Goal: Task Accomplishment & Management: Use online tool/utility

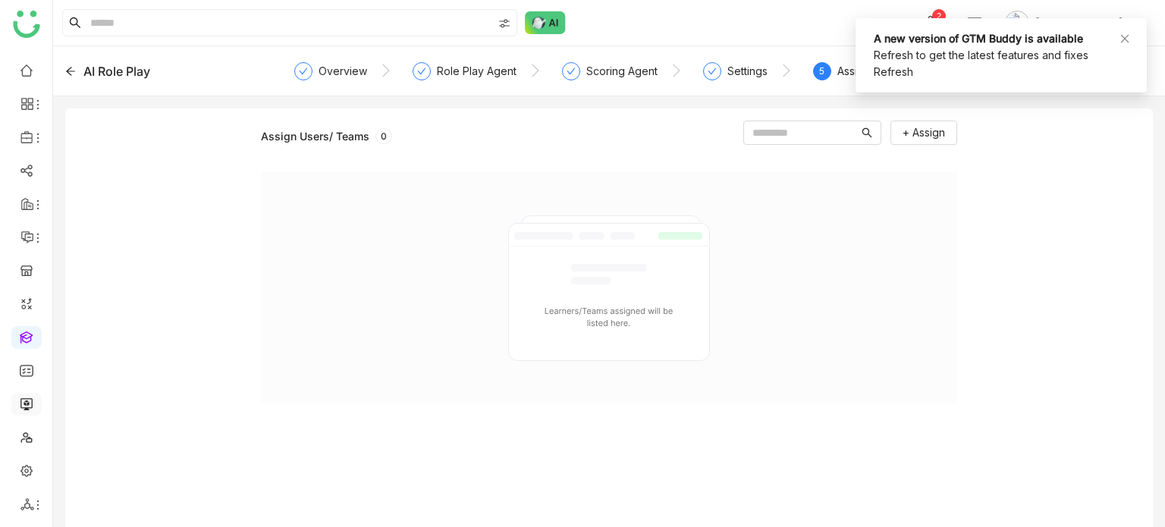
drag, startPoint x: 27, startPoint y: 391, endPoint x: 27, endPoint y: 399, distance: 8.3
click at [27, 397] on ul at bounding box center [26, 288] width 52 height 478
click at [27, 400] on link at bounding box center [27, 403] width 14 height 13
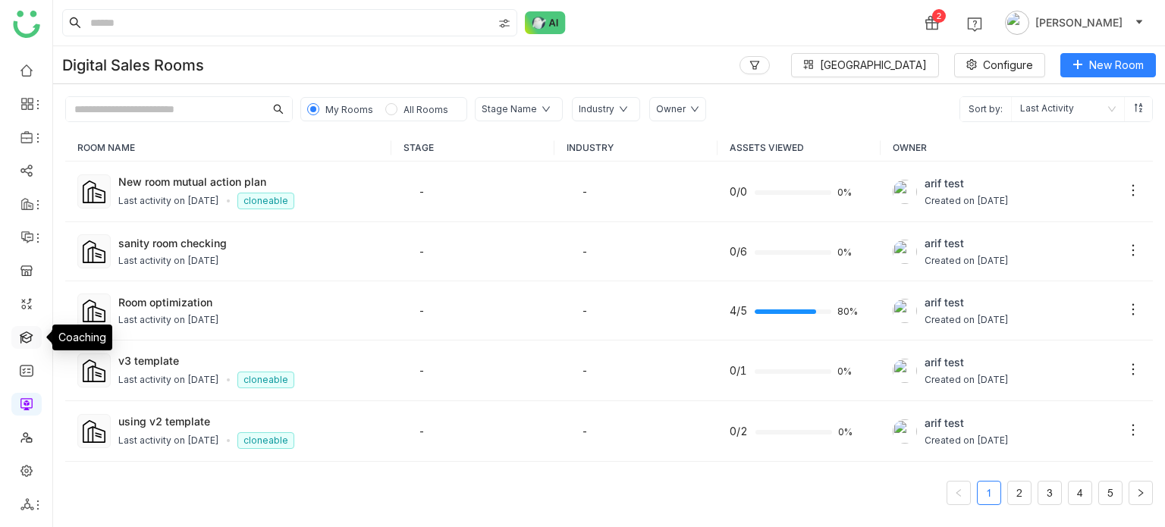
click at [33, 330] on link at bounding box center [27, 336] width 14 height 13
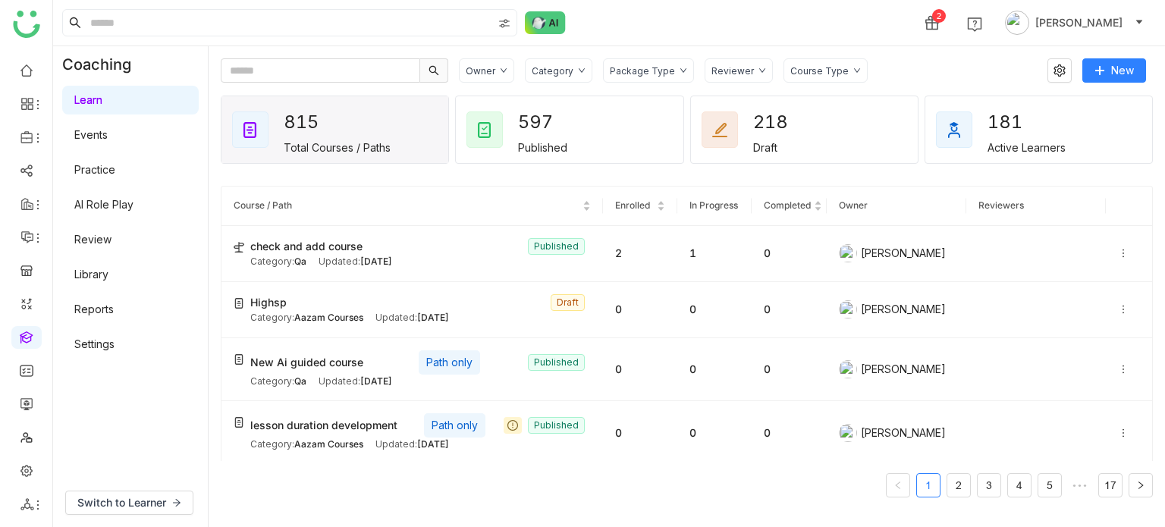
click at [115, 211] on link "AI Role Play" at bounding box center [103, 204] width 59 height 13
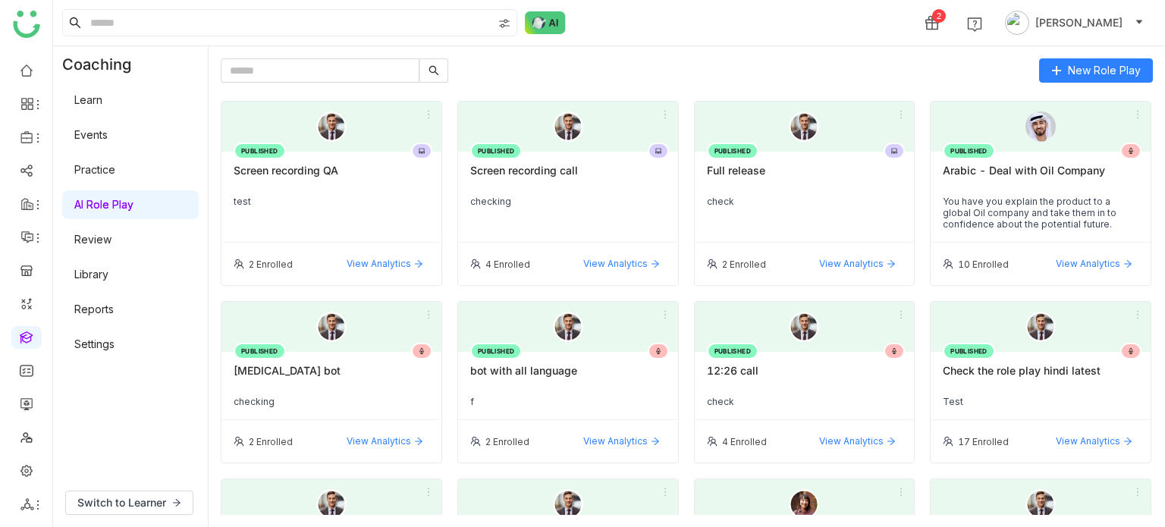
click at [621, 196] on div "checking" at bounding box center [568, 201] width 196 height 11
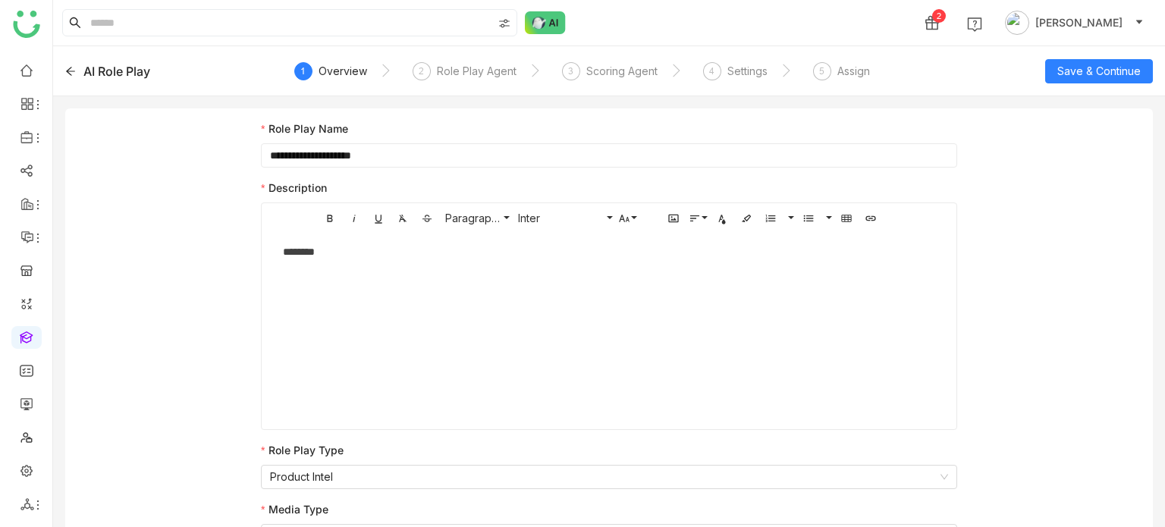
scroll to position [20, 0]
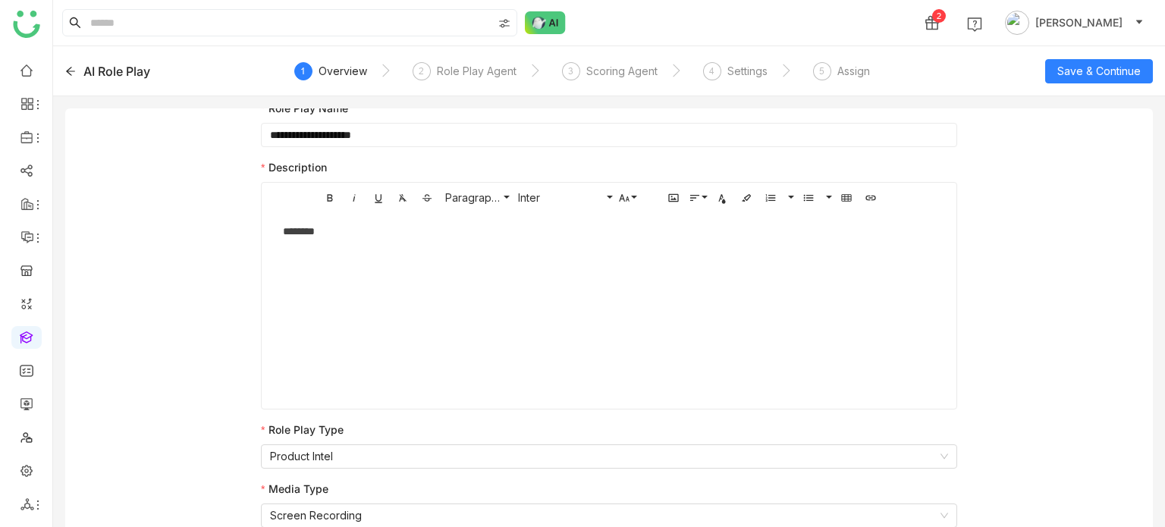
click at [69, 68] on icon at bounding box center [70, 71] width 9 height 8
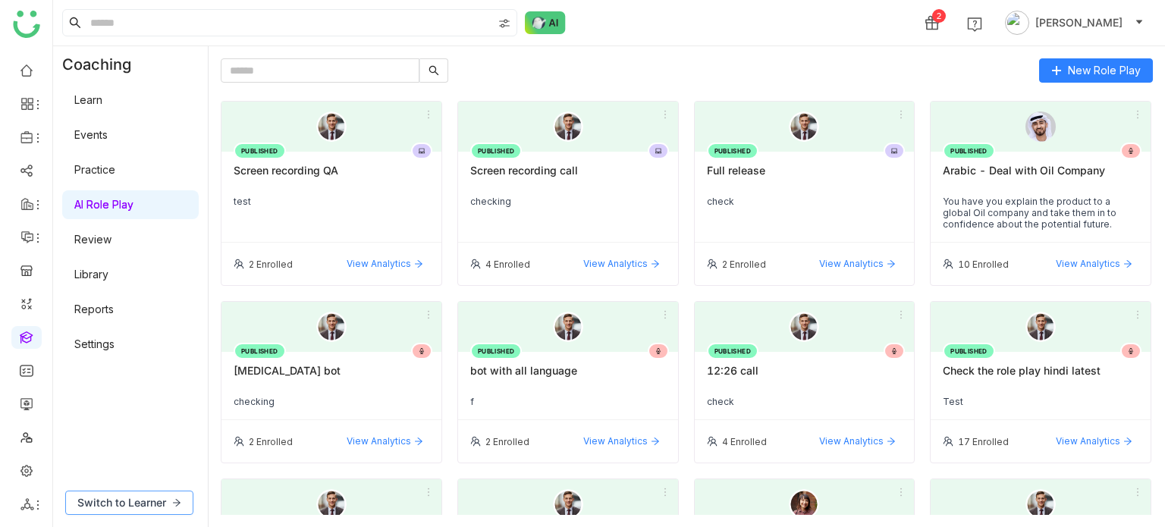
click at [136, 495] on span "Switch to Learner" at bounding box center [121, 503] width 89 height 17
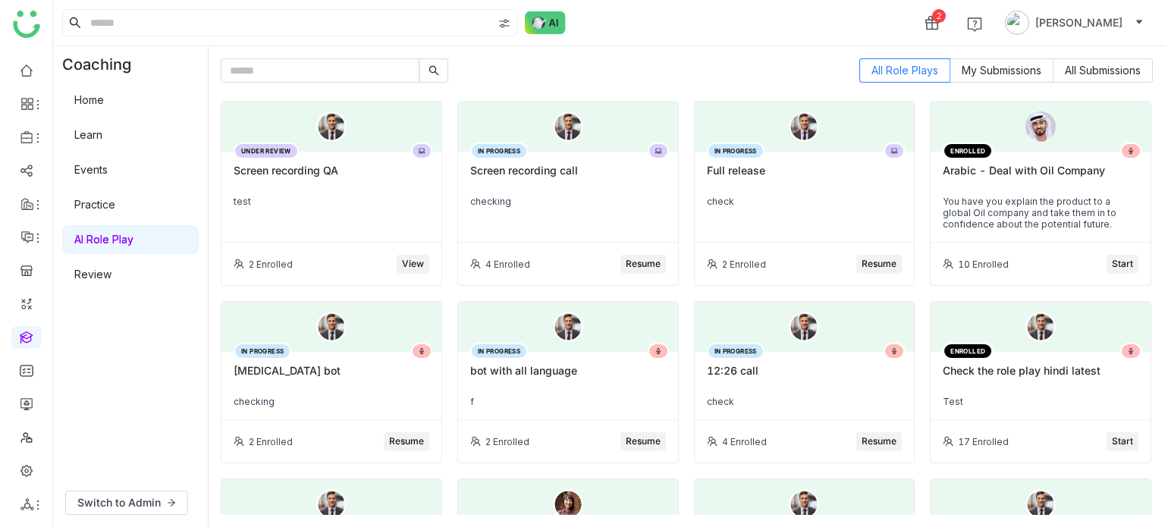
click at [555, 178] on div "Screen recording call" at bounding box center [568, 177] width 196 height 26
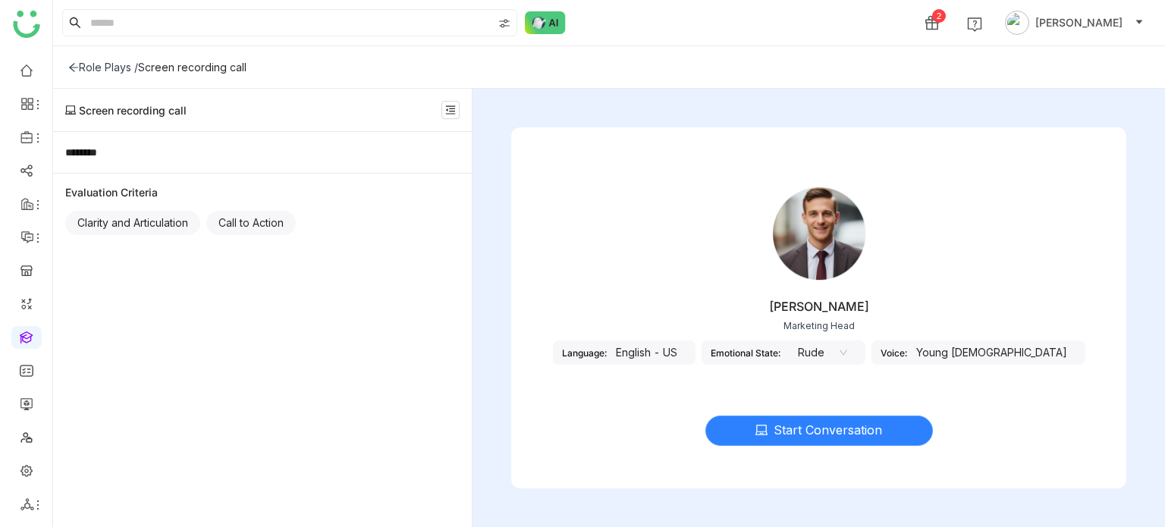
click at [866, 426] on span "Start Conversation" at bounding box center [828, 430] width 108 height 19
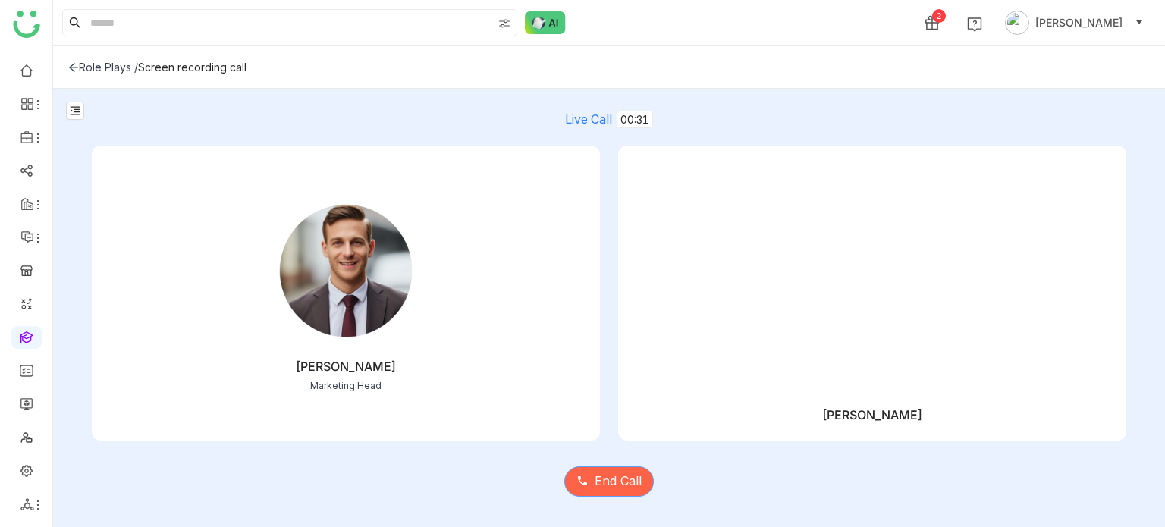
click at [612, 480] on button "End Call" at bounding box center [608, 481] width 89 height 30
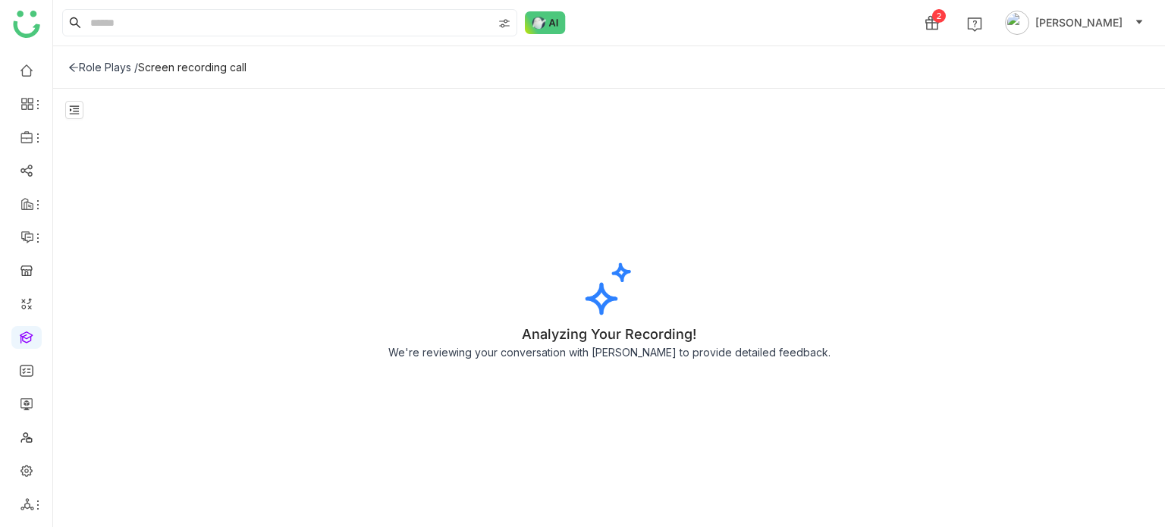
click at [76, 66] on icon at bounding box center [73, 67] width 11 height 11
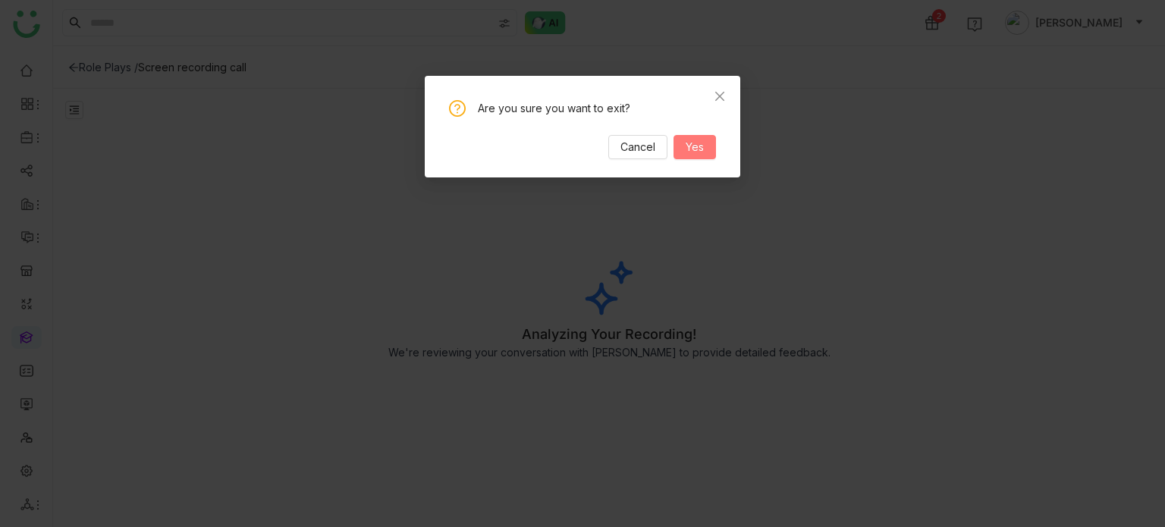
click at [712, 146] on button "Yes" at bounding box center [695, 147] width 42 height 24
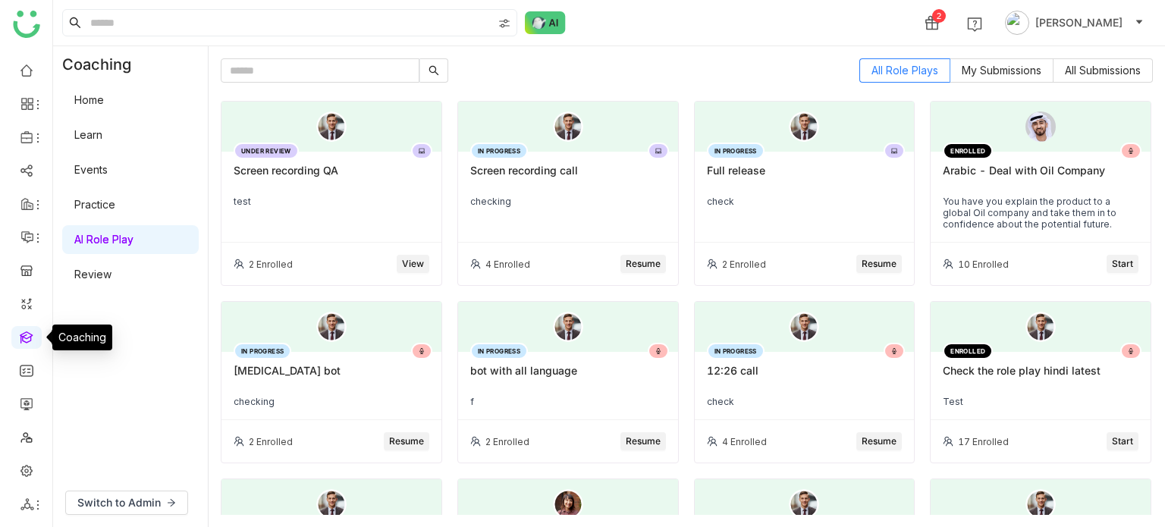
click at [30, 331] on link at bounding box center [27, 336] width 14 height 13
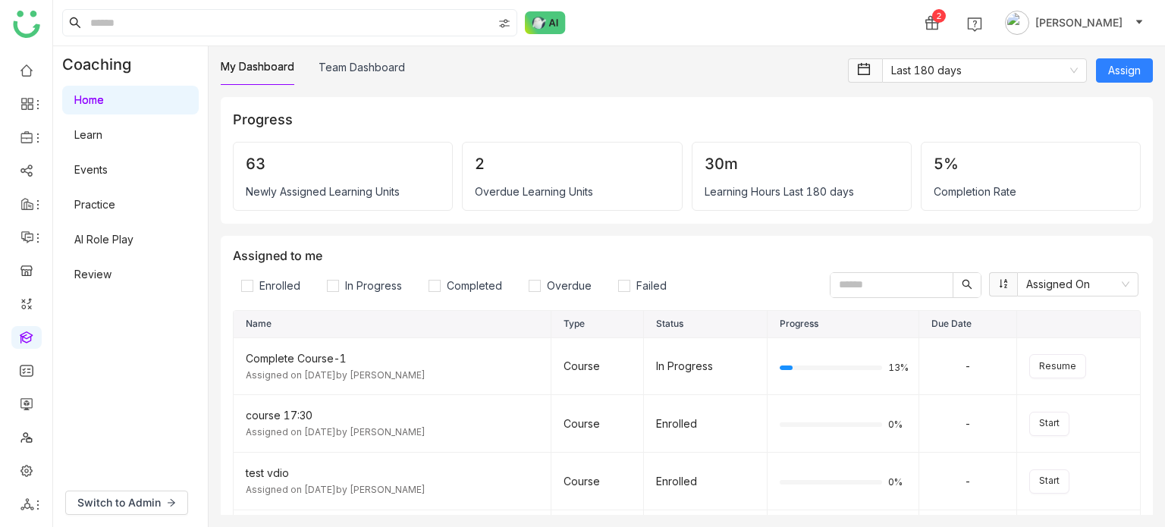
click at [36, 517] on ul at bounding box center [26, 288] width 52 height 478
click at [36, 516] on ul at bounding box center [26, 288] width 52 height 478
click at [39, 504] on icon at bounding box center [38, 505] width 12 height 12
click at [93, 422] on link "List" at bounding box center [108, 421] width 105 height 11
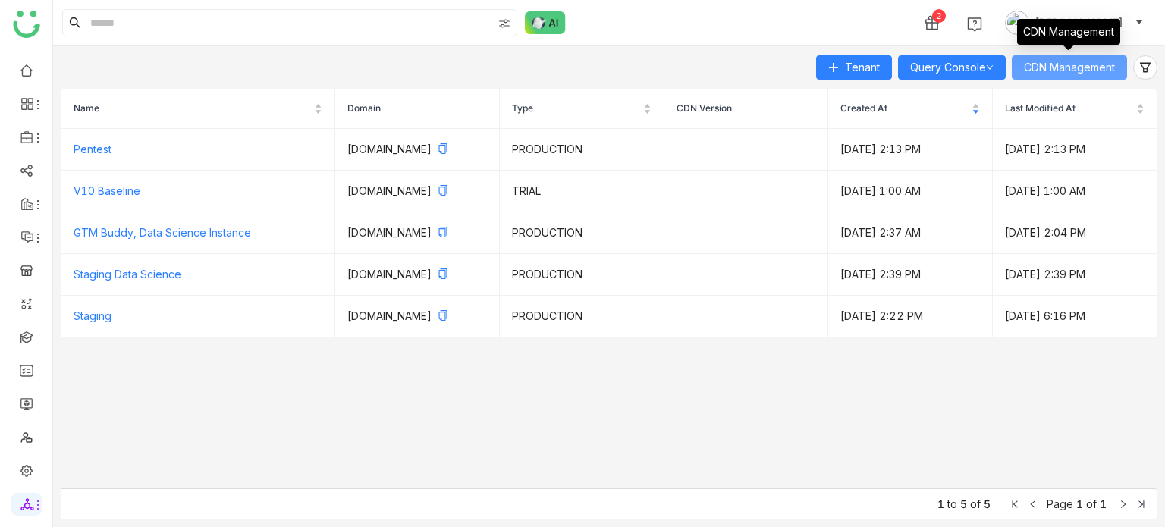
click at [1116, 65] on button "CDN Management" at bounding box center [1069, 67] width 115 height 24
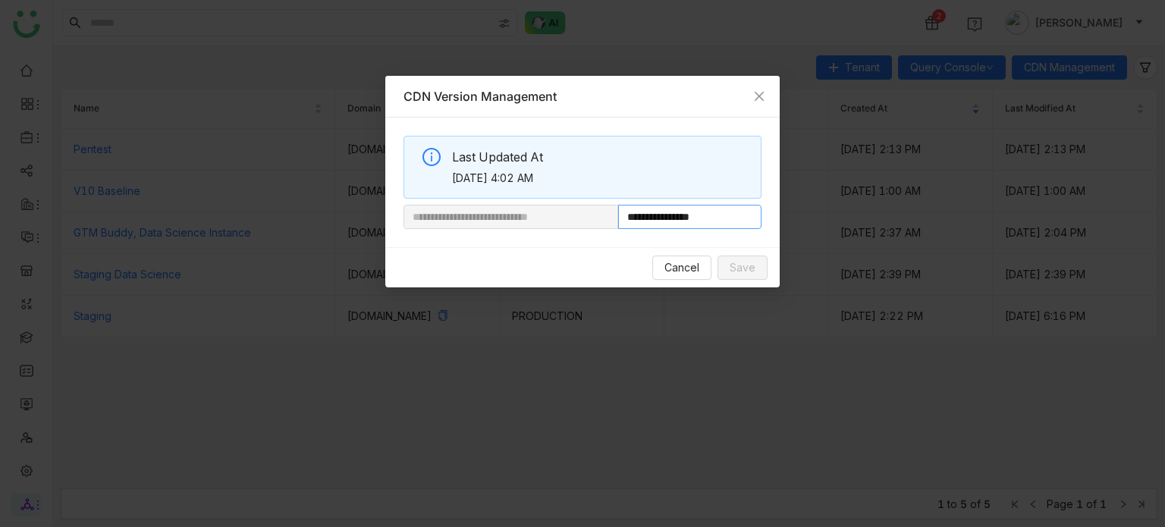
drag, startPoint x: 714, startPoint y: 209, endPoint x: 670, endPoint y: 212, distance: 43.3
click at [670, 212] on input "**********" at bounding box center [689, 217] width 143 height 24
paste input "**********"
type input "**********"
click at [752, 272] on span "Save" at bounding box center [743, 267] width 26 height 17
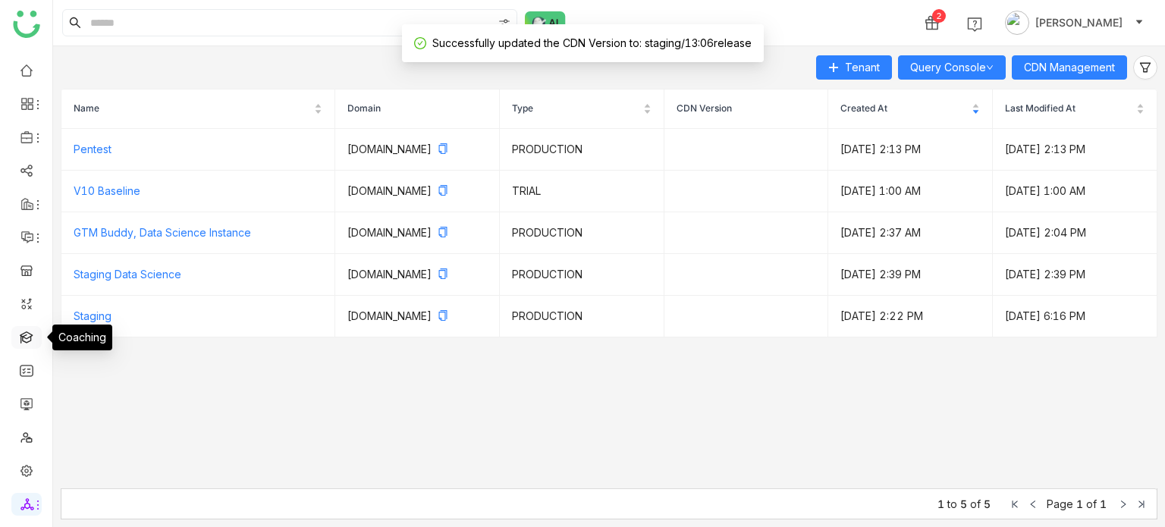
click at [22, 343] on link at bounding box center [27, 336] width 14 height 13
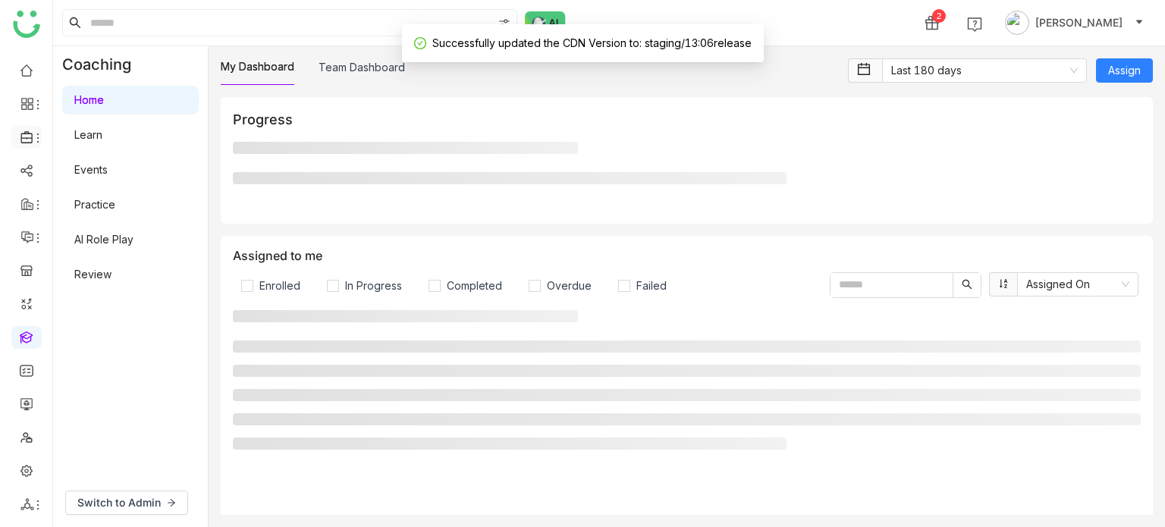
click at [35, 132] on icon at bounding box center [38, 138] width 12 height 12
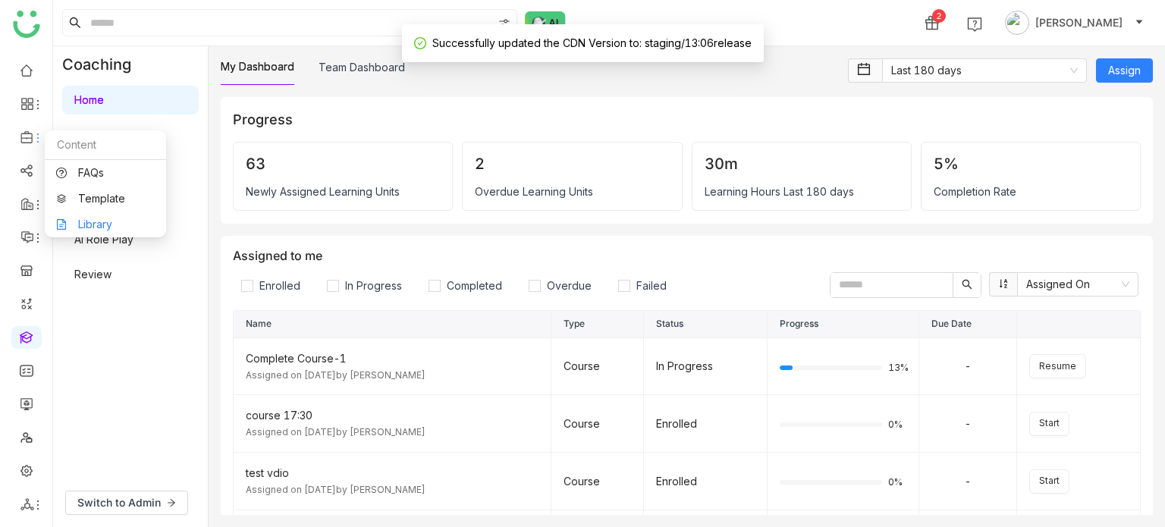
click at [69, 219] on link "Library" at bounding box center [105, 224] width 99 height 11
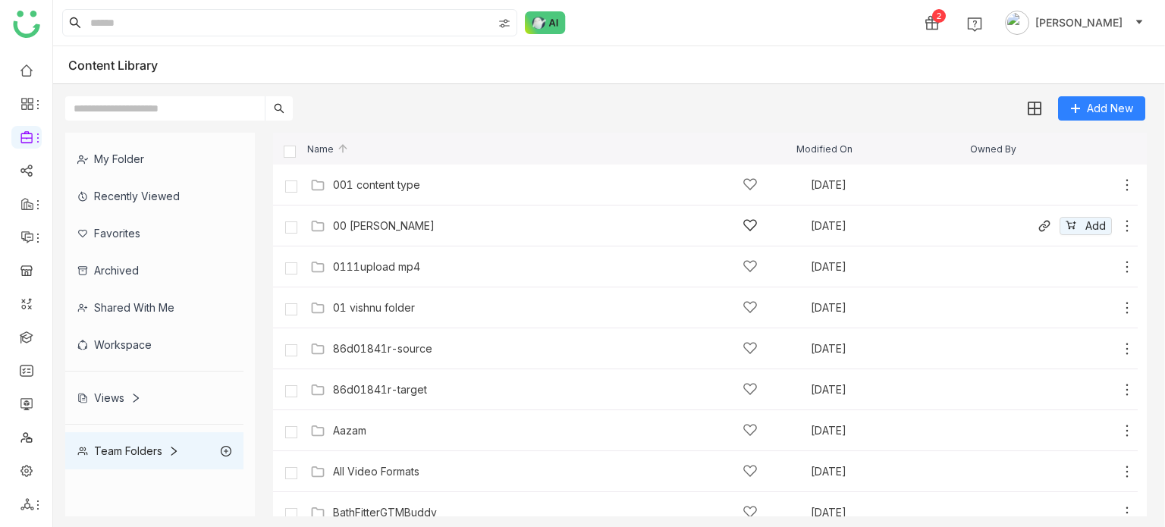
click at [415, 234] on div "00 Arif Folder Oct 10, 2025 Add" at bounding box center [720, 226] width 828 height 24
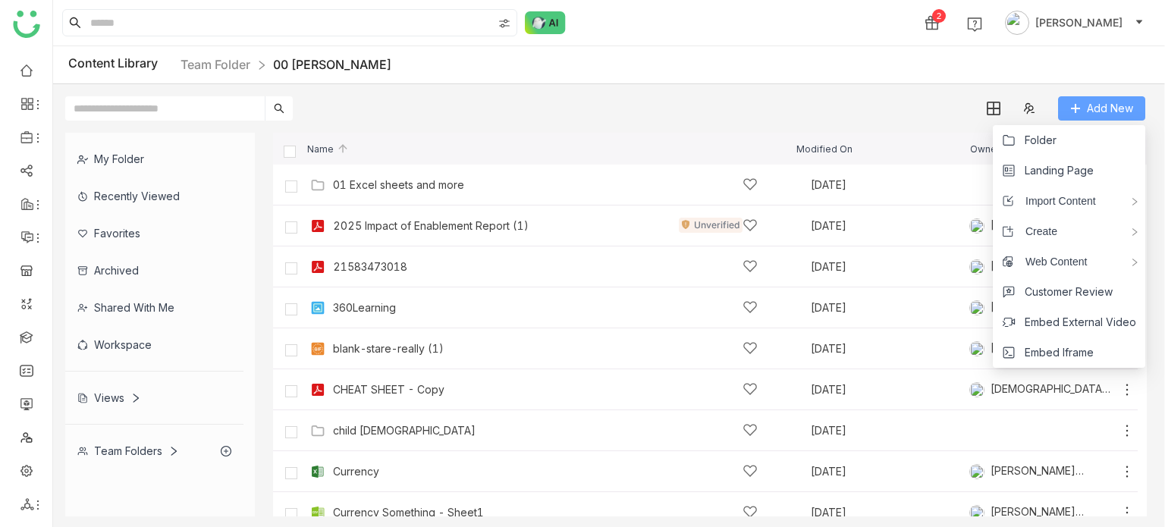
click at [1104, 105] on span "Add New" at bounding box center [1110, 108] width 46 height 17
click at [1098, 166] on li "Landing Page" at bounding box center [1069, 170] width 152 height 30
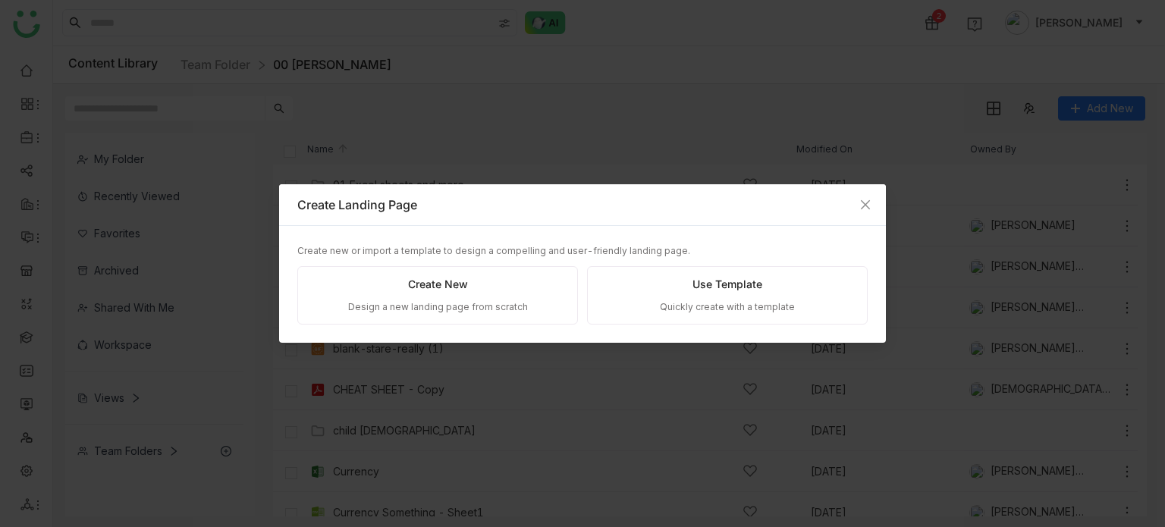
click at [507, 257] on div "Create new or import a template to design a compelling and user-friendly landin…" at bounding box center [582, 251] width 570 height 14
click at [504, 299] on div "Create New Design a new landing page from scratch" at bounding box center [437, 295] width 281 height 58
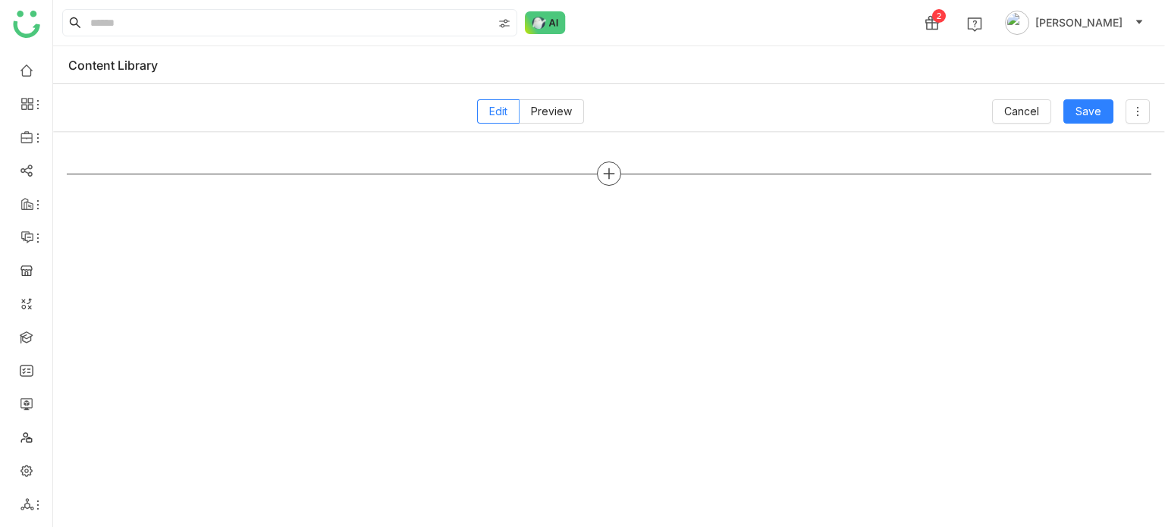
click at [607, 178] on icon at bounding box center [609, 174] width 14 height 14
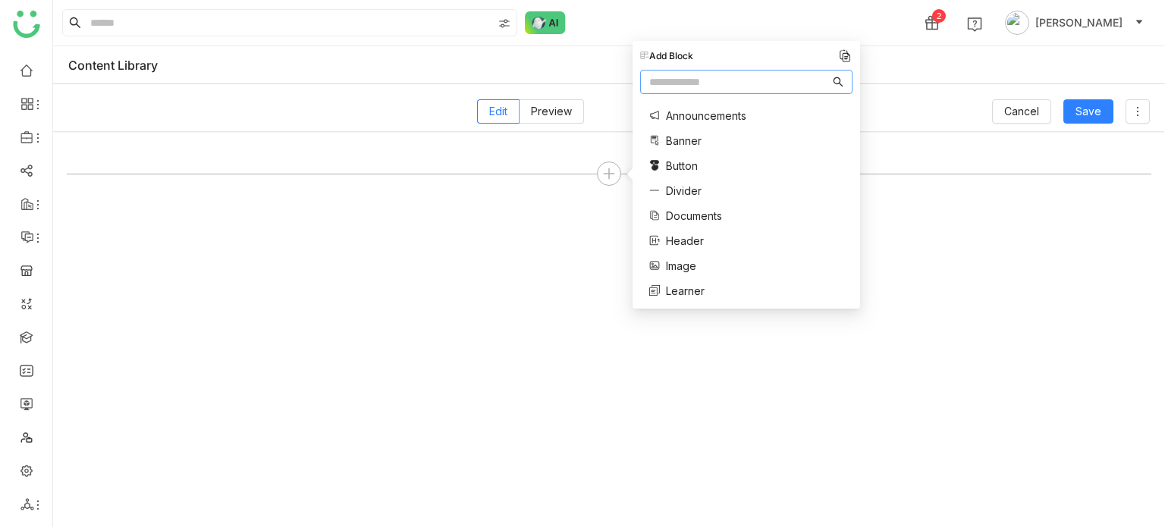
drag, startPoint x: 698, startPoint y: 98, endPoint x: 705, endPoint y: 92, distance: 9.7
click at [704, 93] on div "Add Block Announcements Banner Button Divider Documents Header Image Learner My…" at bounding box center [746, 175] width 212 height 253
click at [711, 84] on input "text" at bounding box center [739, 82] width 181 height 17
type input "***"
click at [707, 108] on span "Documents" at bounding box center [694, 116] width 56 height 16
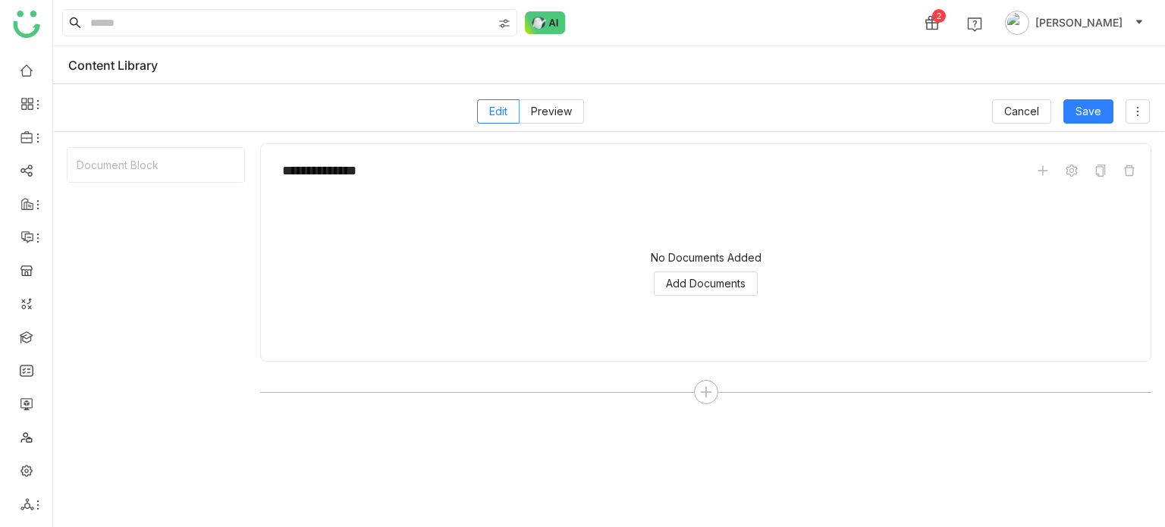
scroll to position [8, 0]
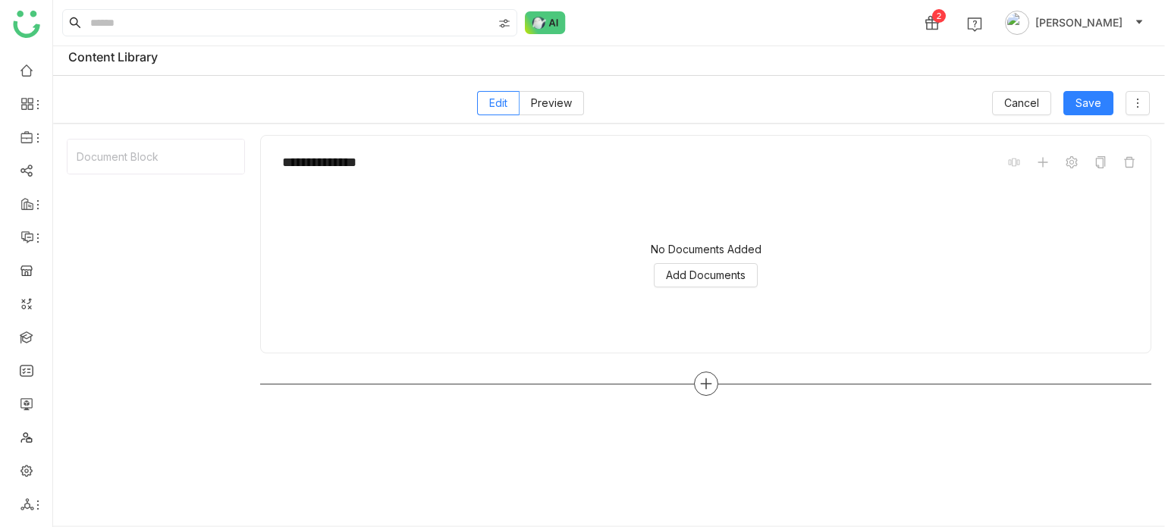
click at [713, 381] on div at bounding box center [706, 384] width 24 height 24
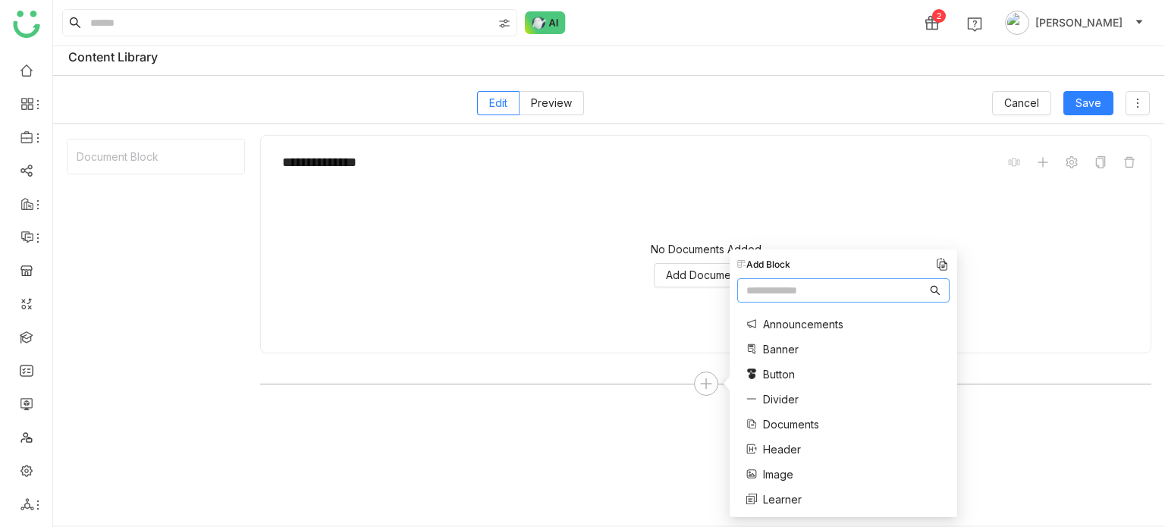
click at [780, 284] on input "text" at bounding box center [836, 290] width 181 height 17
type input "**"
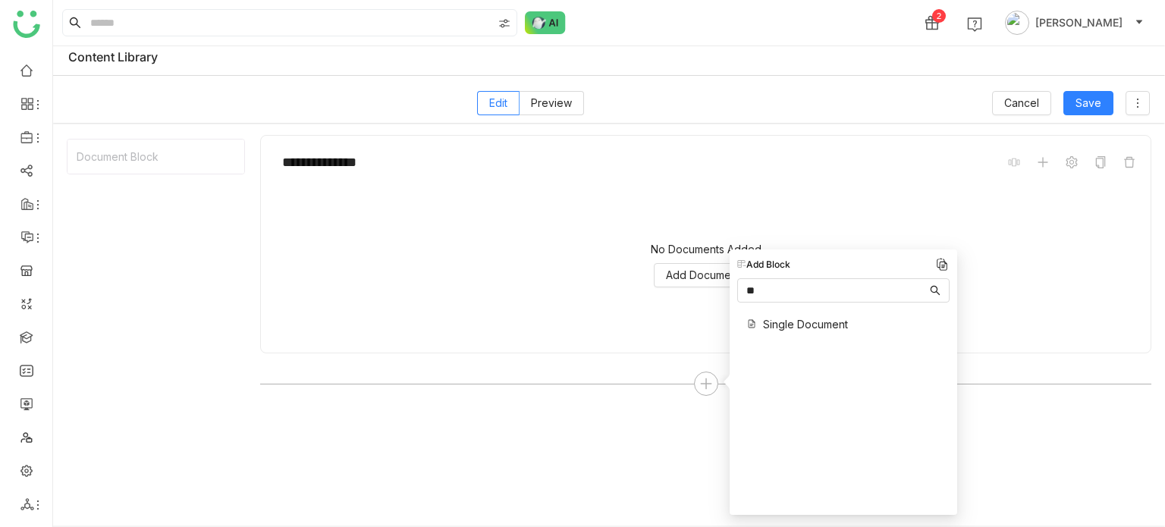
click at [778, 322] on span "Single Document" at bounding box center [805, 324] width 85 height 16
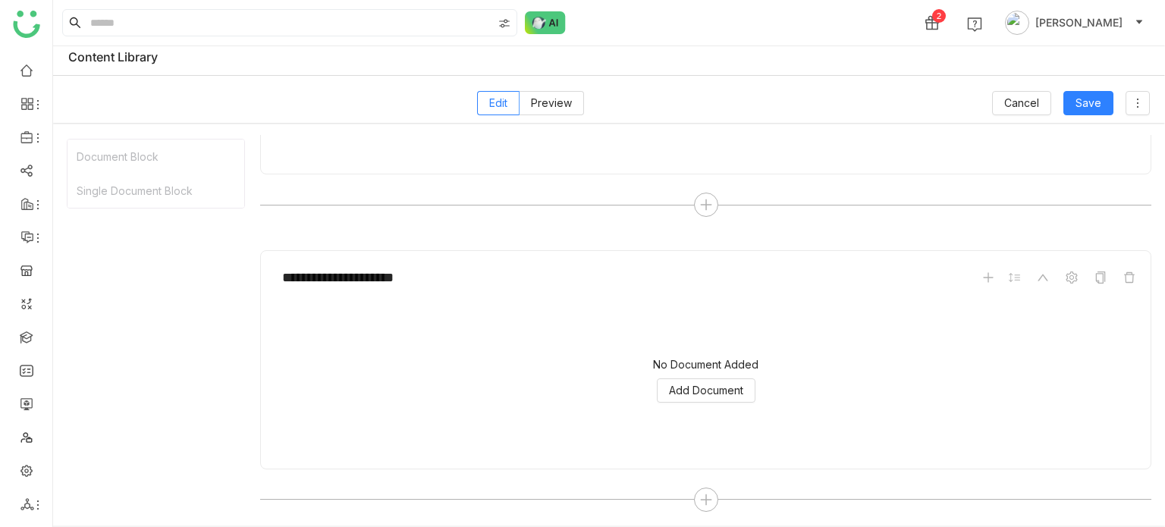
scroll to position [0, 0]
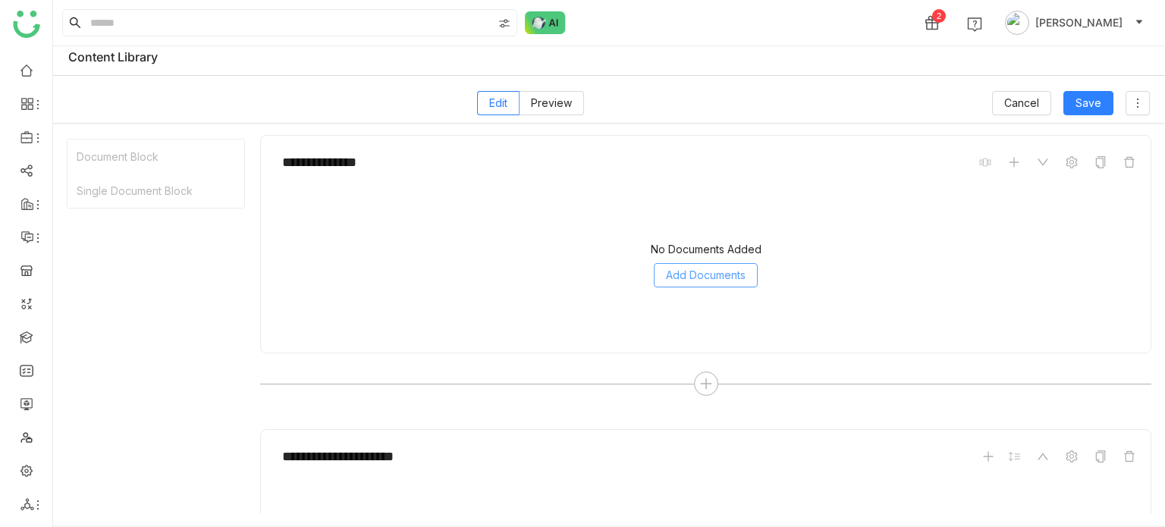
click at [705, 272] on span "Add Documents" at bounding box center [706, 275] width 80 height 17
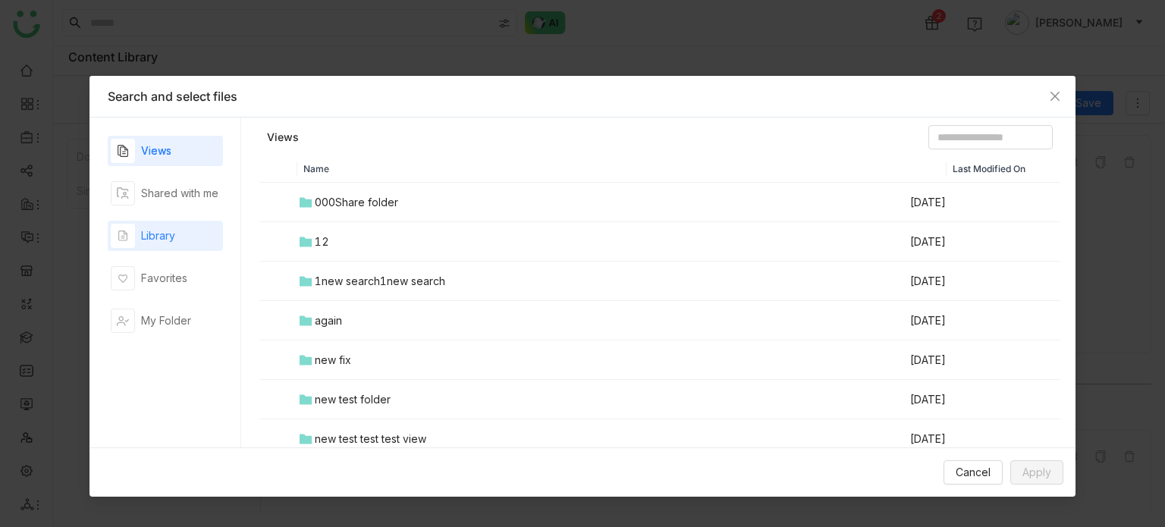
click at [185, 228] on div "Library" at bounding box center [165, 236] width 115 height 30
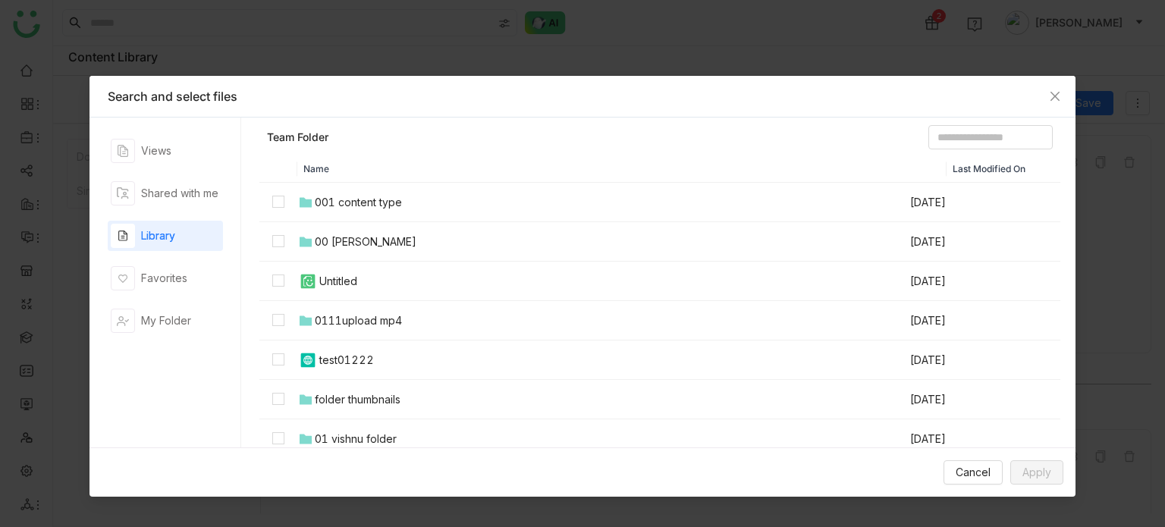
click at [270, 281] on td at bounding box center [278, 281] width 38 height 39
click at [271, 281] on td at bounding box center [278, 281] width 38 height 39
click at [271, 282] on td at bounding box center [278, 281] width 38 height 39
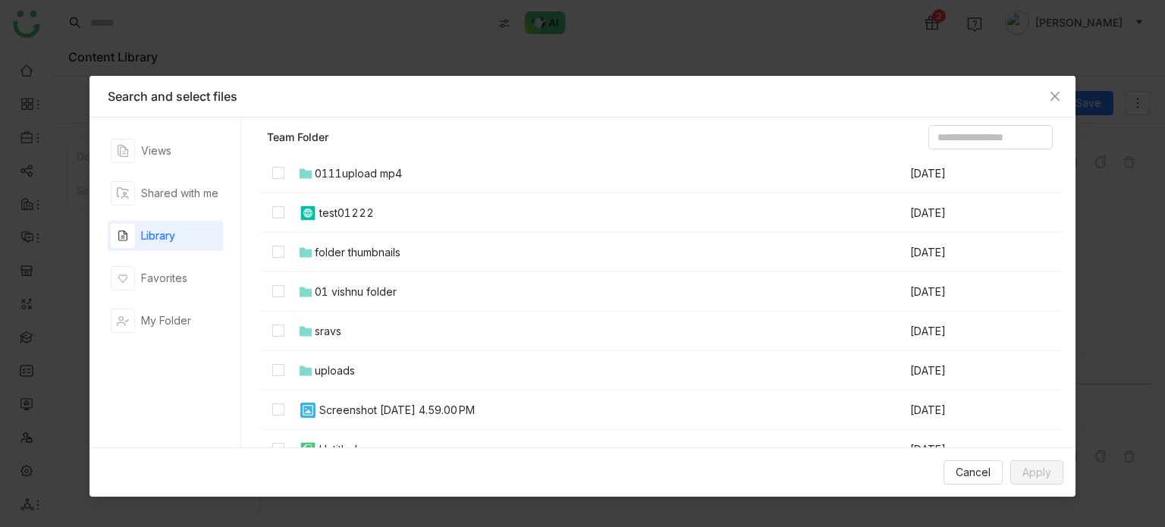
scroll to position [151, 0]
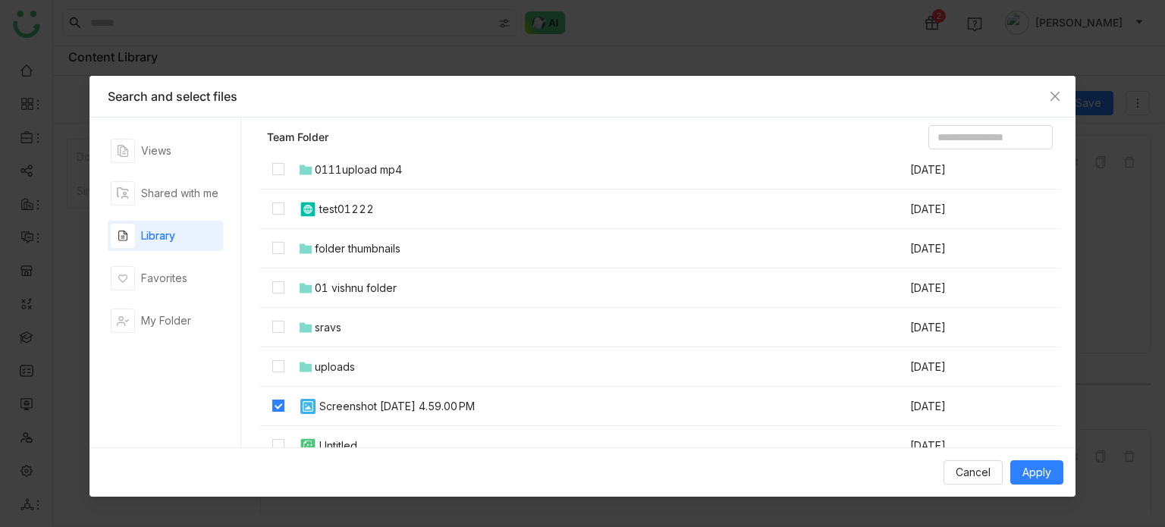
click at [1038, 457] on div "Cancel Apply" at bounding box center [582, 471] width 986 height 49
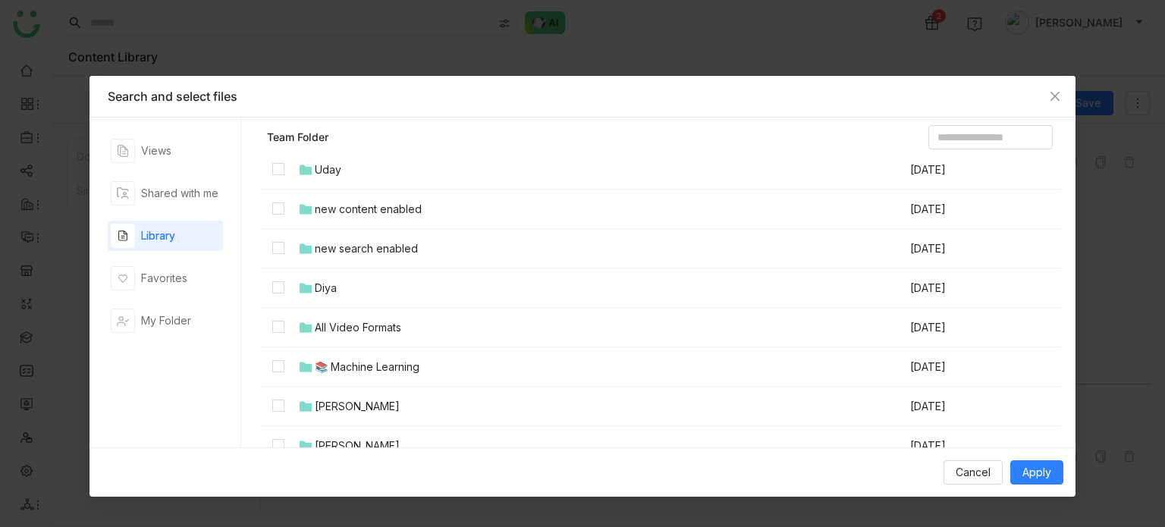
scroll to position [1305, 0]
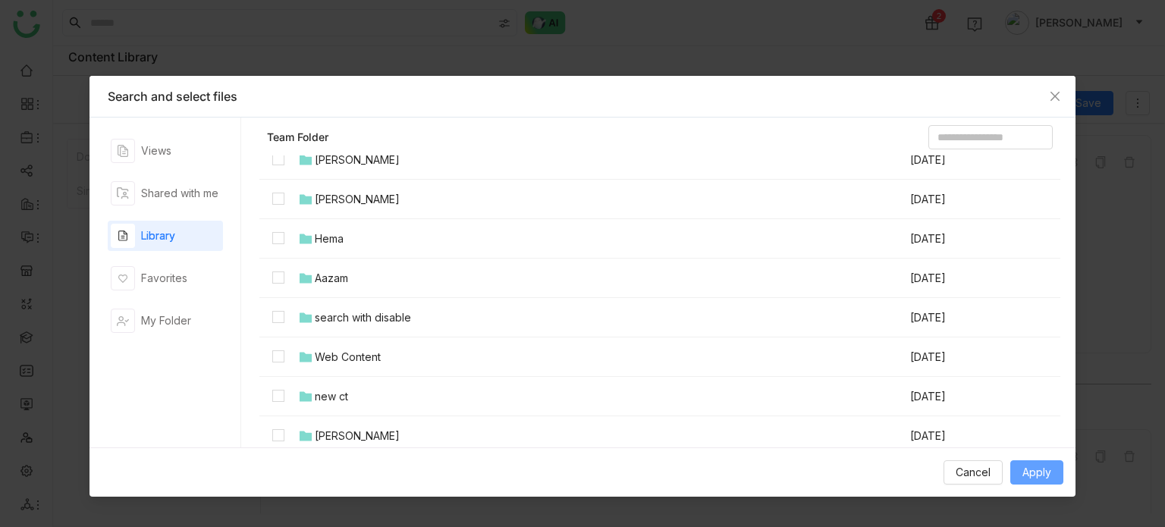
click at [1060, 475] on button "Apply" at bounding box center [1036, 472] width 53 height 24
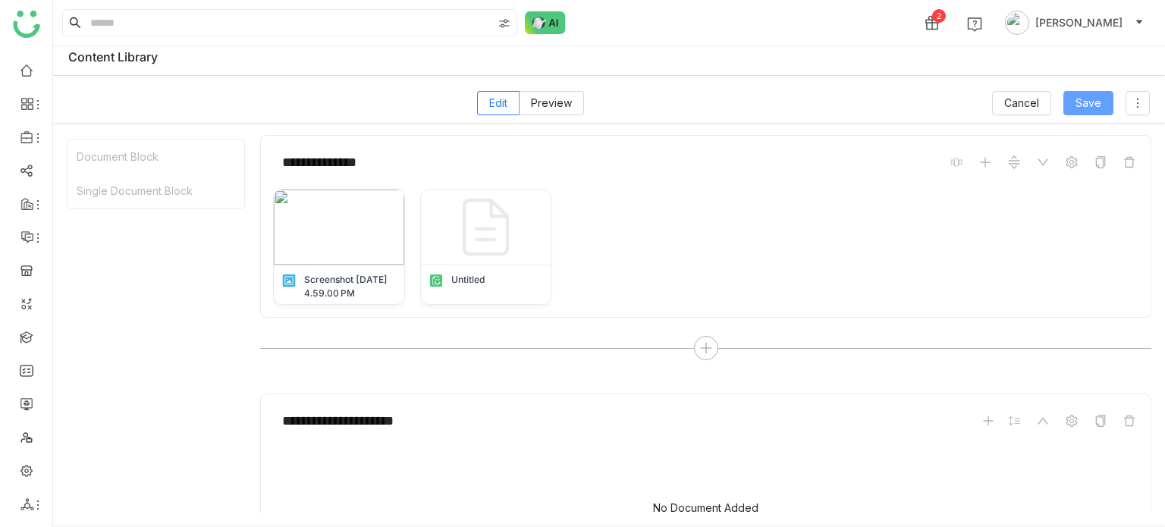
click at [1078, 105] on span "Save" at bounding box center [1089, 103] width 26 height 17
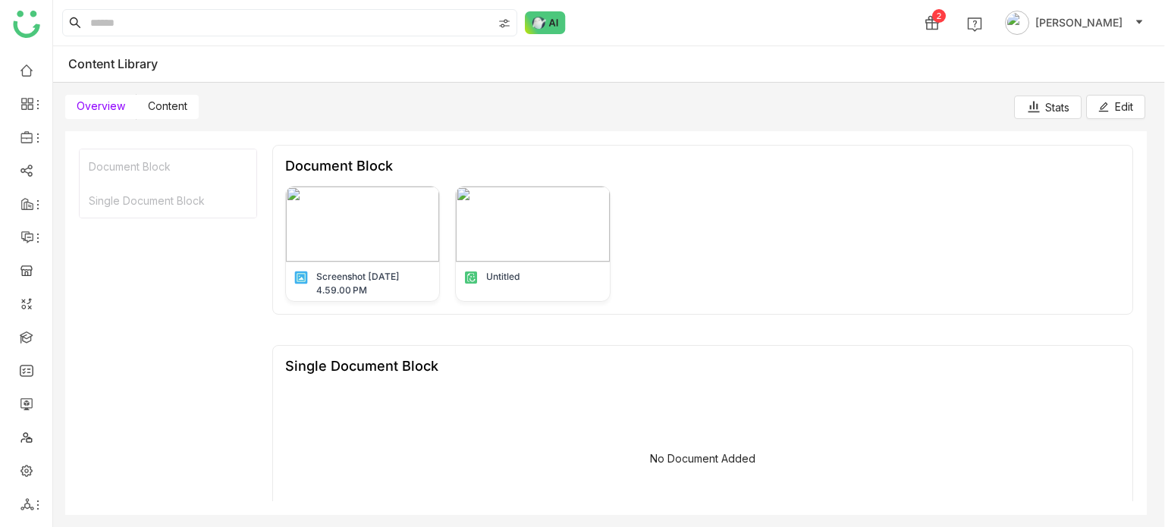
scroll to position [2, 0]
click at [1101, 105] on icon at bounding box center [1103, 108] width 11 height 11
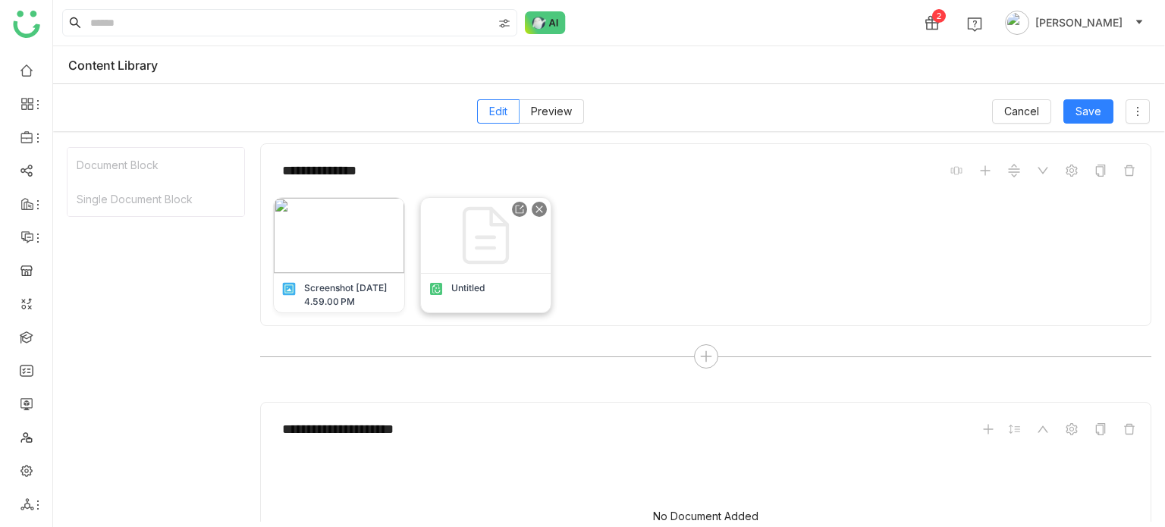
click at [551, 246] on div at bounding box center [486, 236] width 130 height 76
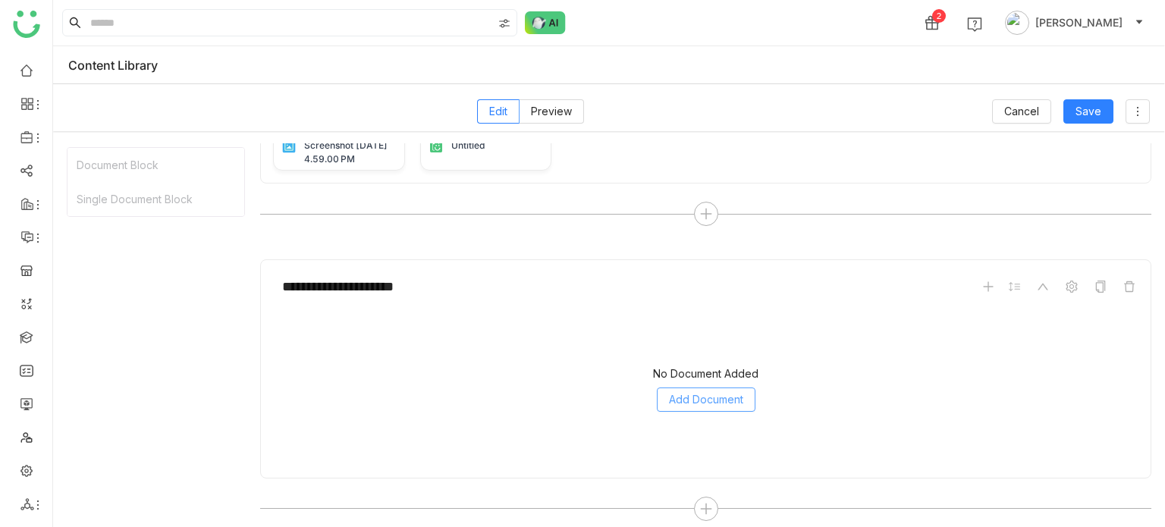
click at [734, 388] on button "Add Document" at bounding box center [706, 400] width 99 height 24
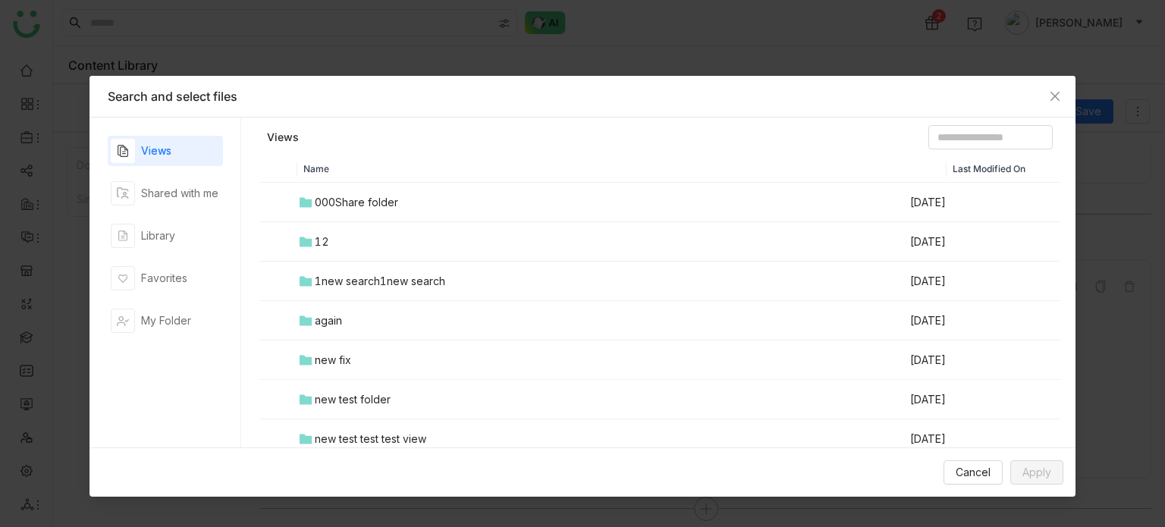
click at [333, 288] on div "1new search1new search" at bounding box center [380, 281] width 130 height 17
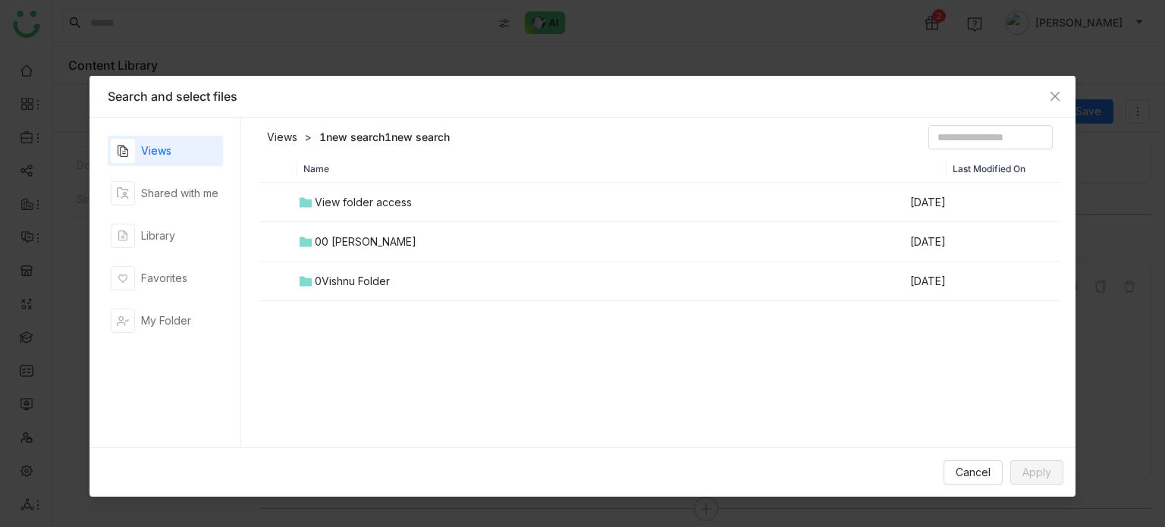
click at [349, 210] on td "View folder access" at bounding box center [602, 202] width 611 height 39
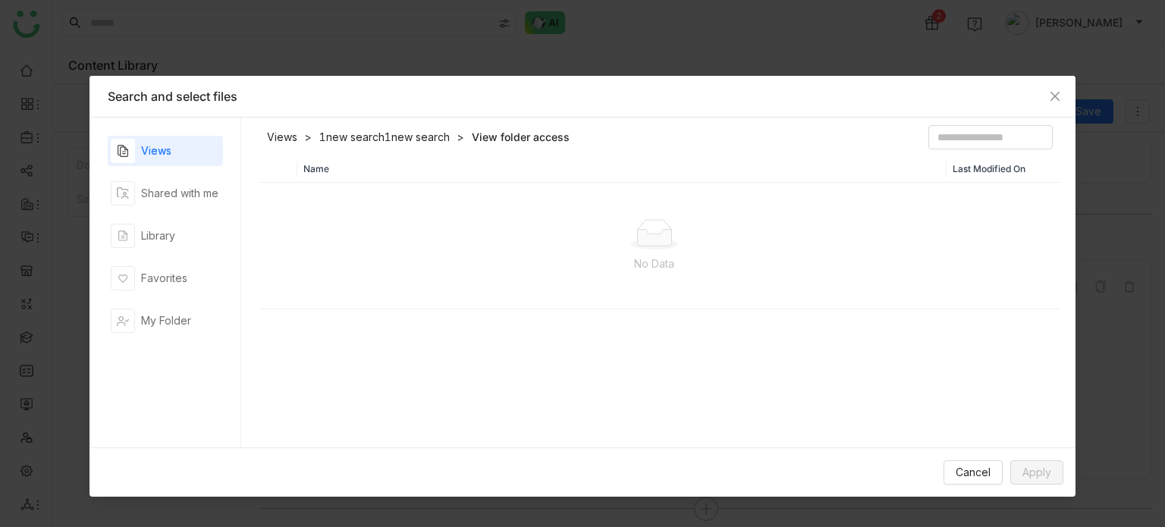
click at [197, 161] on div "Views" at bounding box center [165, 151] width 115 height 30
click at [197, 243] on div "Library" at bounding box center [165, 236] width 115 height 30
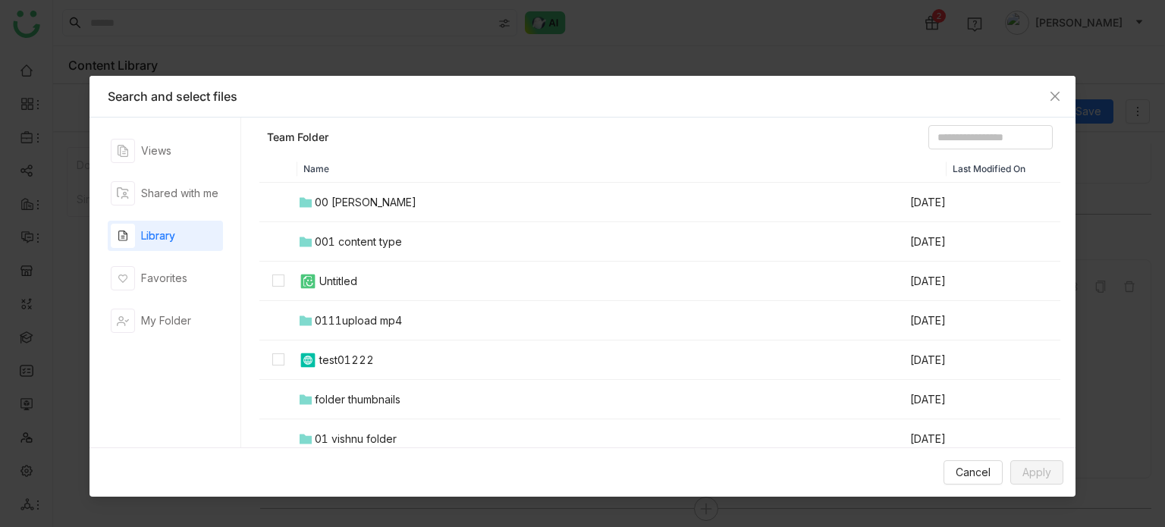
click at [384, 199] on td "00 [PERSON_NAME]" at bounding box center [602, 202] width 611 height 39
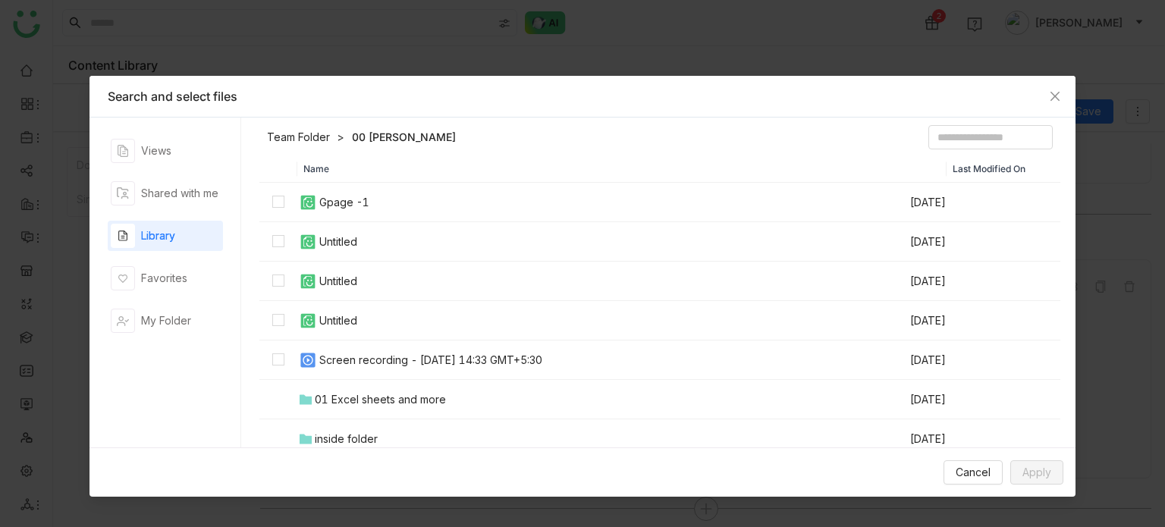
click at [355, 353] on div "Screen recording - [DATE] 14:33 GMT+5:30" at bounding box center [430, 360] width 223 height 17
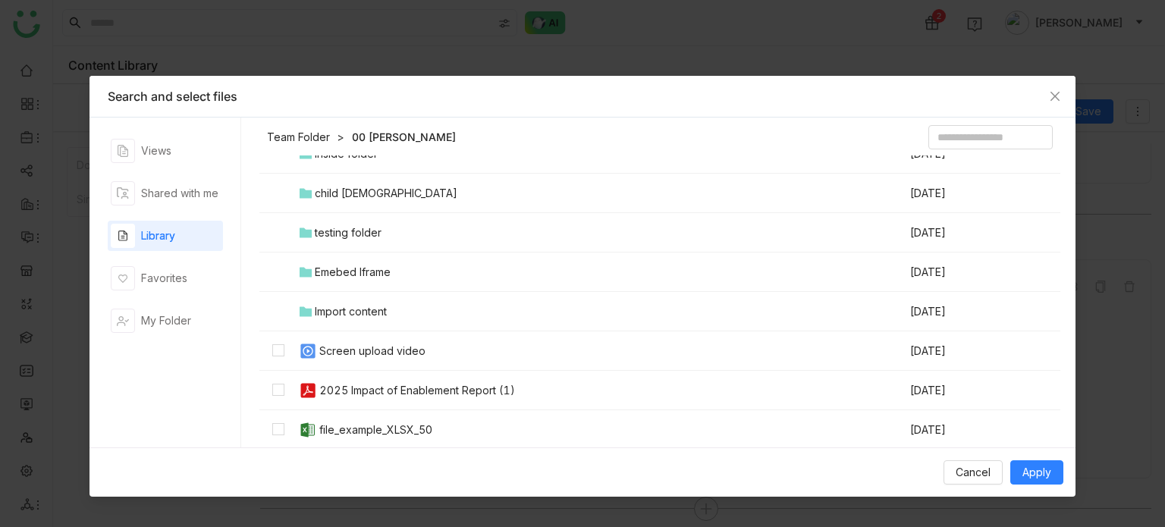
scroll to position [303, 0]
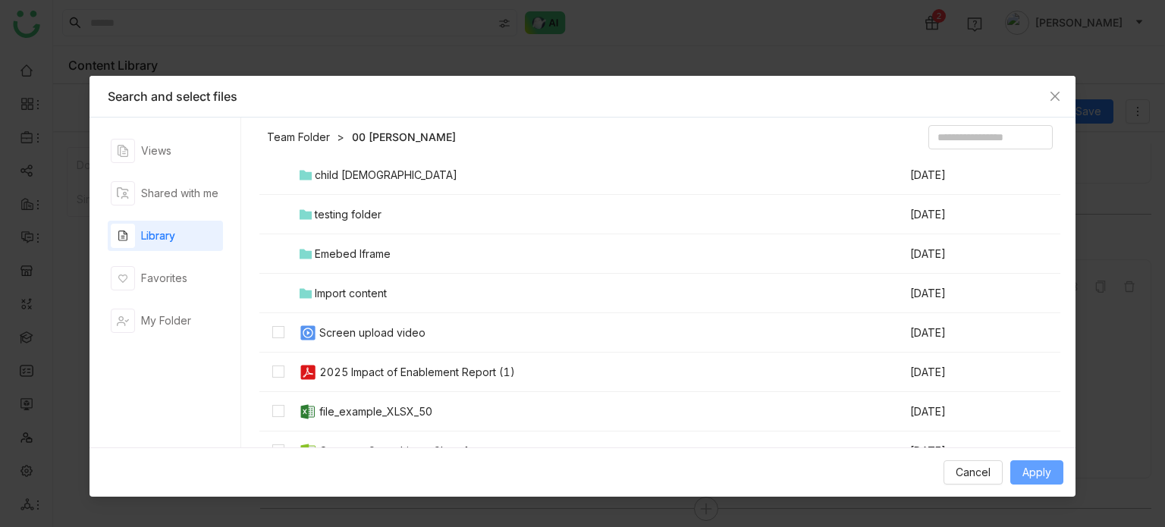
click at [1032, 475] on span "Apply" at bounding box center [1036, 472] width 29 height 17
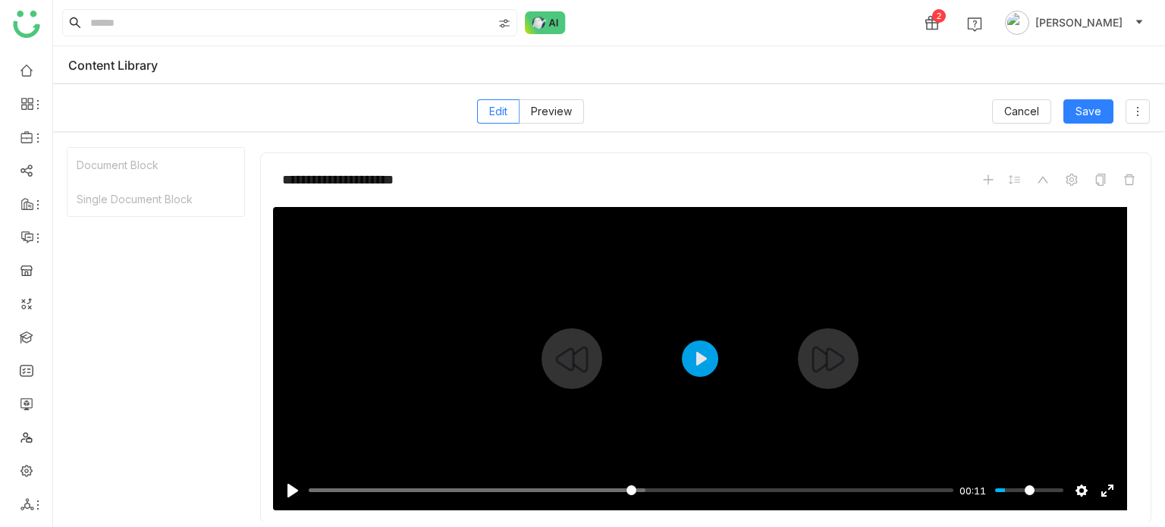
scroll to position [294, 0]
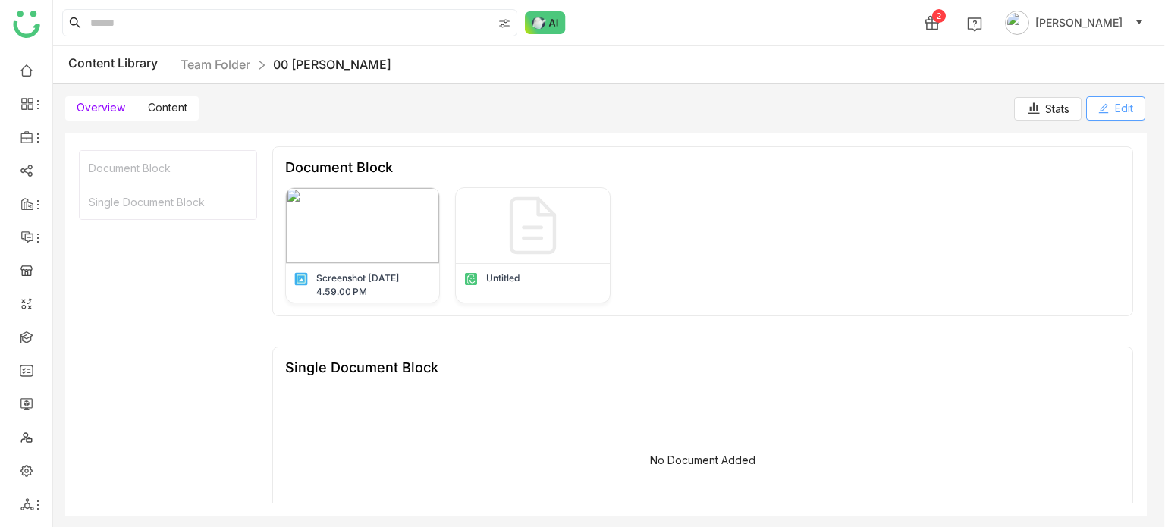
click at [1089, 111] on button "Edit" at bounding box center [1115, 108] width 59 height 24
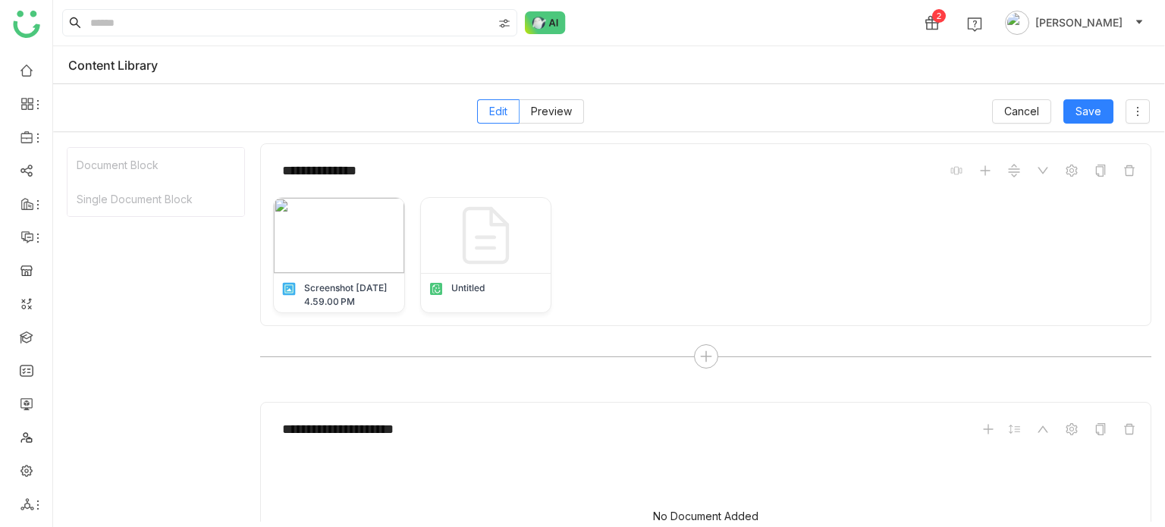
scroll to position [143, 0]
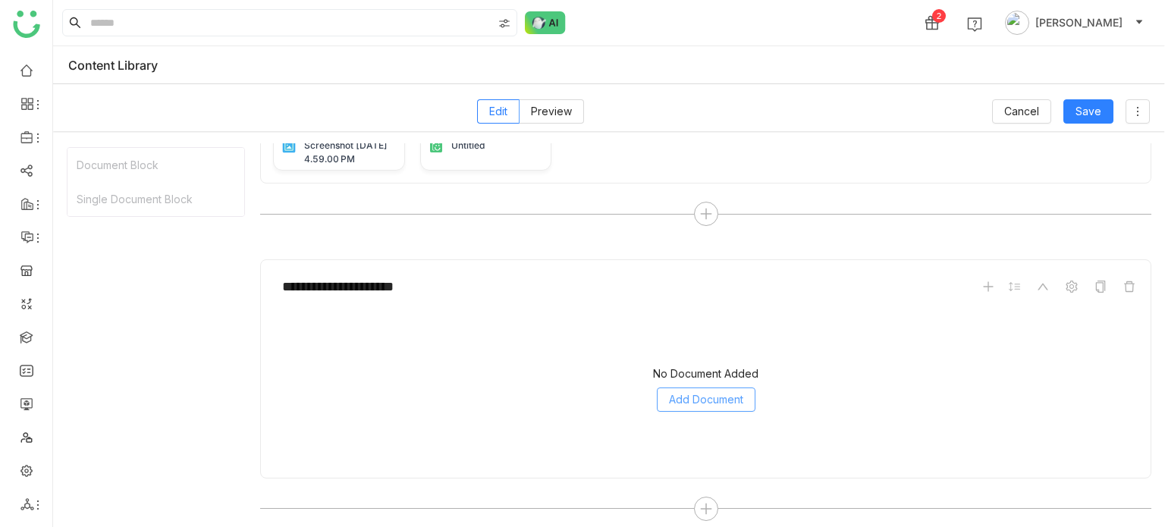
click at [706, 397] on span "Add Document" at bounding box center [706, 399] width 74 height 17
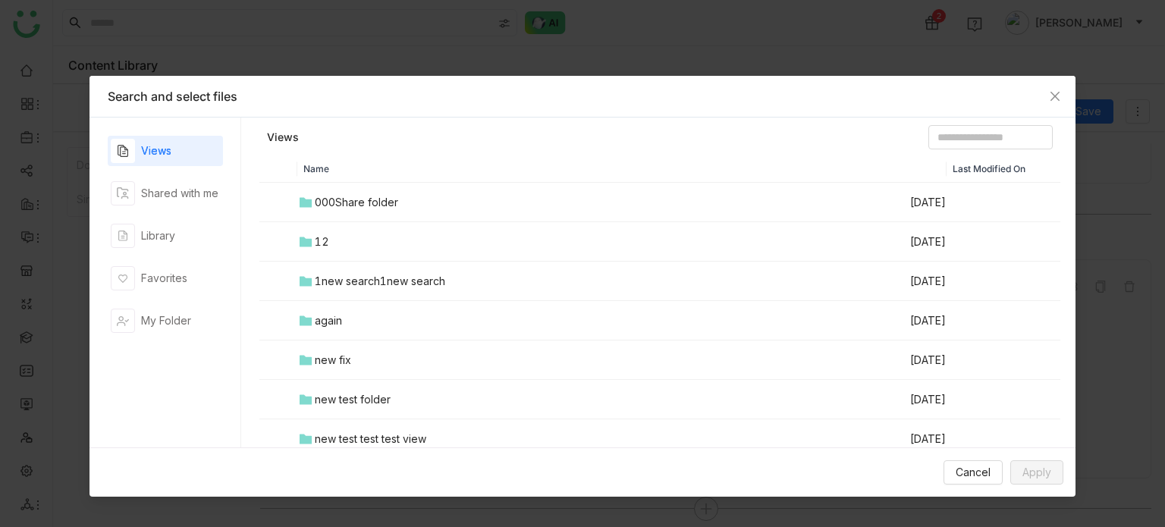
click at [401, 203] on td "000Share folder" at bounding box center [602, 202] width 611 height 39
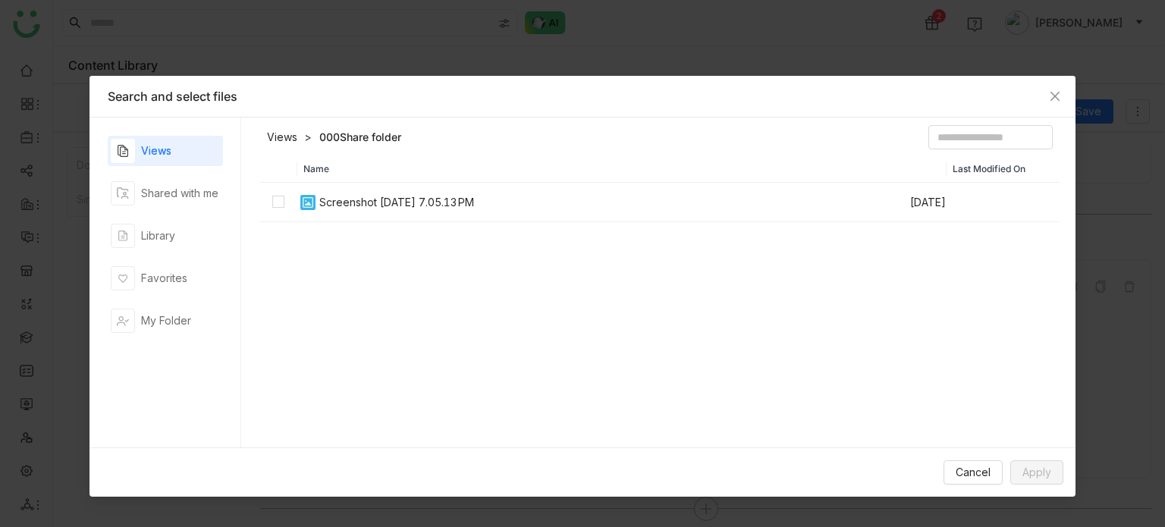
click at [397, 203] on div "Screenshot [DATE] 7.05.13 PM" at bounding box center [396, 202] width 155 height 17
click at [1057, 464] on button "Apply" at bounding box center [1036, 472] width 53 height 24
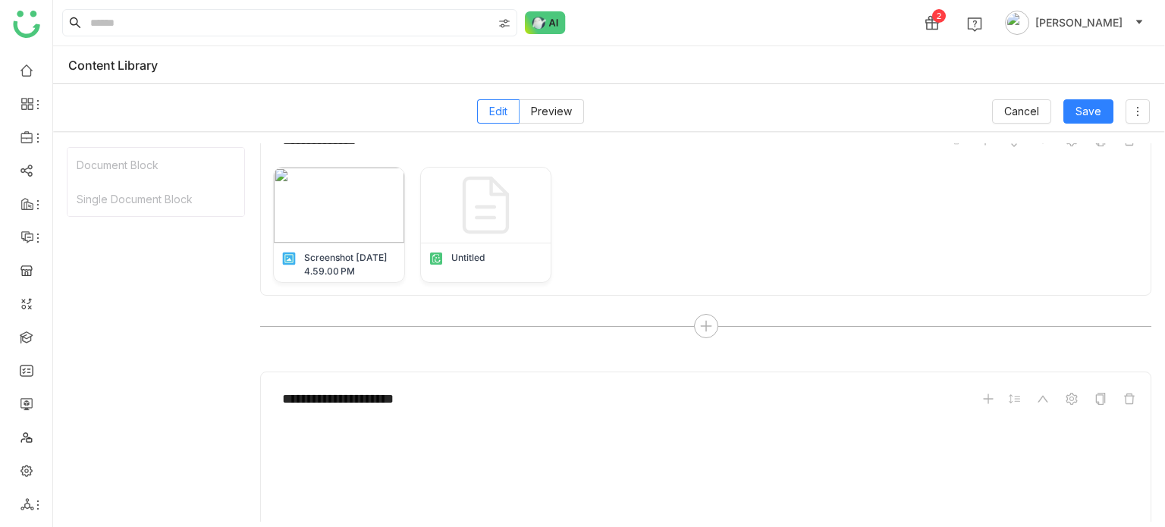
scroll to position [1, 0]
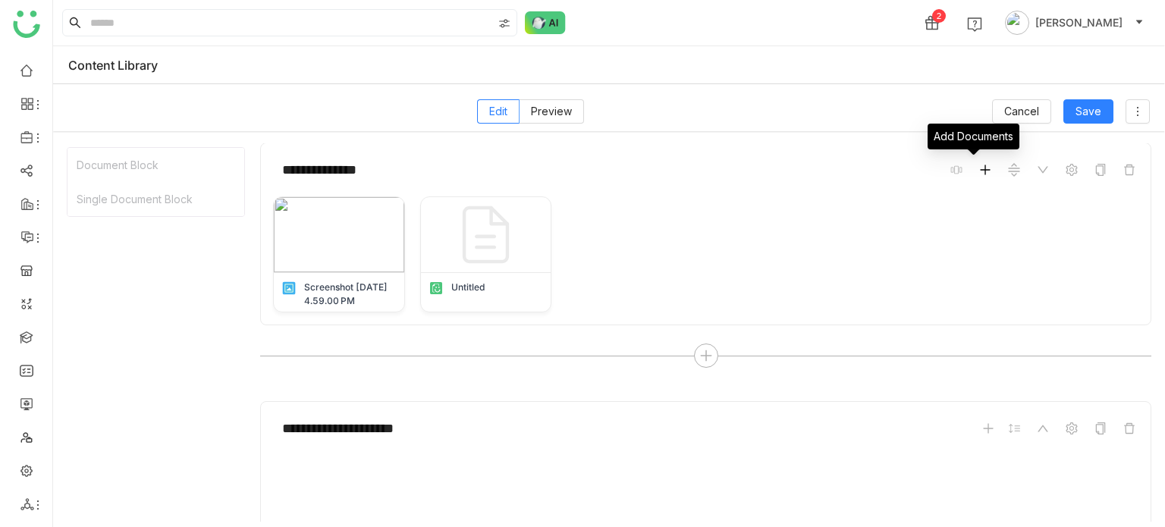
click at [979, 174] on icon at bounding box center [985, 170] width 12 height 12
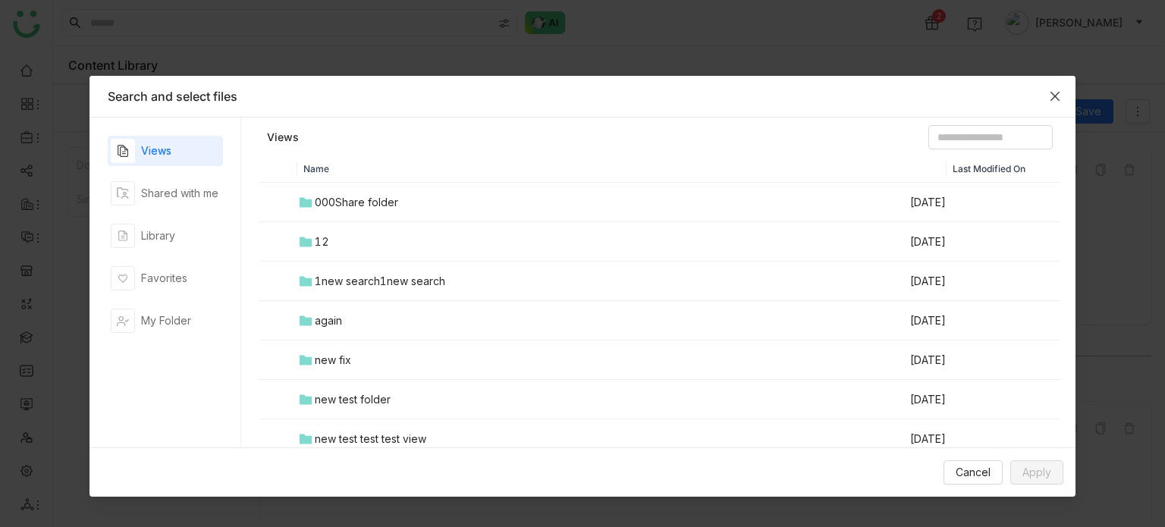
click at [1052, 94] on icon "Close" at bounding box center [1055, 96] width 12 height 12
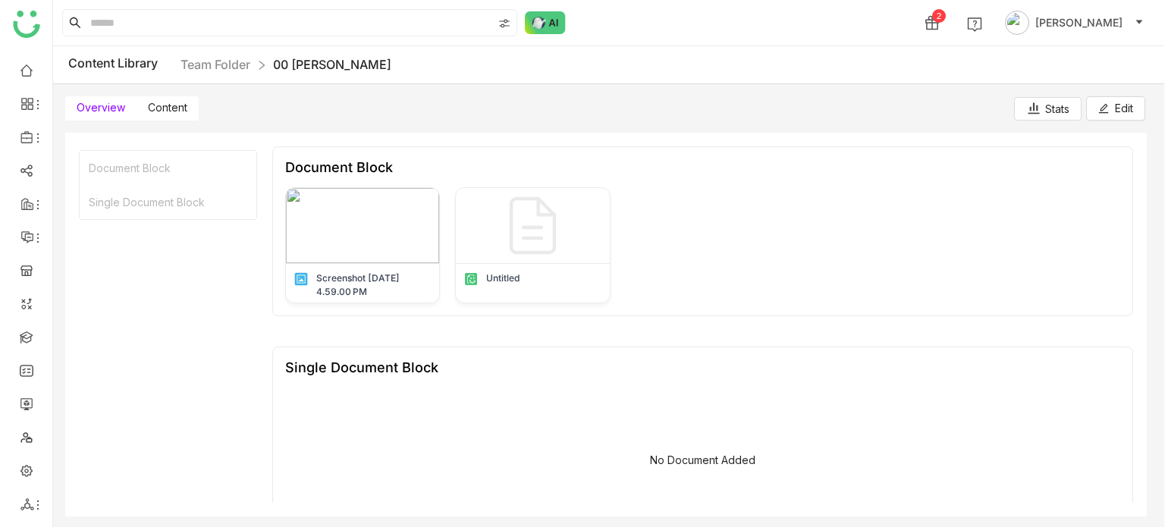
click at [167, 115] on label "Content" at bounding box center [168, 108] width 62 height 24
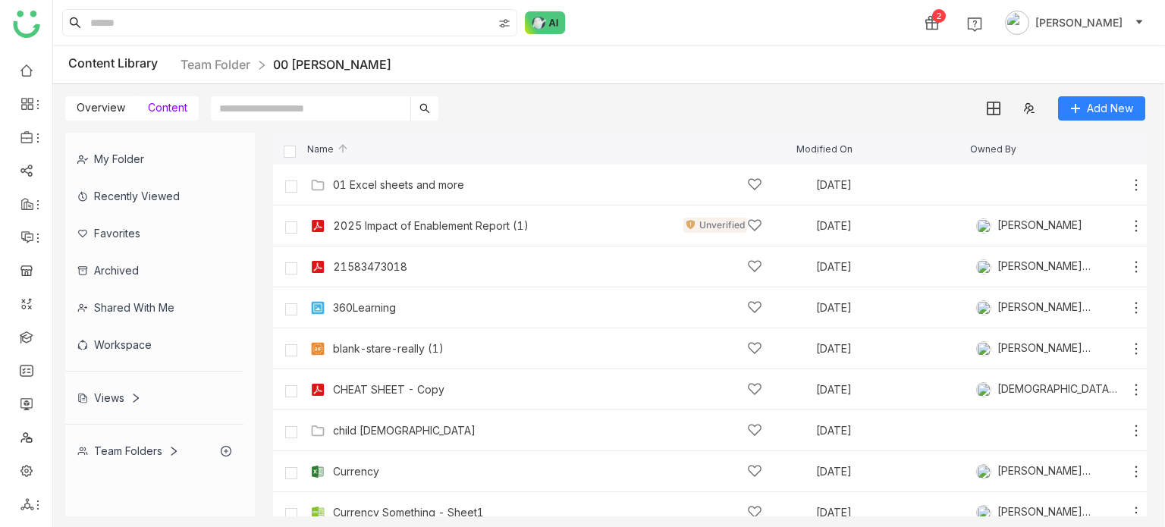
click at [858, 78] on div "Content Library Team Folder 00 [PERSON_NAME]" at bounding box center [609, 65] width 1112 height 38
click at [20, 66] on link at bounding box center [27, 69] width 14 height 13
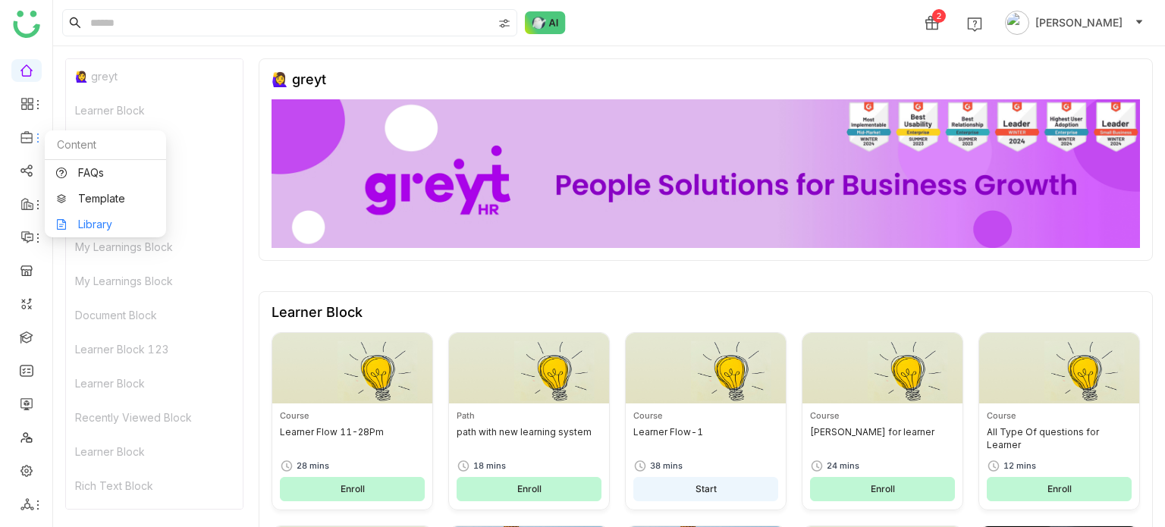
click at [103, 226] on link "Library" at bounding box center [105, 224] width 99 height 11
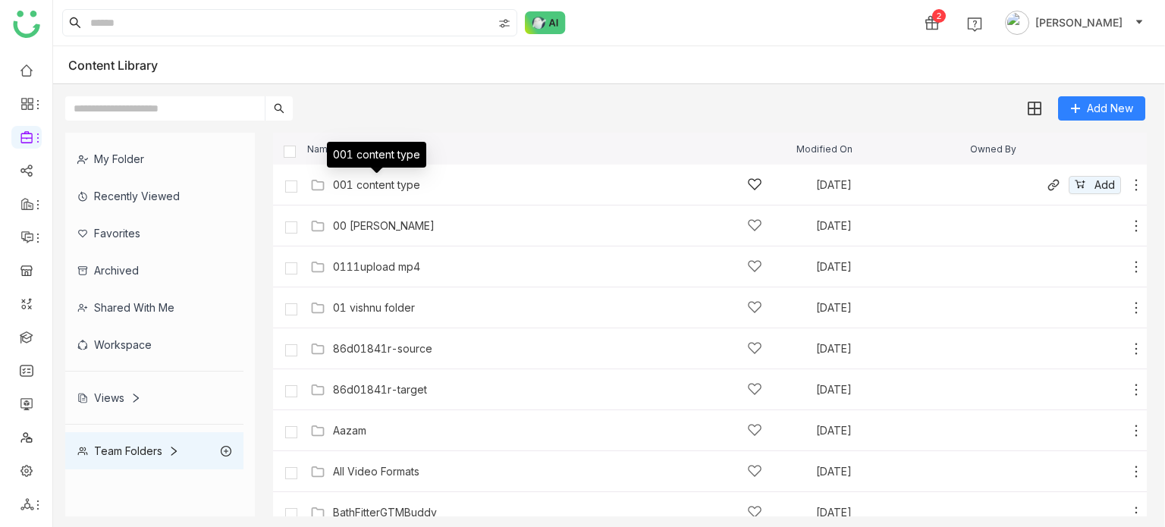
click at [400, 187] on div "001 content type" at bounding box center [376, 185] width 87 height 12
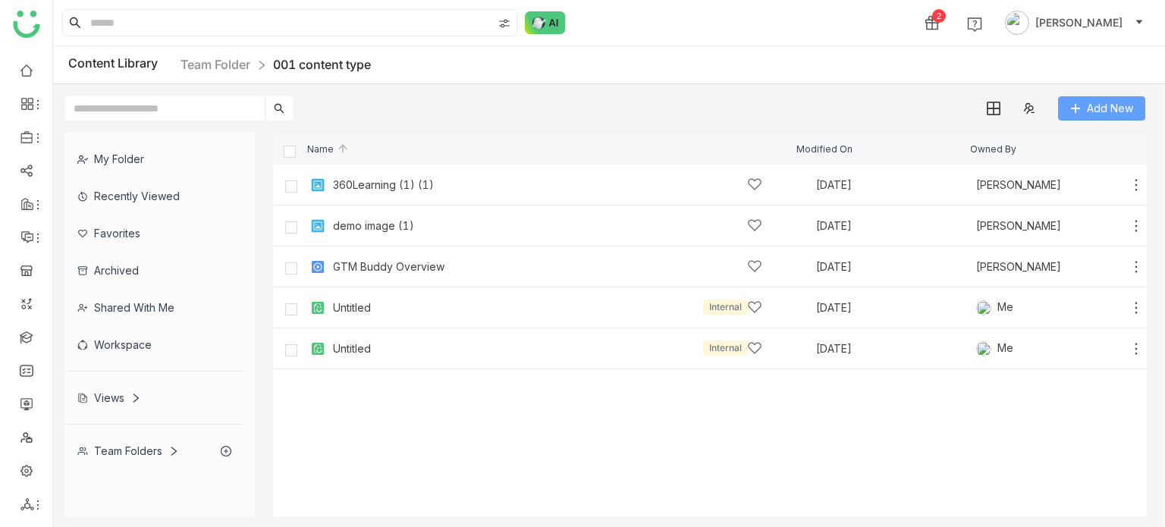
click at [1092, 105] on span "Add New" at bounding box center [1110, 108] width 46 height 17
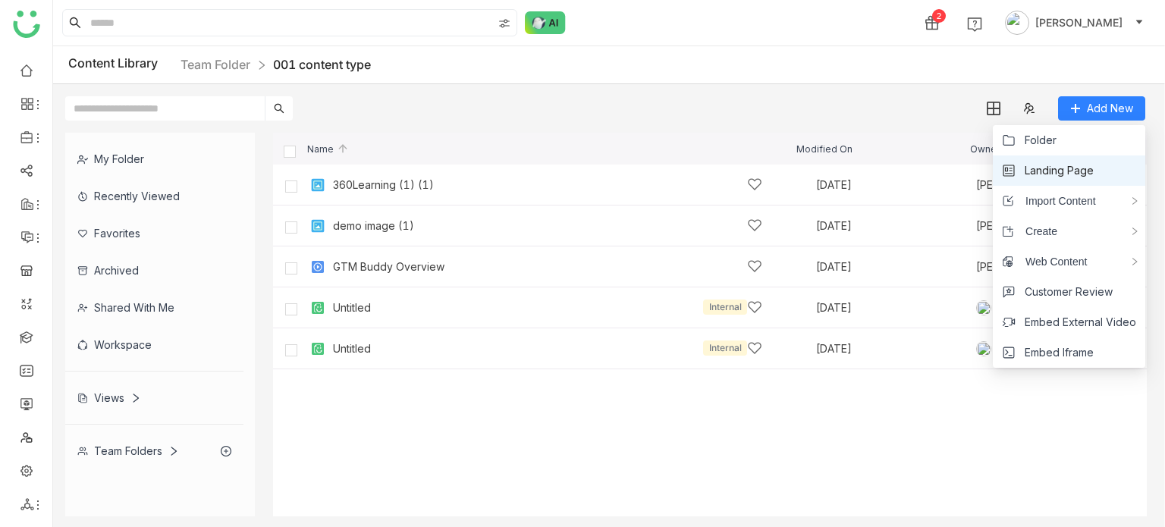
click at [1074, 172] on span "Landing Page" at bounding box center [1059, 170] width 69 height 17
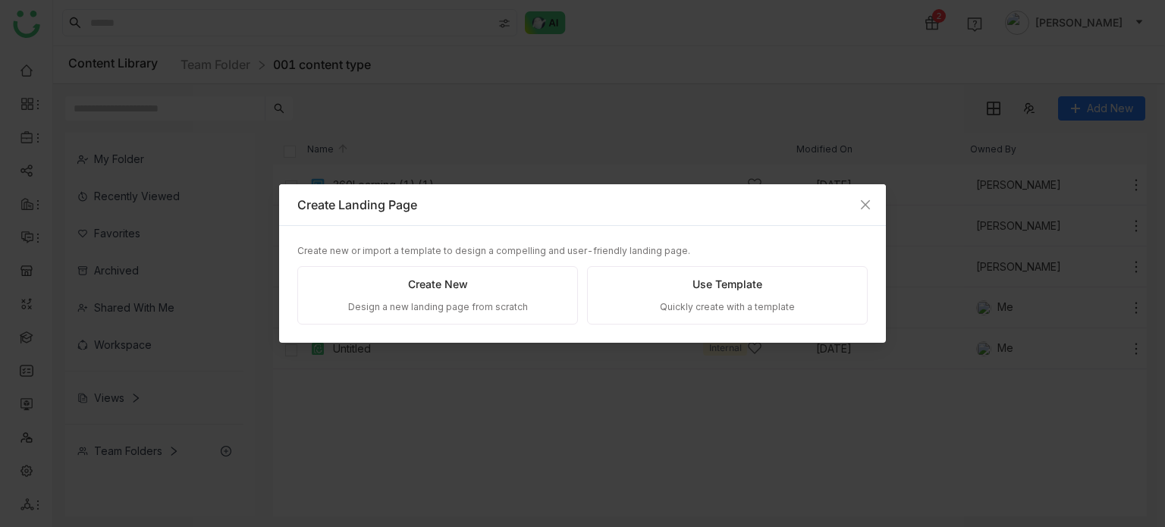
click at [353, 314] on div "Design a new landing page from scratch" at bounding box center [438, 307] width 180 height 14
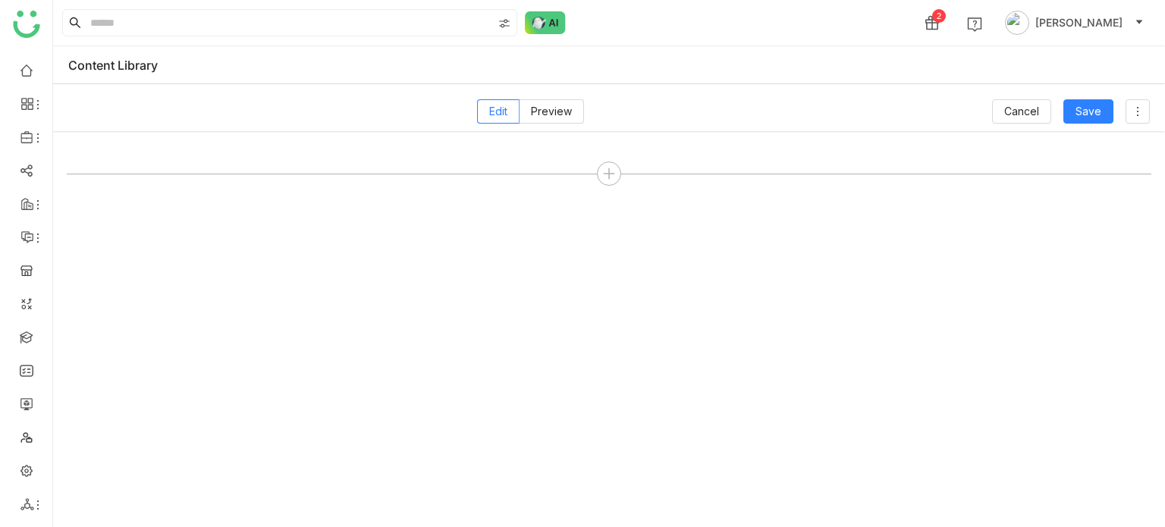
drag, startPoint x: 353, startPoint y: 314, endPoint x: 579, endPoint y: 284, distance: 227.2
click at [613, 178] on icon at bounding box center [609, 174] width 14 height 14
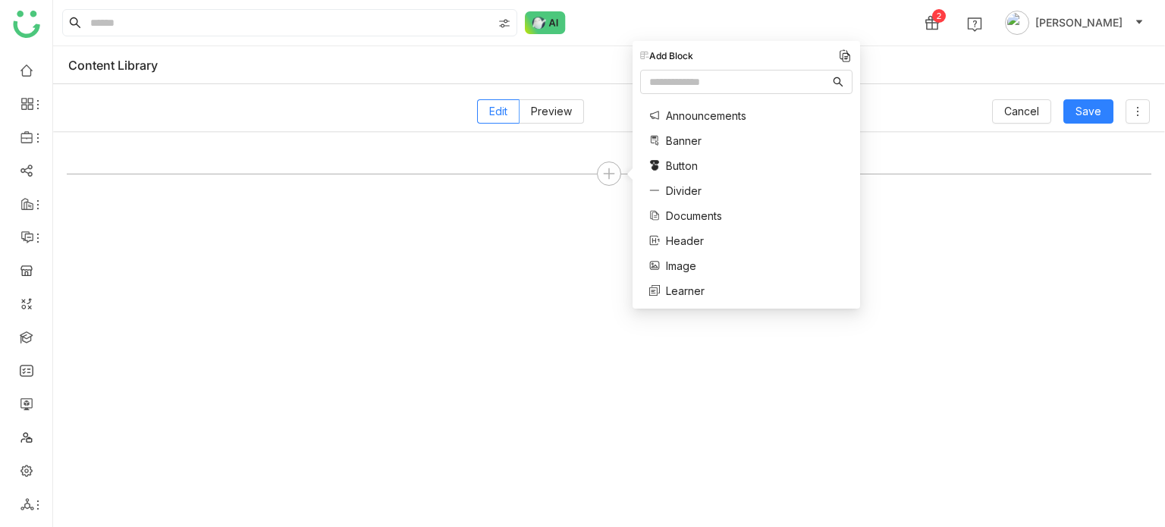
click at [697, 213] on span "Documents" at bounding box center [694, 216] width 56 height 16
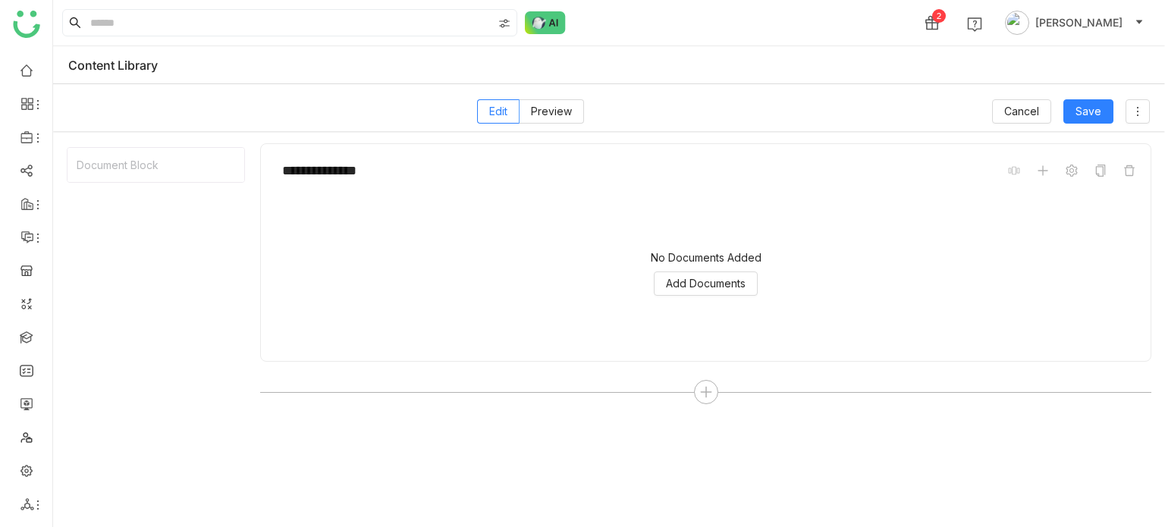
scroll to position [8, 0]
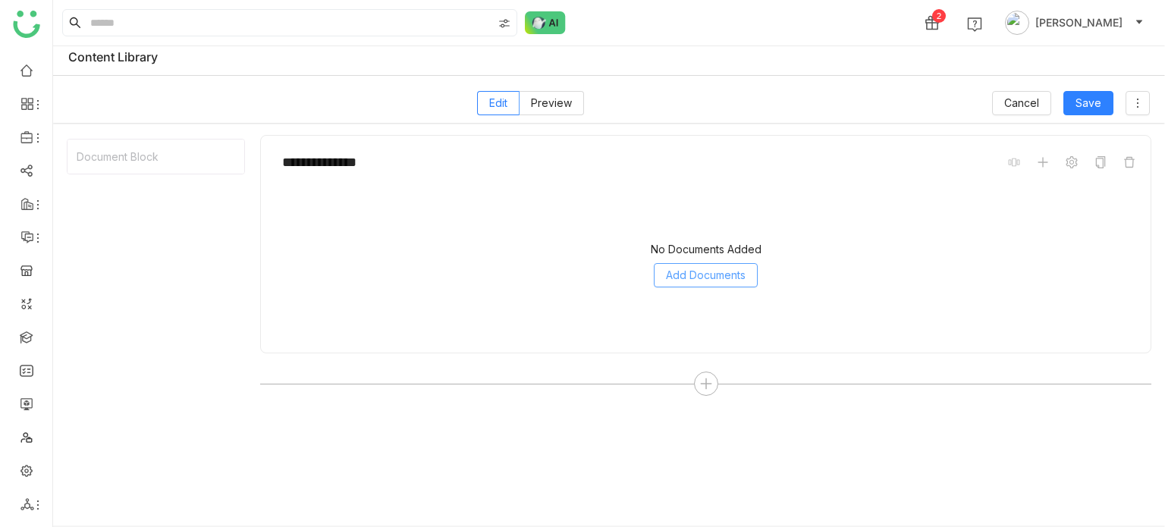
click at [704, 275] on span "Add Documents" at bounding box center [706, 275] width 80 height 17
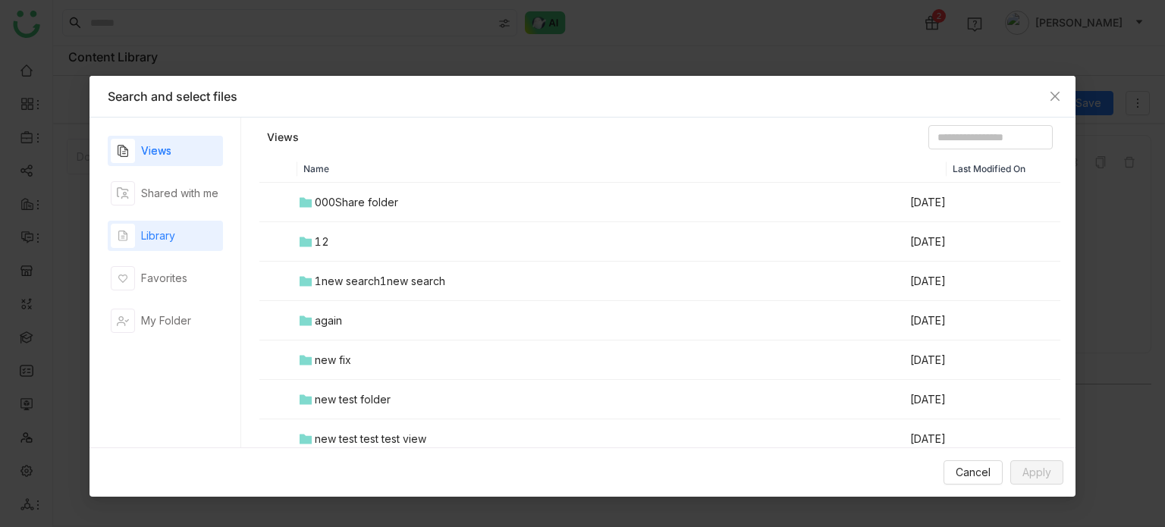
click at [207, 235] on div "Library" at bounding box center [165, 236] width 115 height 30
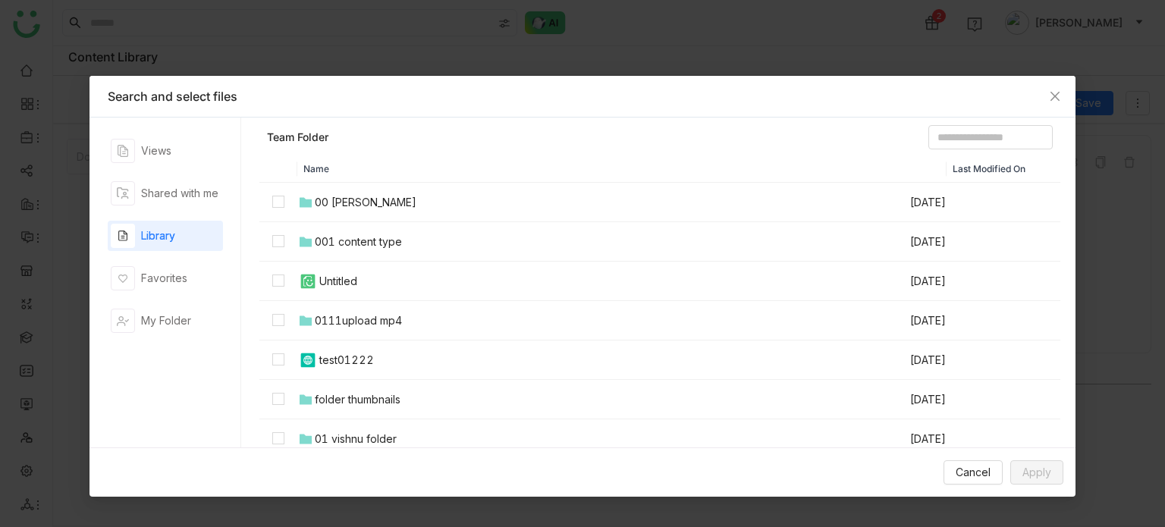
click at [365, 202] on div "00 [PERSON_NAME]" at bounding box center [366, 202] width 102 height 17
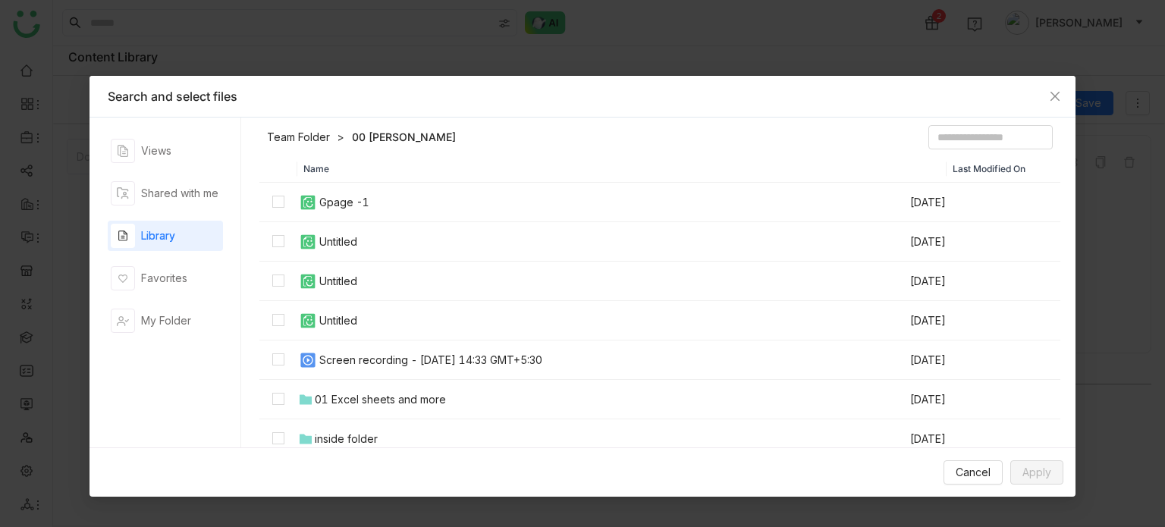
click at [381, 363] on div "Screen recording - 3 October 2025 at 14:33 GMT+5:30" at bounding box center [430, 360] width 223 height 17
click at [1025, 465] on span "Apply" at bounding box center [1036, 472] width 29 height 17
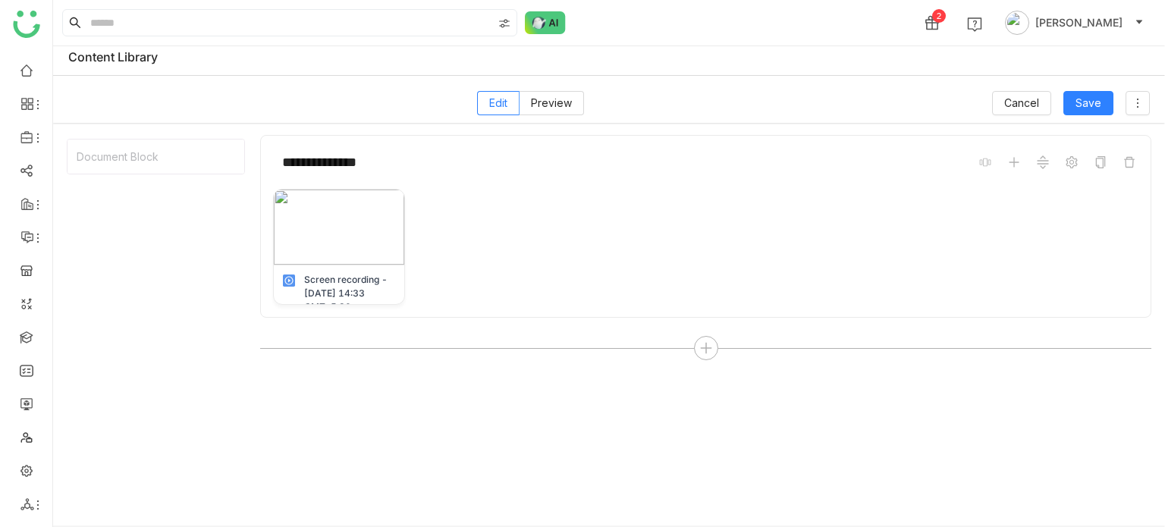
drag, startPoint x: 997, startPoint y: 309, endPoint x: 868, endPoint y: 228, distance: 153.0
click at [868, 228] on div "**********" at bounding box center [705, 226] width 891 height 183
click at [868, 228] on div "Screen recording - 3 October 2025 at 14:33 GMT+5:30" at bounding box center [705, 247] width 865 height 116
click at [373, 199] on icon at bounding box center [373, 200] width 9 height 9
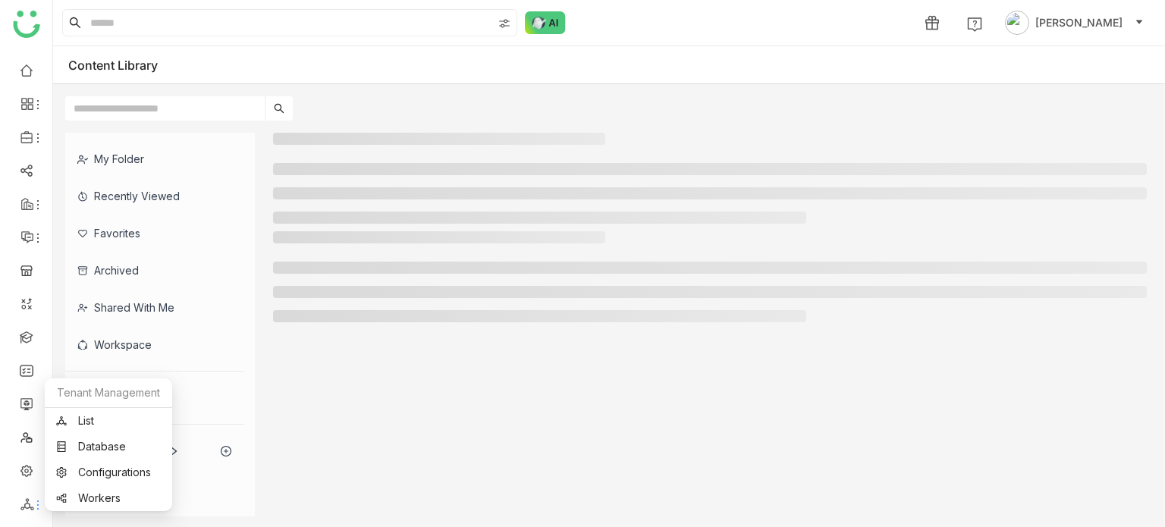
click at [24, 507] on icon at bounding box center [26, 504] width 13 height 12
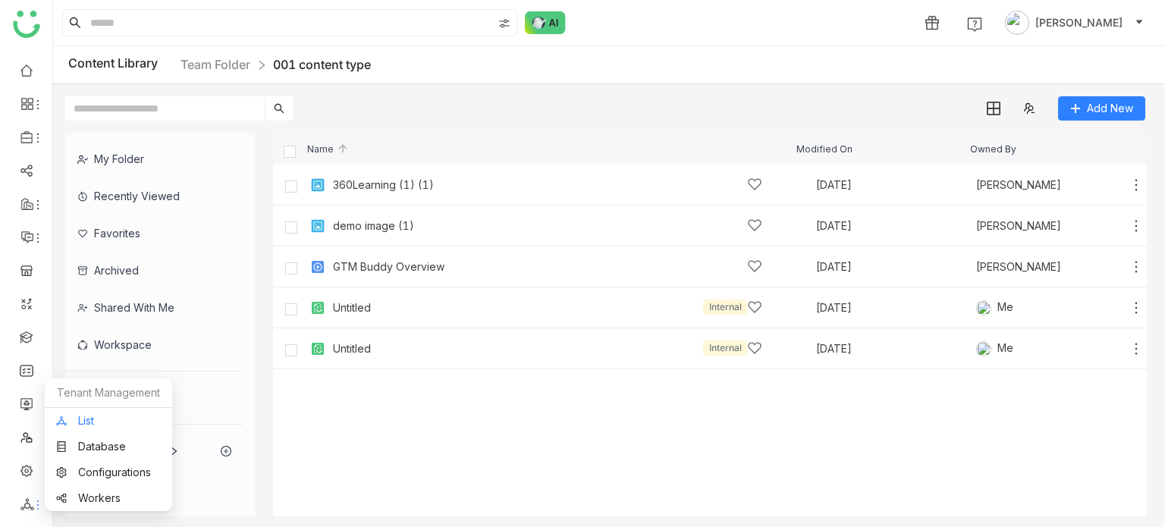
click at [109, 426] on link "List" at bounding box center [108, 421] width 105 height 11
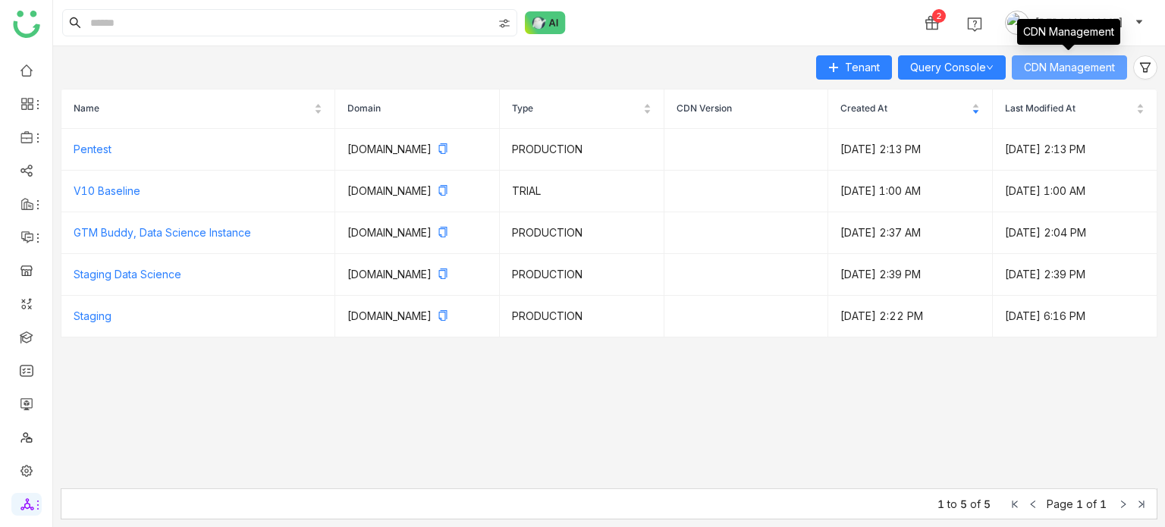
click at [1071, 71] on button "CDN Management" at bounding box center [1069, 67] width 115 height 24
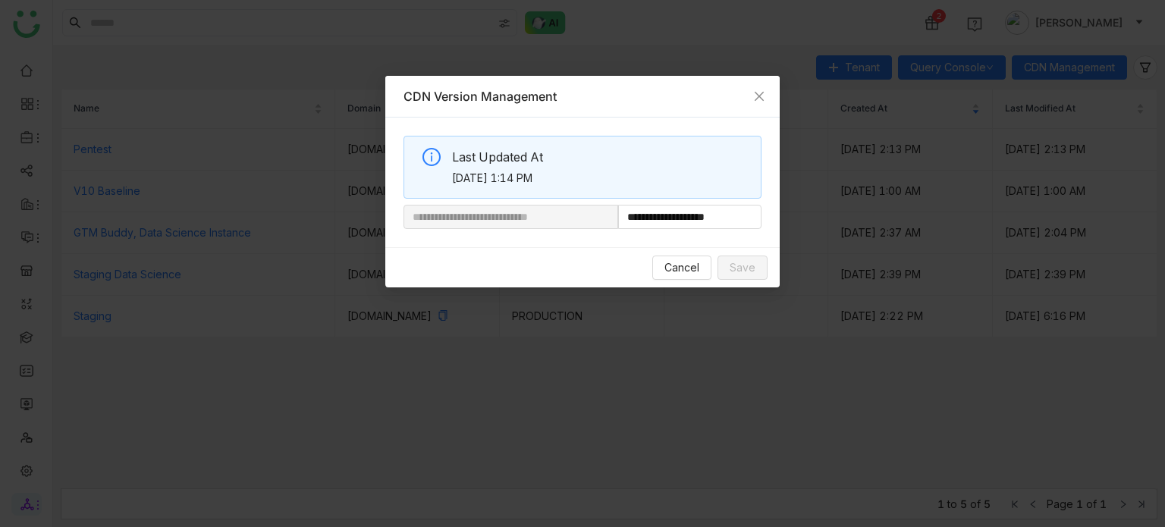
click at [743, 17] on nz-modal-container "**********" at bounding box center [582, 263] width 1165 height 527
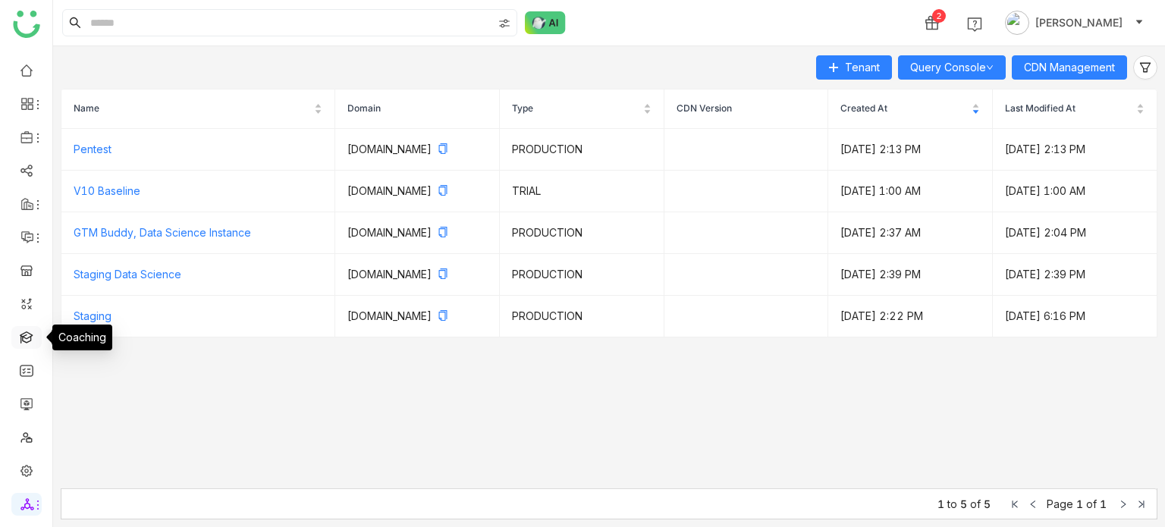
click at [30, 341] on link at bounding box center [27, 336] width 14 height 13
click at [33, 409] on link at bounding box center [27, 403] width 14 height 13
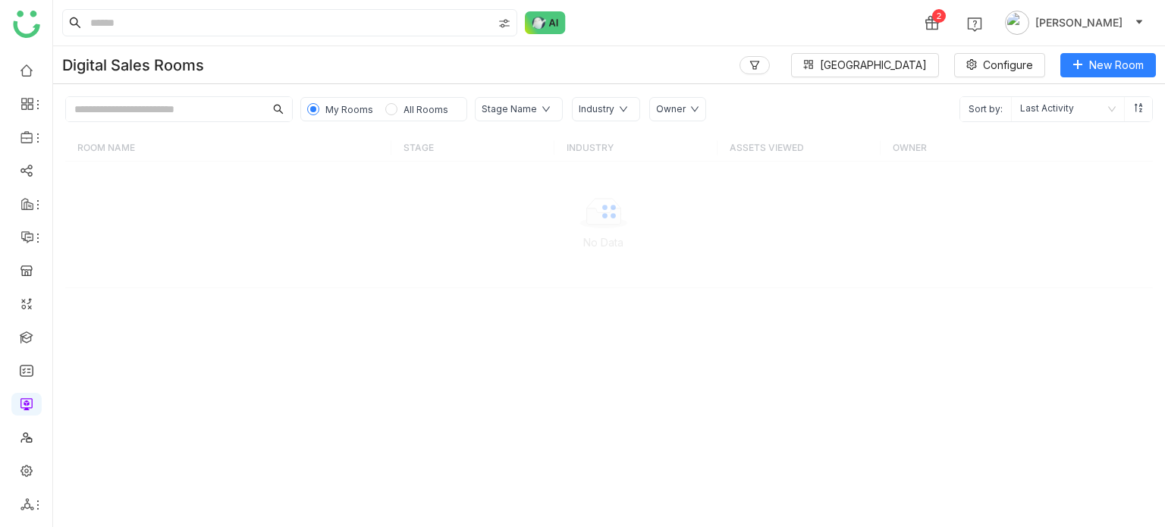
click at [228, 221] on div at bounding box center [609, 211] width 1088 height 154
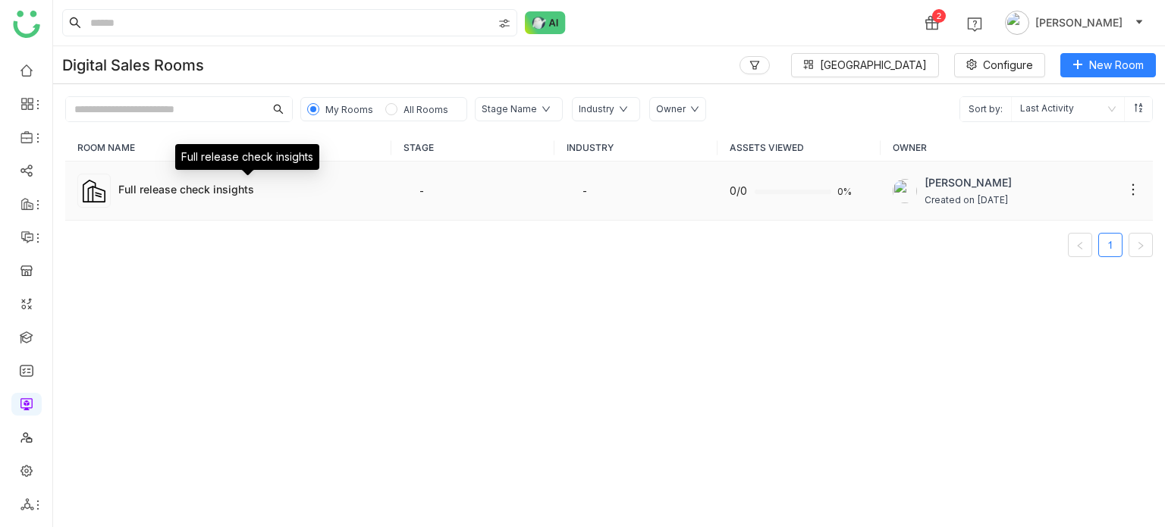
click at [330, 184] on div "Full release check insights" at bounding box center [248, 189] width 261 height 16
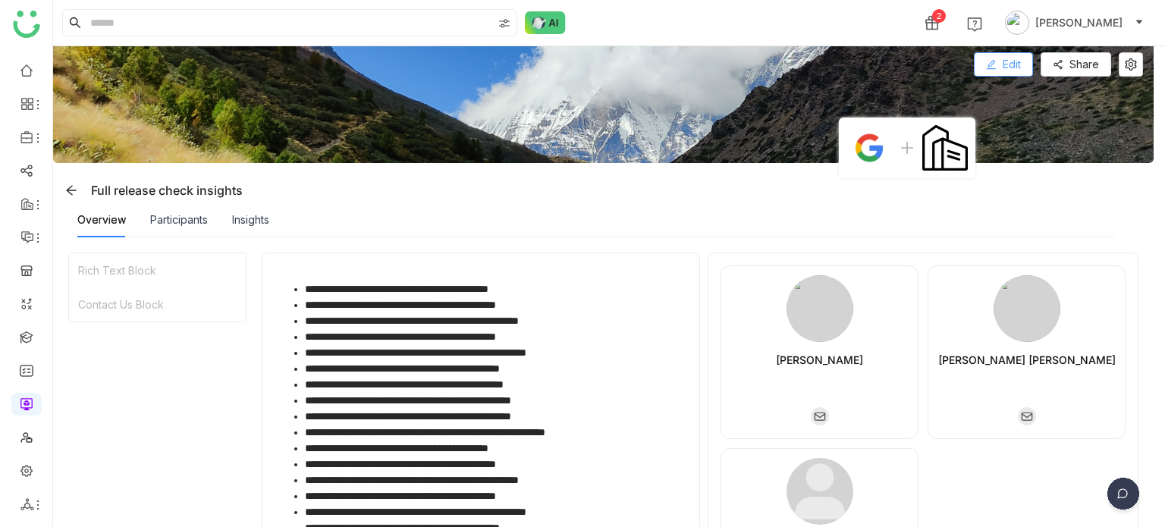
click at [1028, 63] on button "Edit" at bounding box center [1003, 64] width 59 height 24
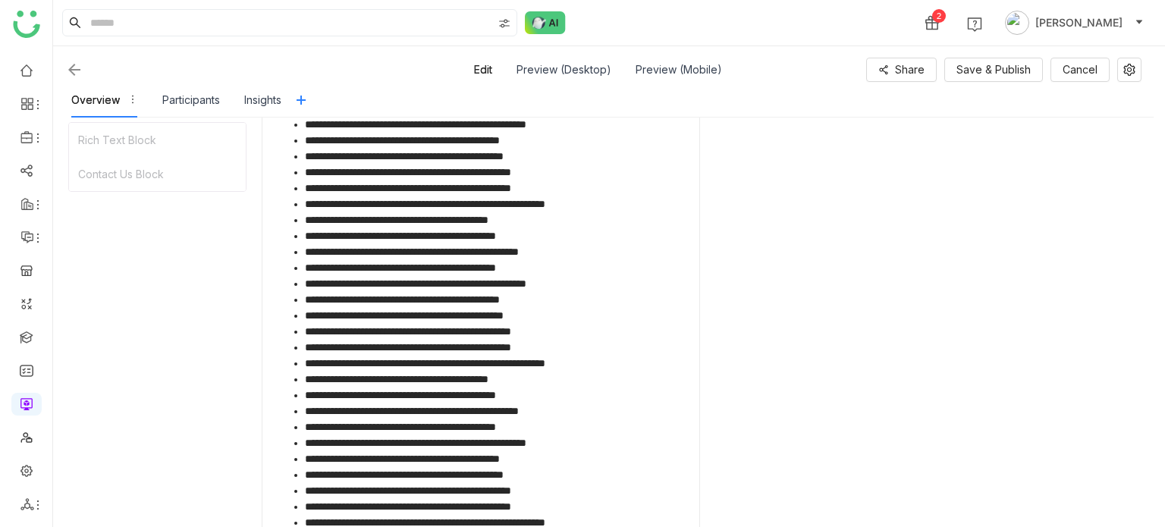
scroll to position [1854, 0]
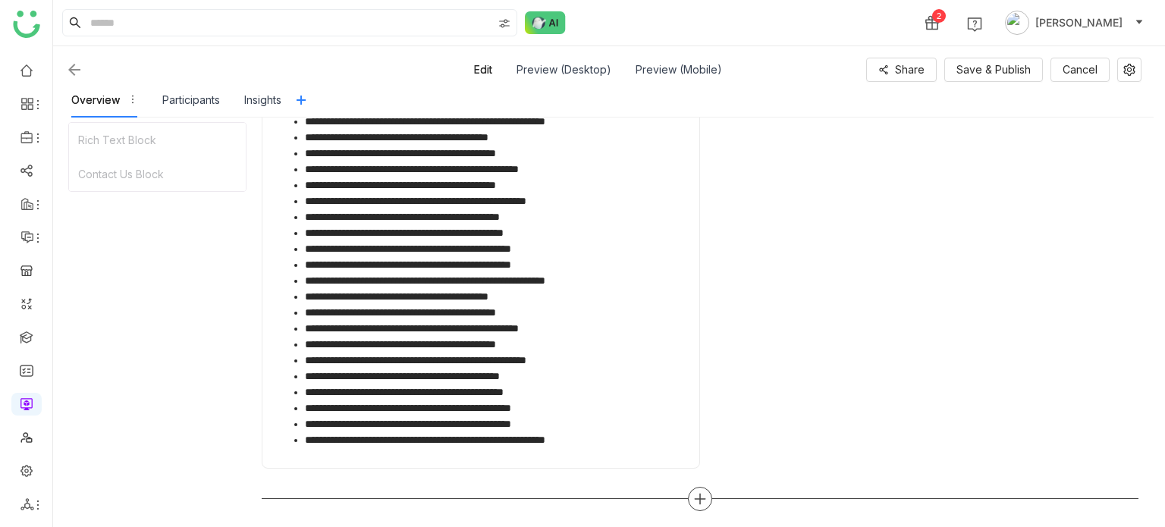
click at [692, 497] on div at bounding box center [700, 499] width 24 height 24
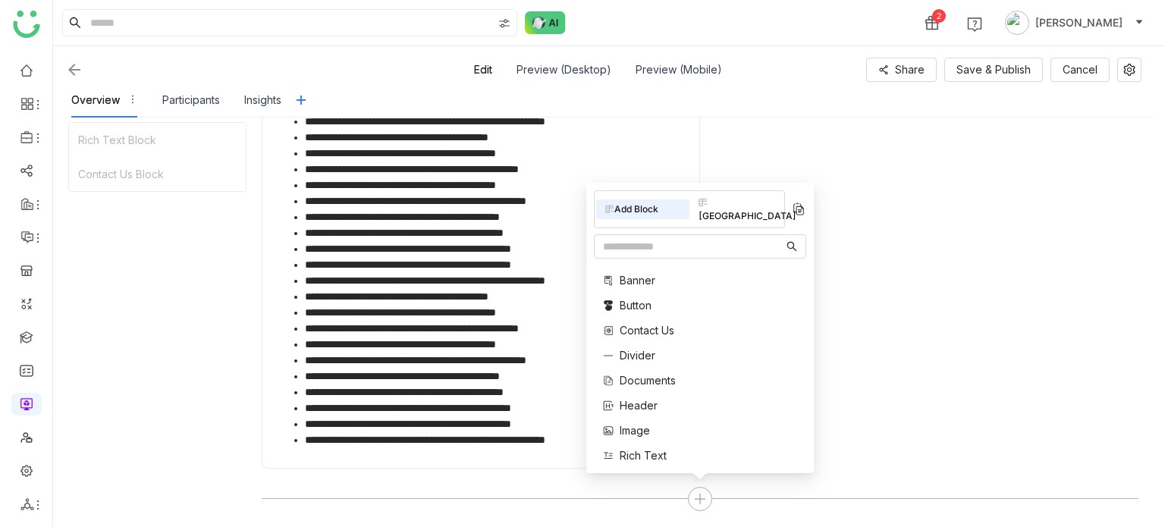
click at [645, 453] on span "Rich Text" at bounding box center [643, 455] width 47 height 16
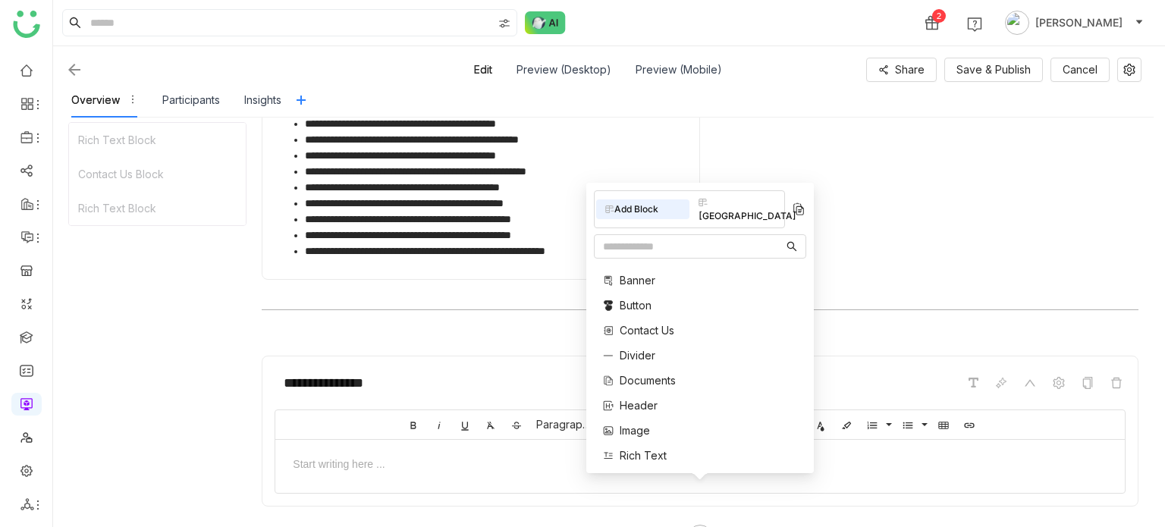
scroll to position [2080, 0]
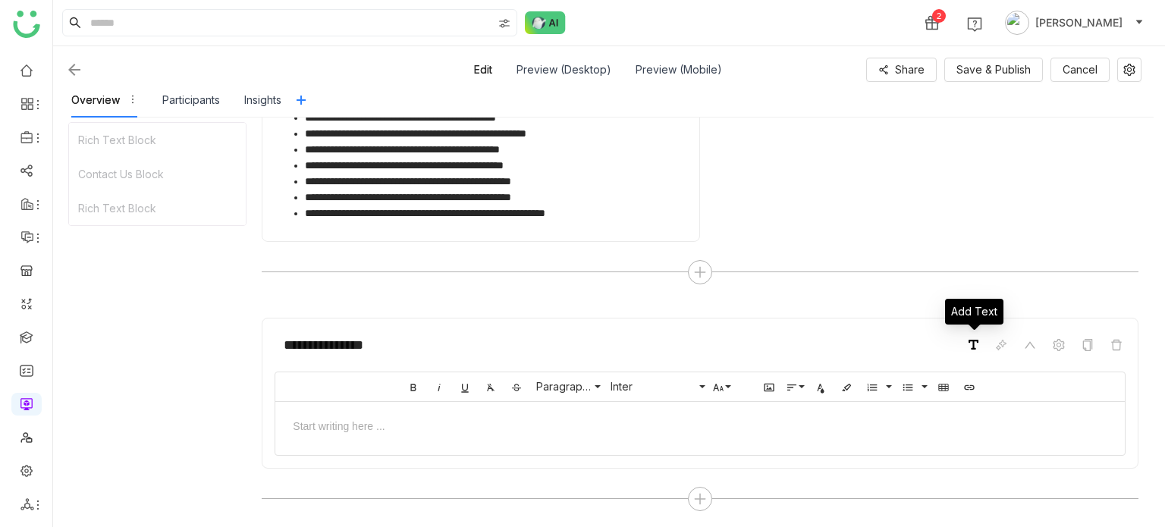
click at [970, 348] on span at bounding box center [974, 345] width 16 height 16
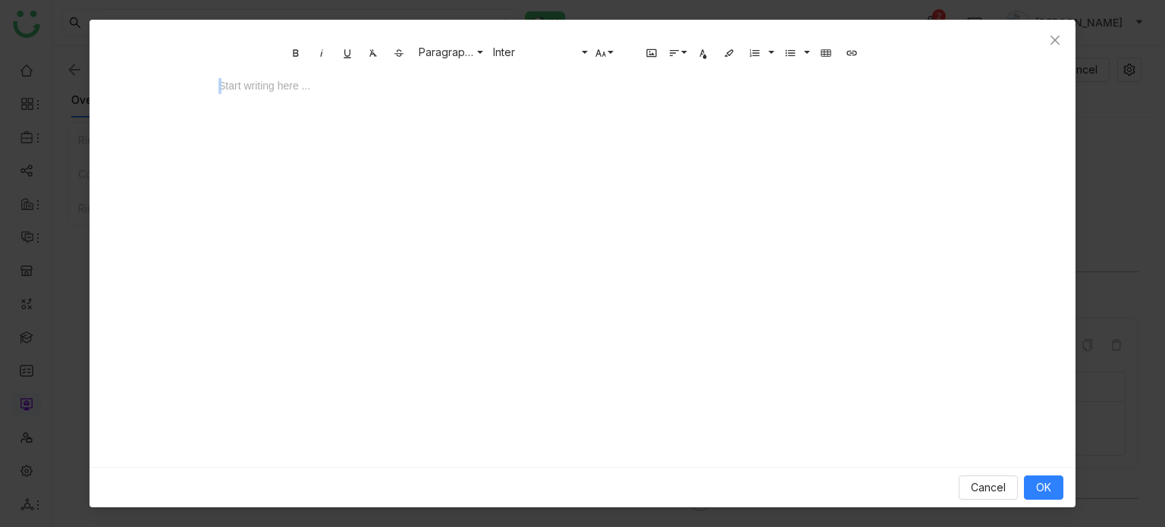
drag, startPoint x: 667, startPoint y: 178, endPoint x: 509, endPoint y: 93, distance: 180.2
click at [514, 94] on div "Start writing here ..." at bounding box center [582, 218] width 758 height 303
click at [508, 91] on div at bounding box center [582, 86] width 728 height 16
drag, startPoint x: 300, startPoint y: 93, endPoint x: 284, endPoint y: 90, distance: 17.0
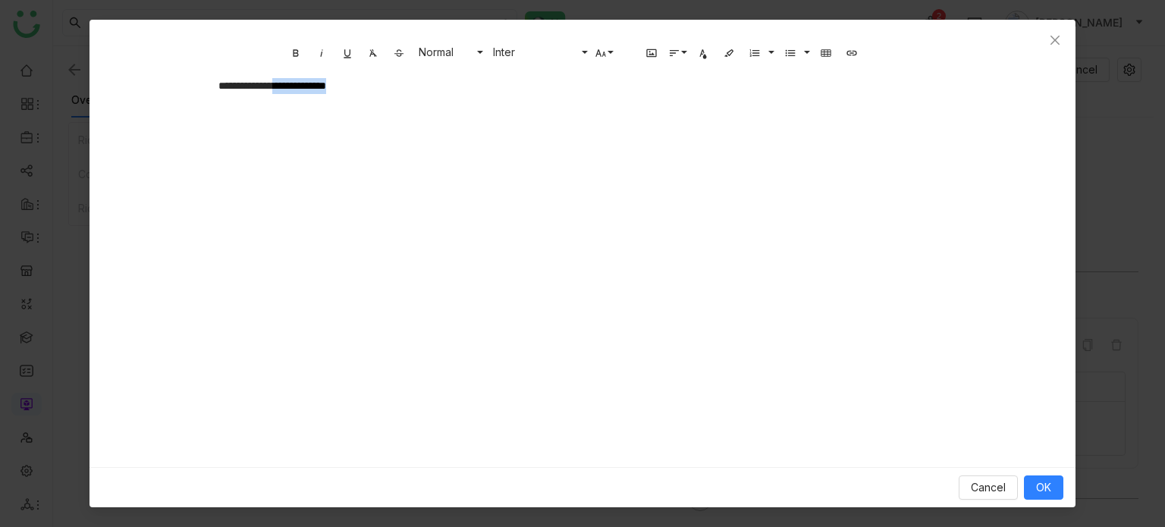
click at [284, 90] on div "**********" at bounding box center [582, 86] width 728 height 16
click at [470, 90] on div "**********" at bounding box center [582, 86] width 728 height 16
click at [702, 45] on button "Text Color" at bounding box center [703, 52] width 23 height 23
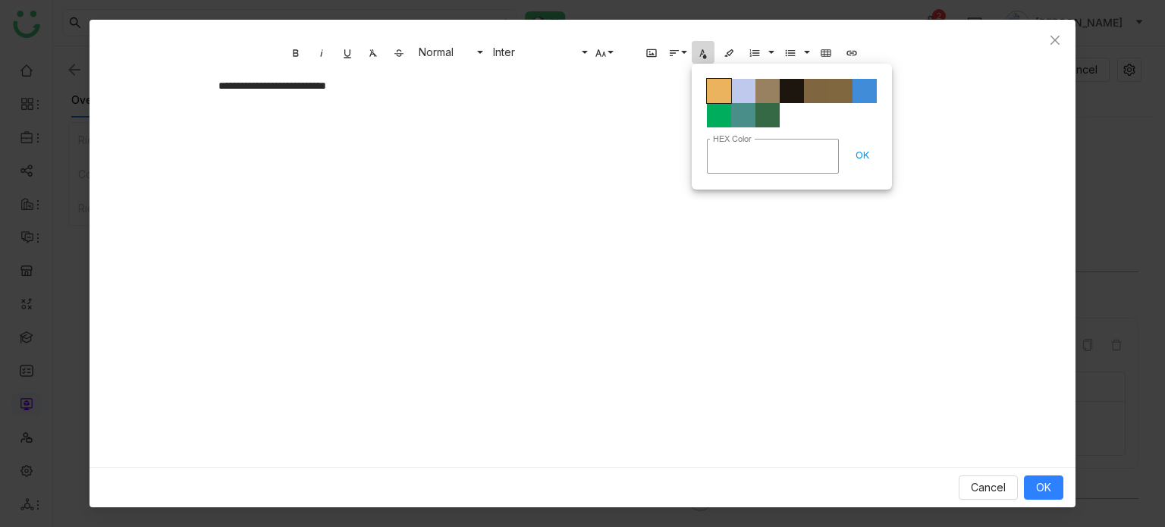
click at [719, 99] on span "Color#EBB35E" at bounding box center [719, 91] width 24 height 24
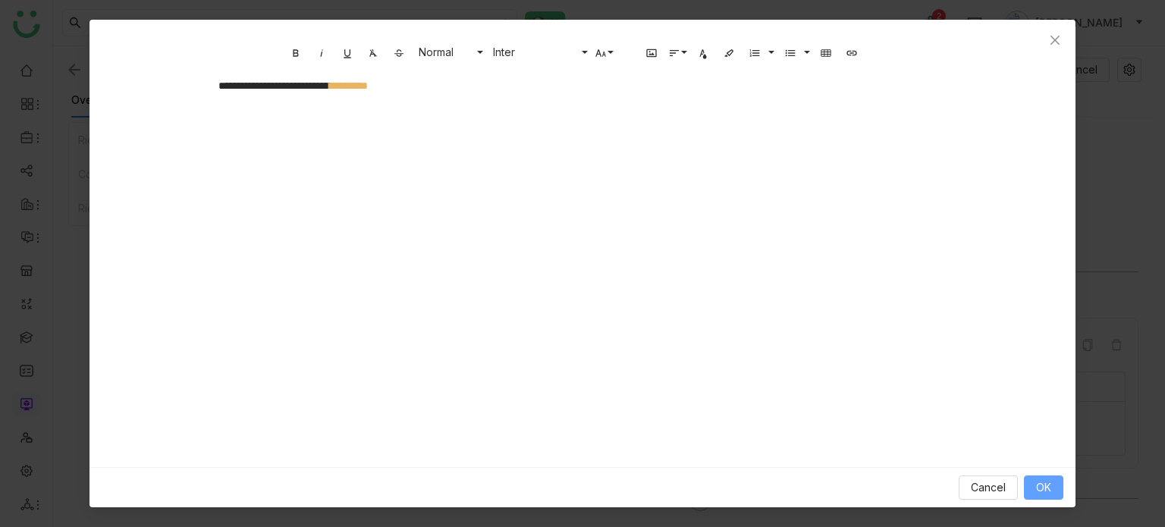
click at [1039, 480] on button "OK" at bounding box center [1043, 488] width 39 height 24
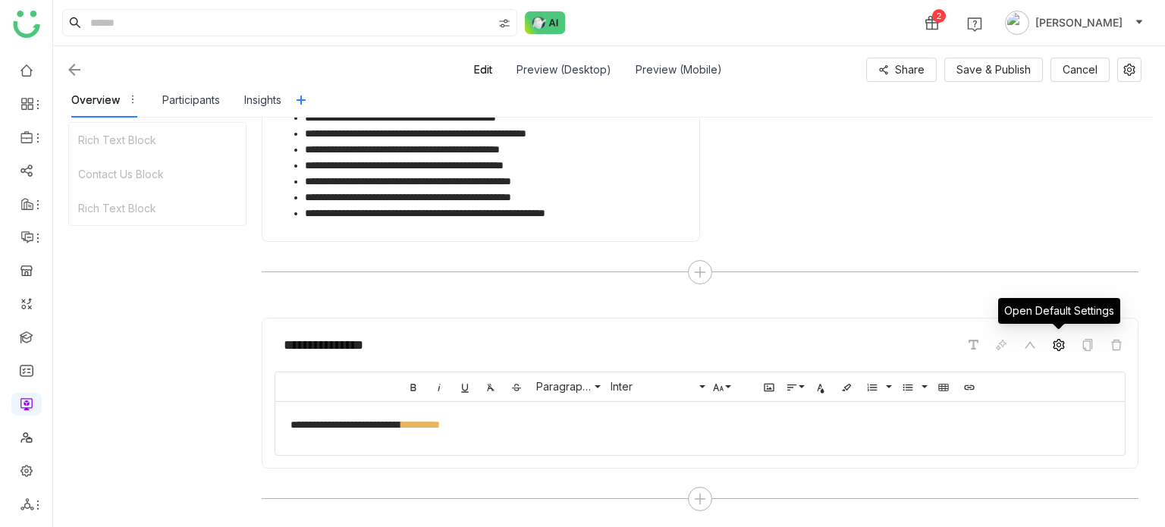
click at [1065, 342] on span at bounding box center [1059, 345] width 18 height 18
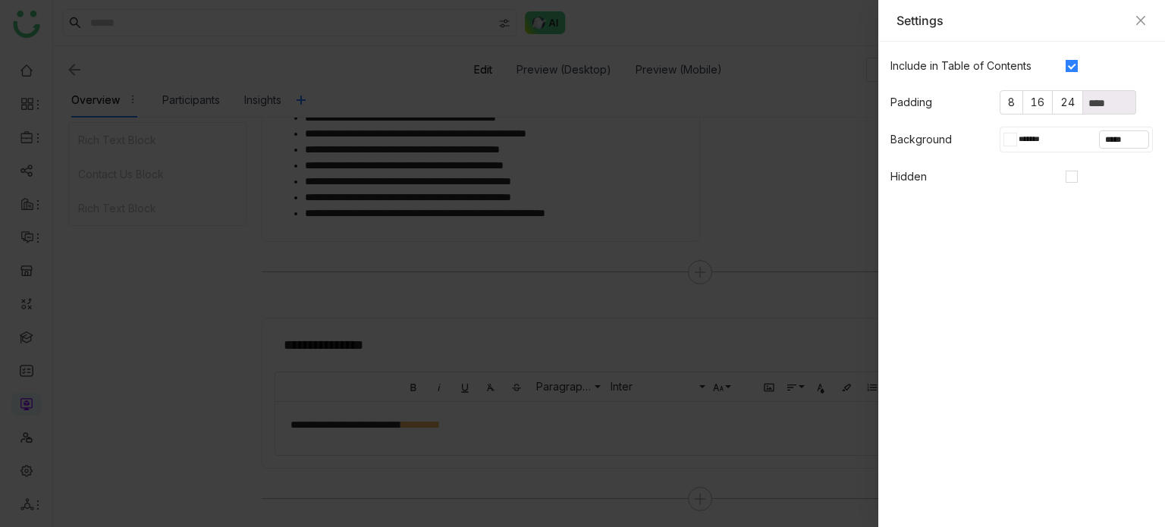
click at [1010, 145] on div at bounding box center [1013, 140] width 7 height 14
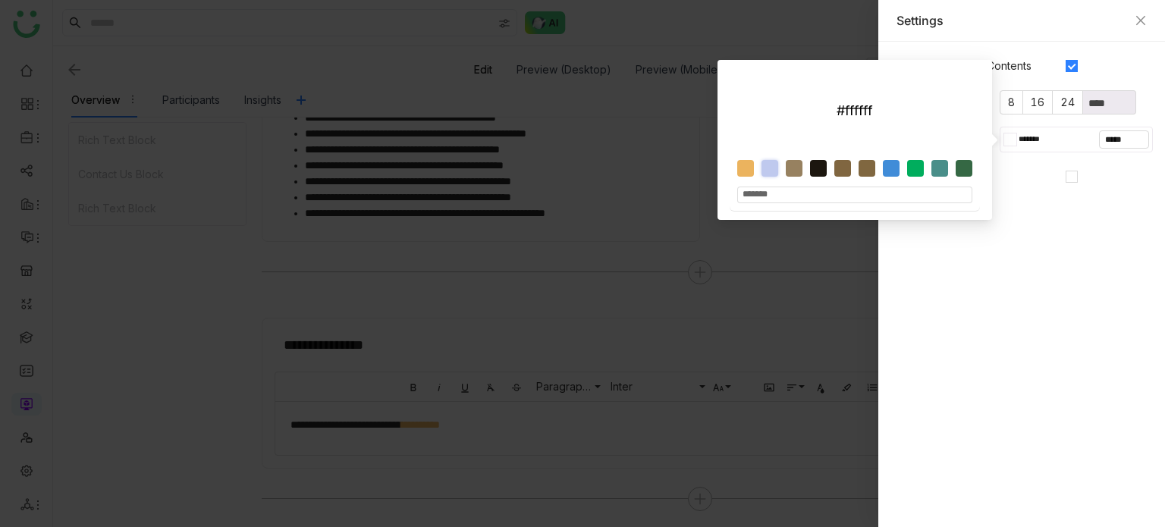
click at [768, 168] on div at bounding box center [770, 168] width 17 height 17
type input "*******"
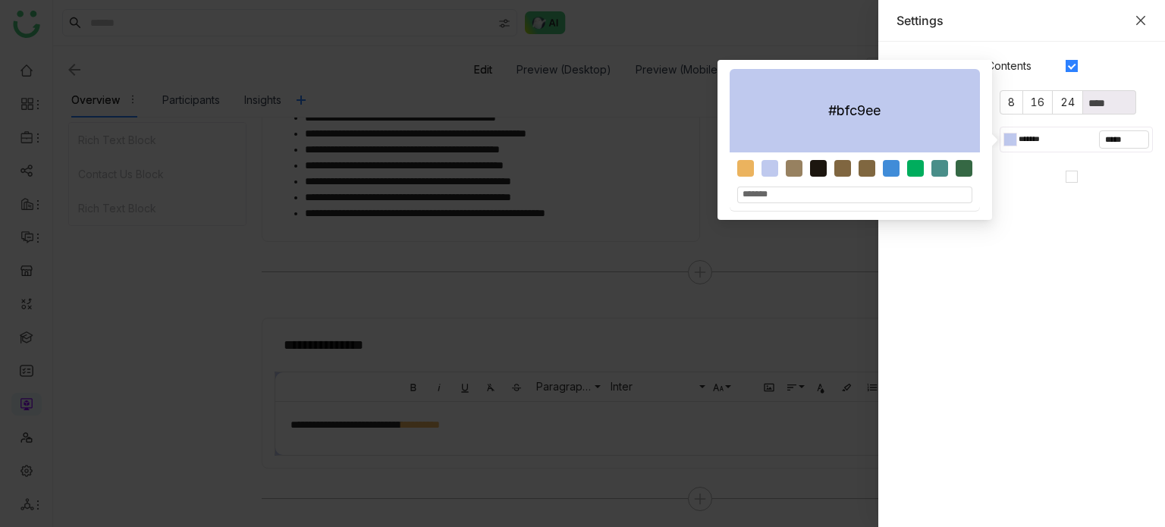
click at [1141, 24] on icon "Close" at bounding box center [1141, 20] width 12 height 12
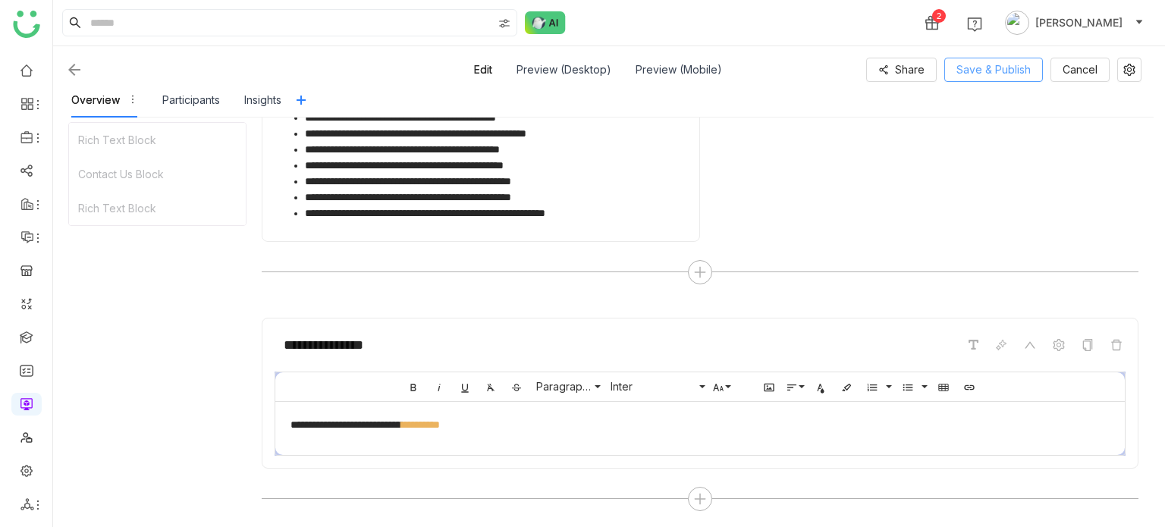
click at [1022, 60] on button "Save & Publish" at bounding box center [993, 70] width 99 height 24
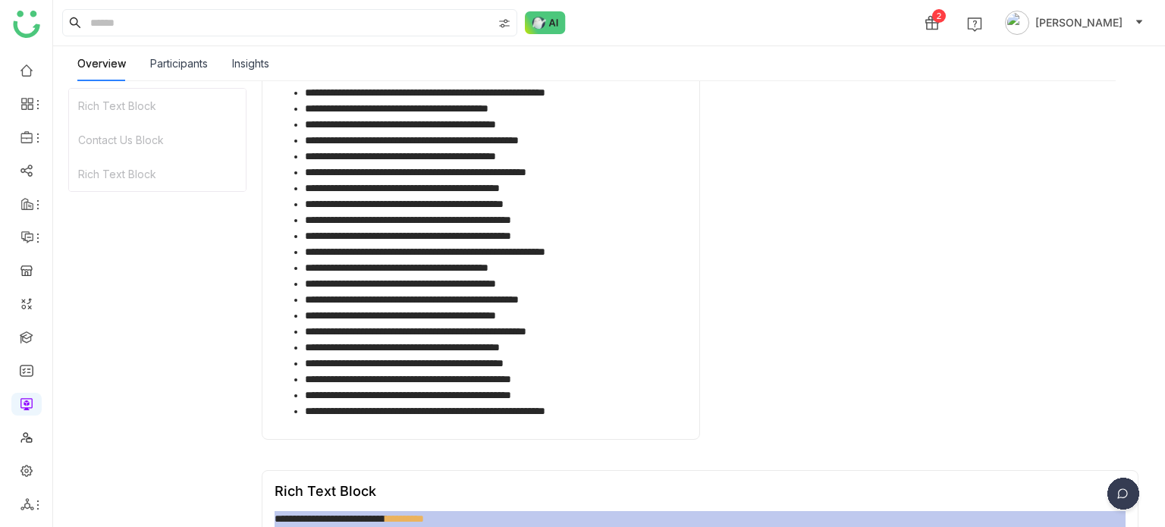
scroll to position [1801, 0]
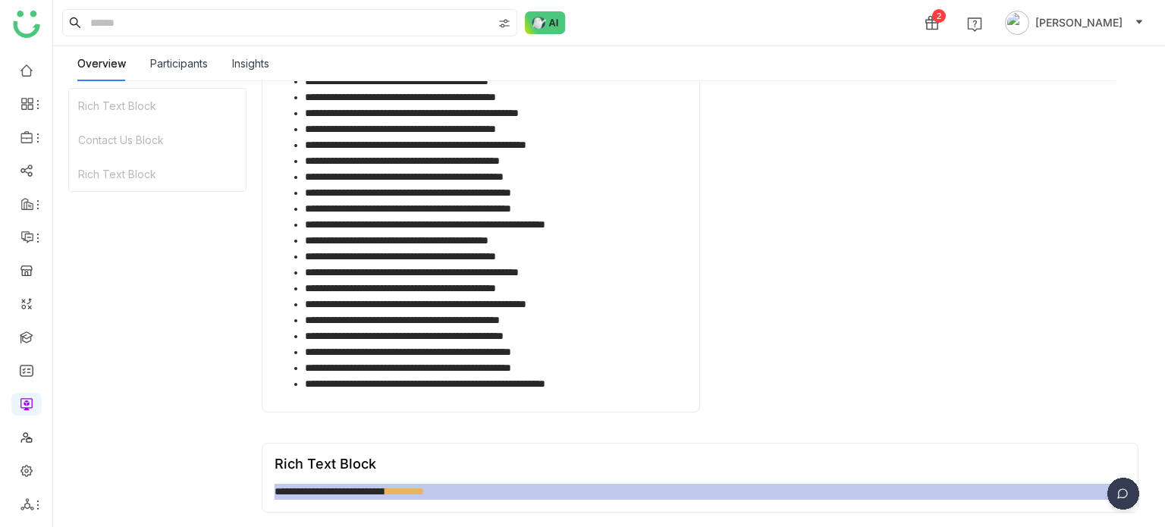
click at [749, 469] on div "Rich Text Block" at bounding box center [700, 464] width 851 height 16
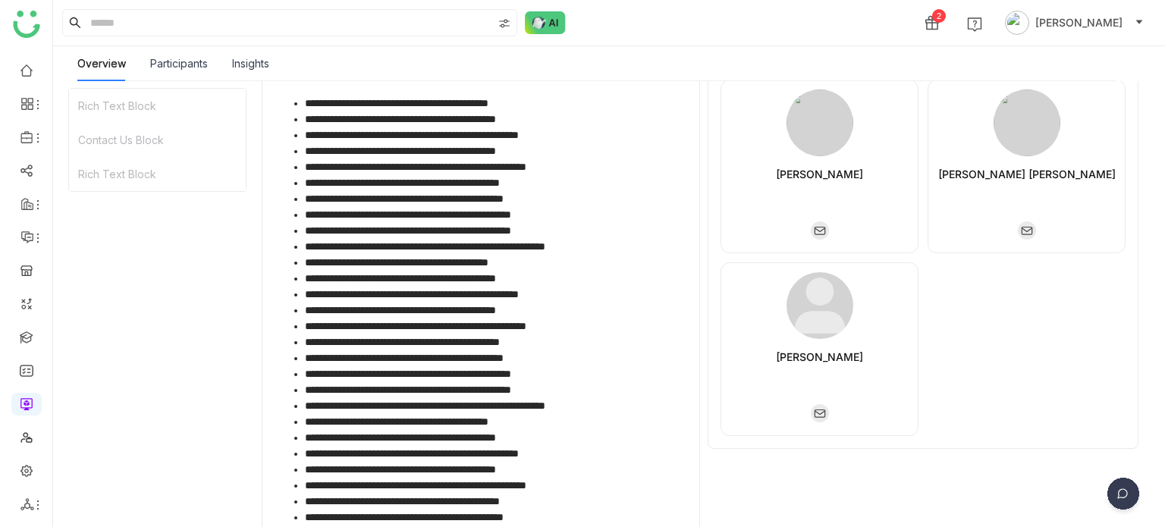
scroll to position [0, 0]
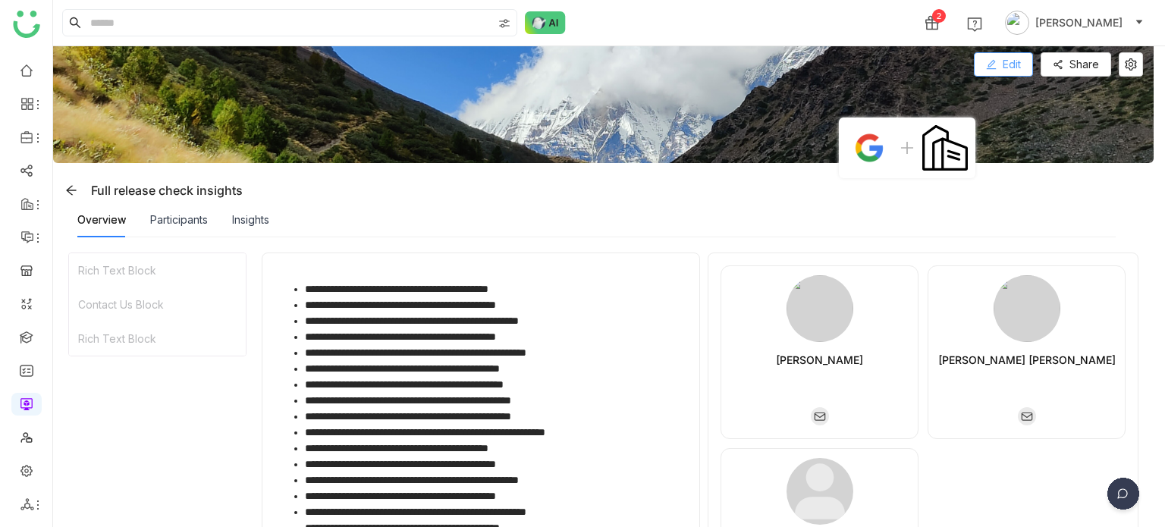
click at [1022, 73] on button "Edit" at bounding box center [1003, 64] width 59 height 24
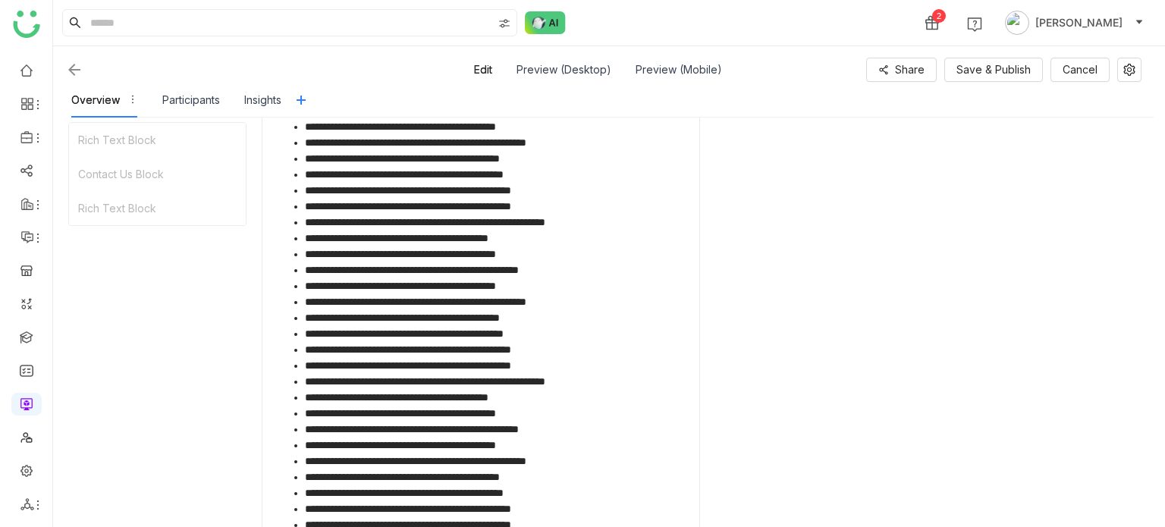
scroll to position [2080, 0]
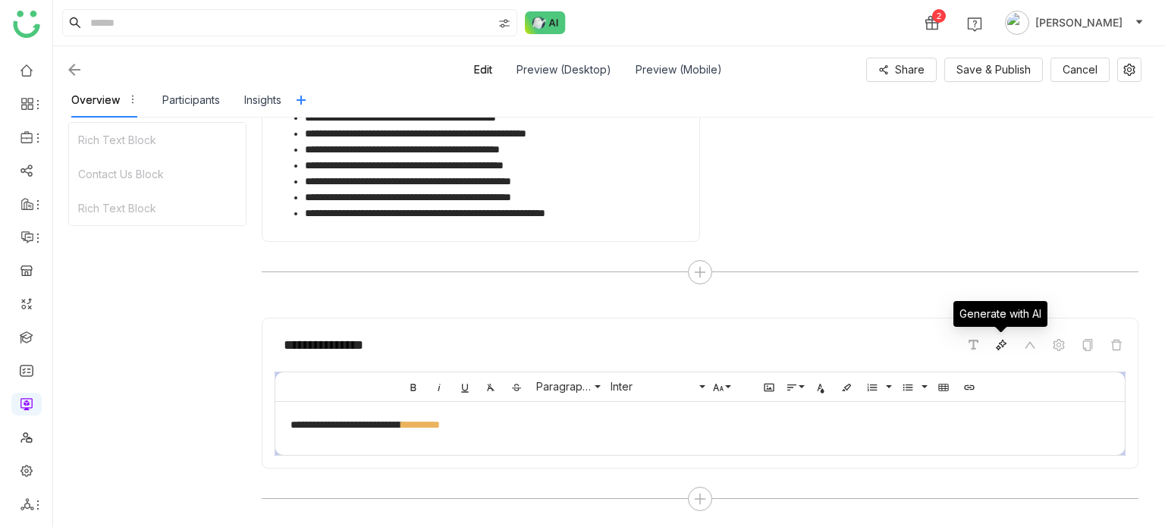
click at [1007, 339] on span at bounding box center [1001, 345] width 18 height 18
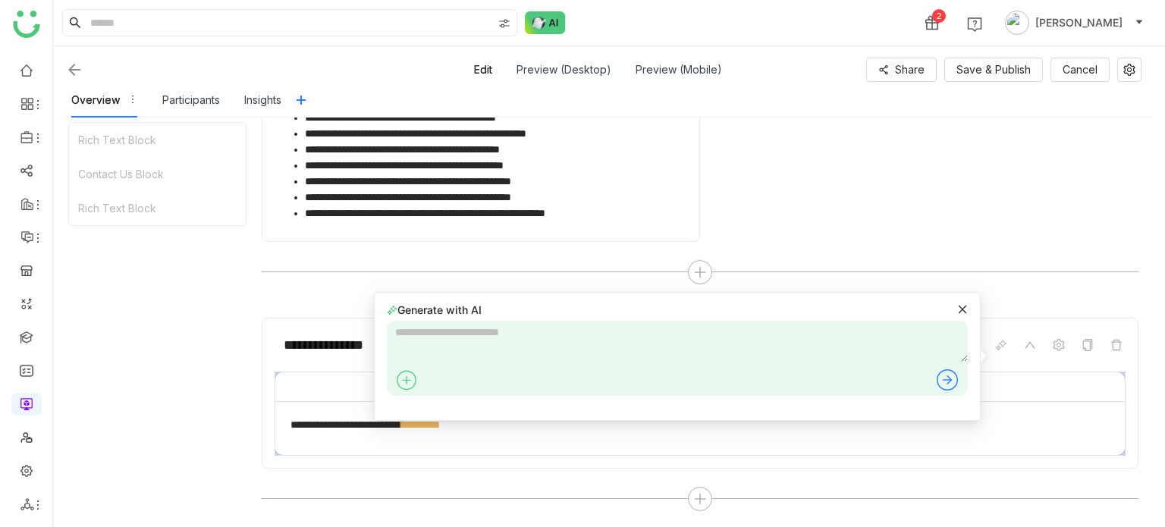
click at [1077, 341] on div at bounding box center [1046, 345] width 160 height 18
click at [1028, 345] on icon at bounding box center [1030, 345] width 12 height 12
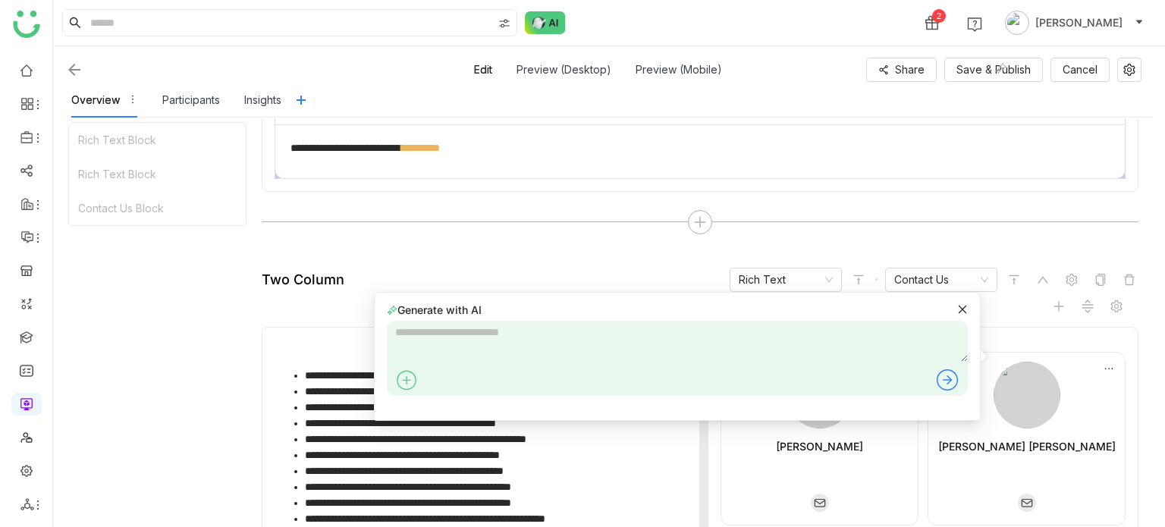
scroll to position [0, 0]
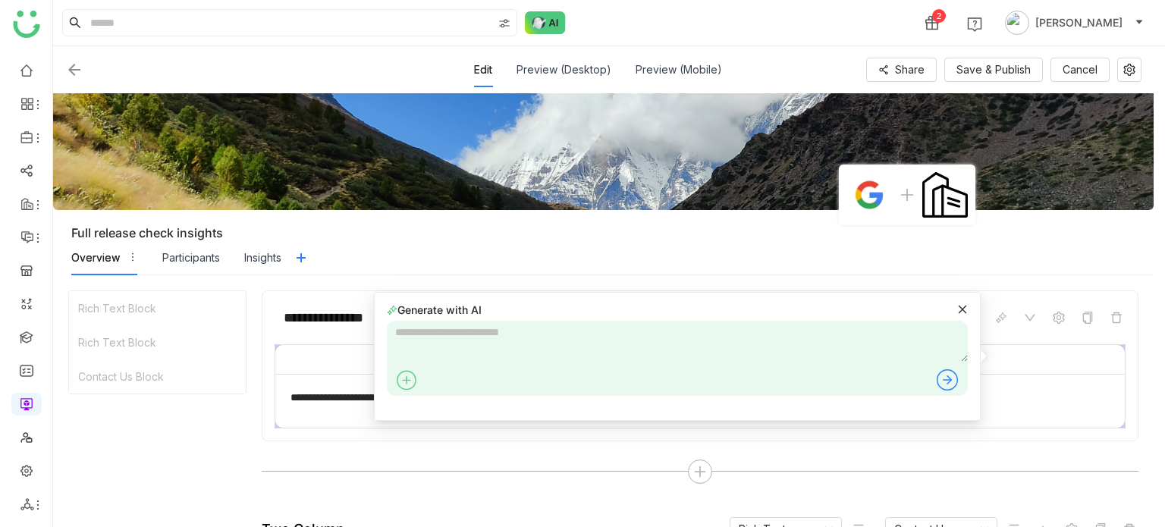
click at [957, 308] on icon at bounding box center [962, 309] width 11 height 11
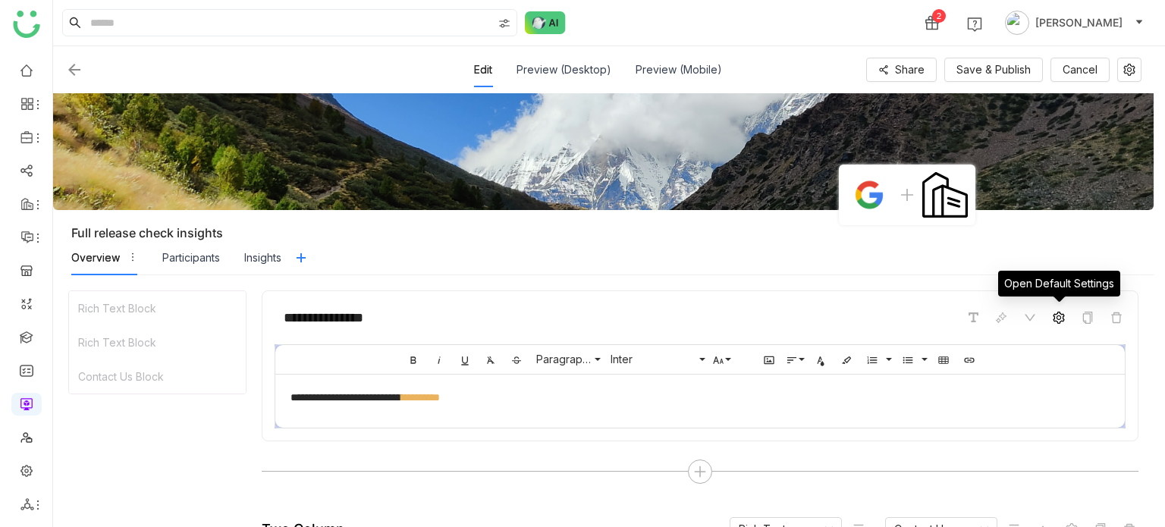
click at [1053, 315] on icon at bounding box center [1059, 318] width 12 height 12
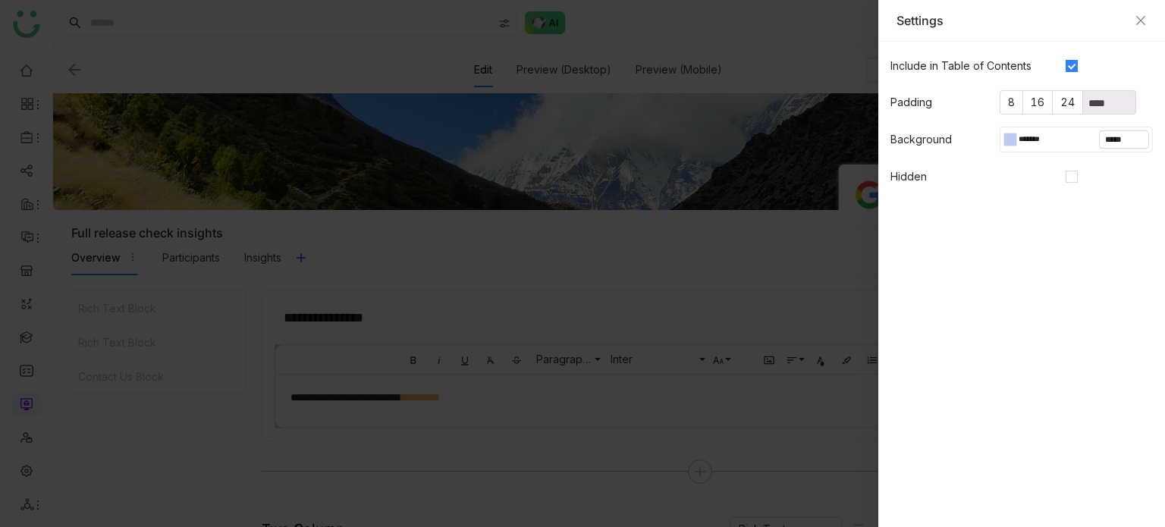
click at [878, 282] on gtmb-native-editor-settings "Include in Table of Contents Padding 8 16 24 **** Background ******* ***** Hidd…" at bounding box center [1021, 284] width 287 height 485
click at [843, 291] on div at bounding box center [582, 263] width 1165 height 527
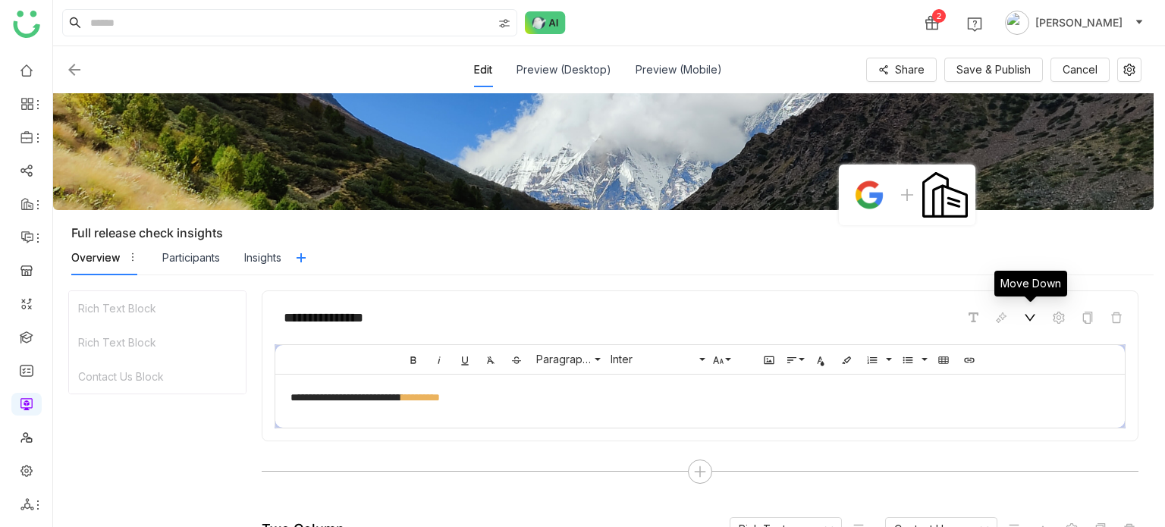
click at [1025, 312] on icon at bounding box center [1030, 318] width 12 height 12
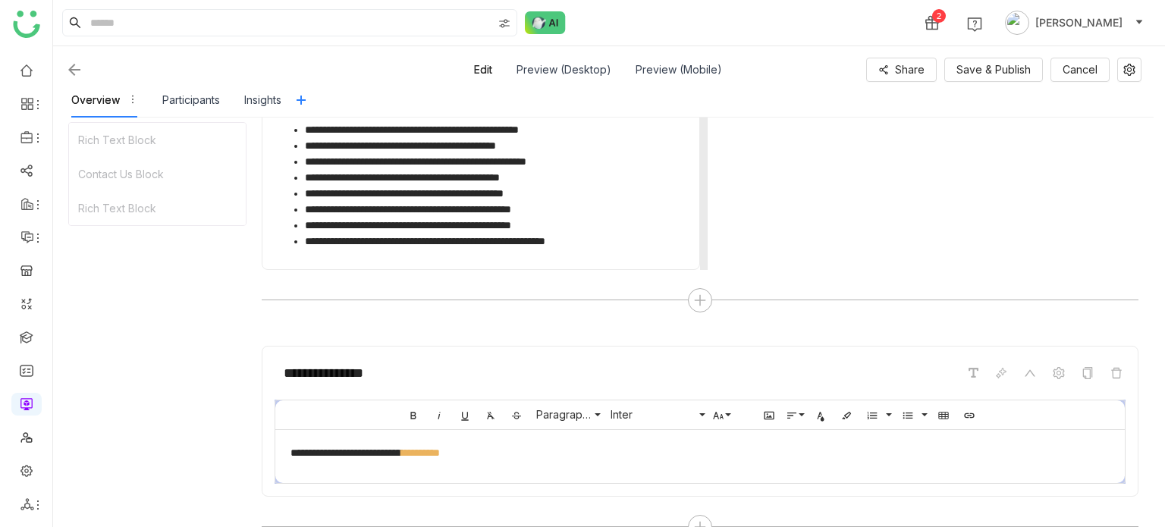
scroll to position [2080, 0]
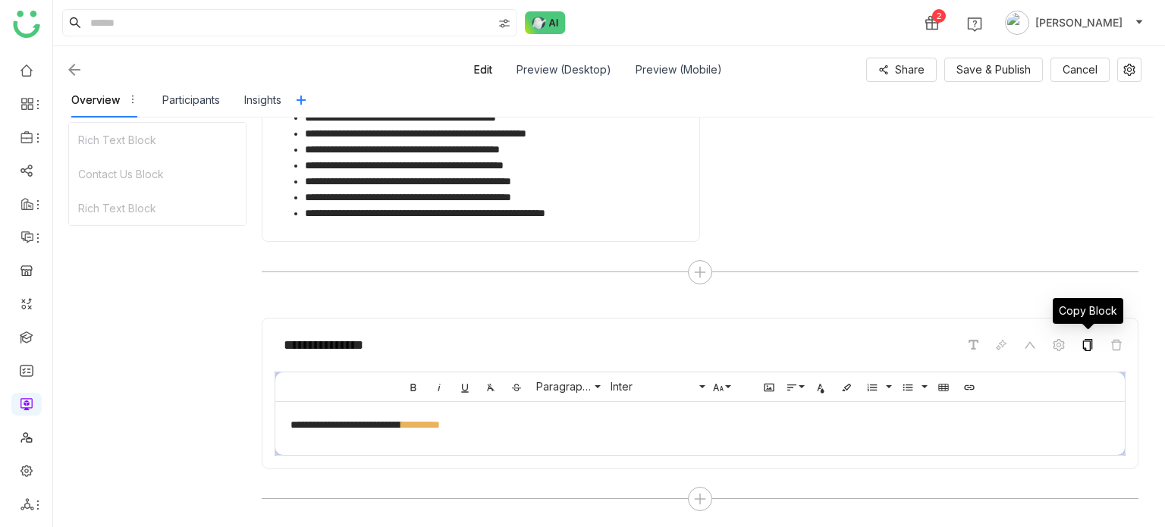
click at [1091, 342] on icon at bounding box center [1088, 345] width 10 height 12
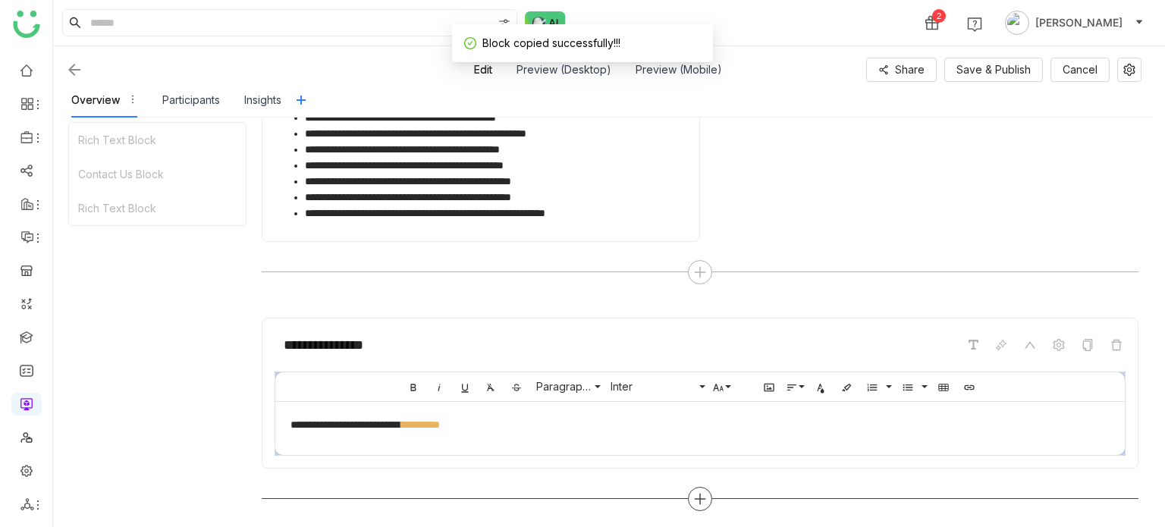
click at [715, 491] on div at bounding box center [700, 499] width 877 height 24
click at [711, 491] on div at bounding box center [700, 499] width 877 height 24
click at [707, 495] on div at bounding box center [700, 499] width 24 height 24
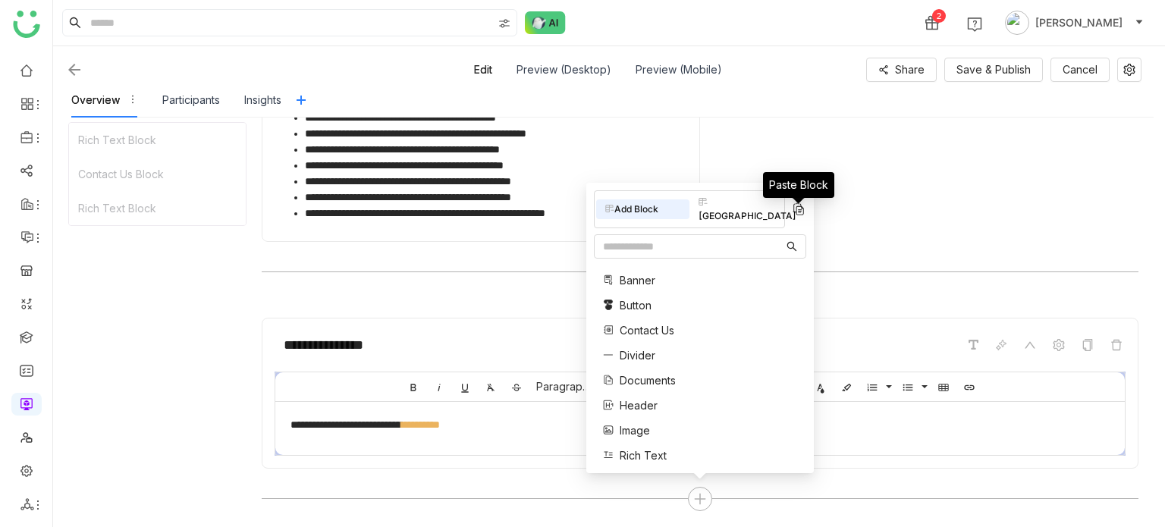
click at [799, 215] on img at bounding box center [798, 209] width 15 height 15
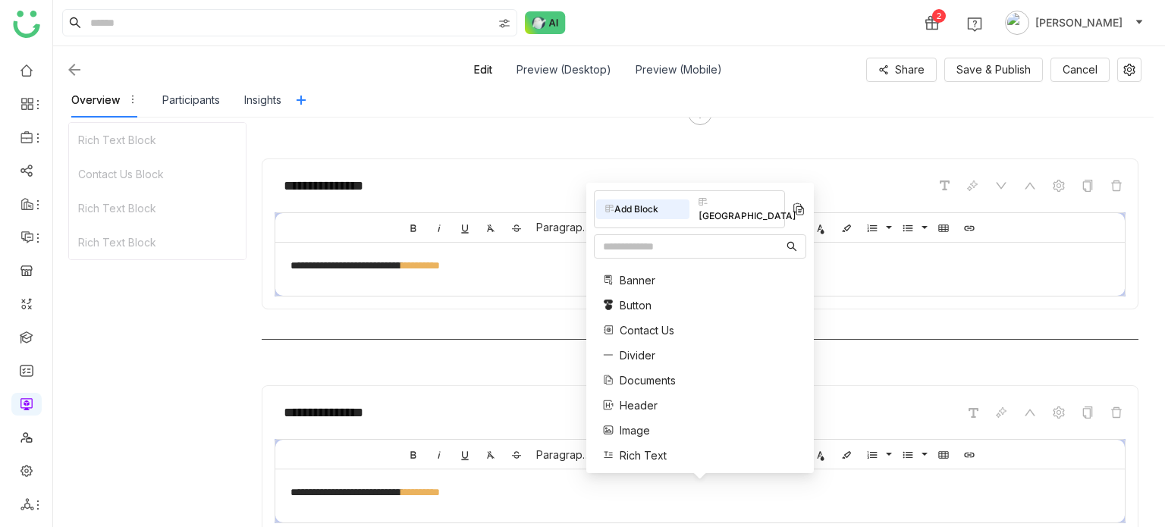
scroll to position [2306, 0]
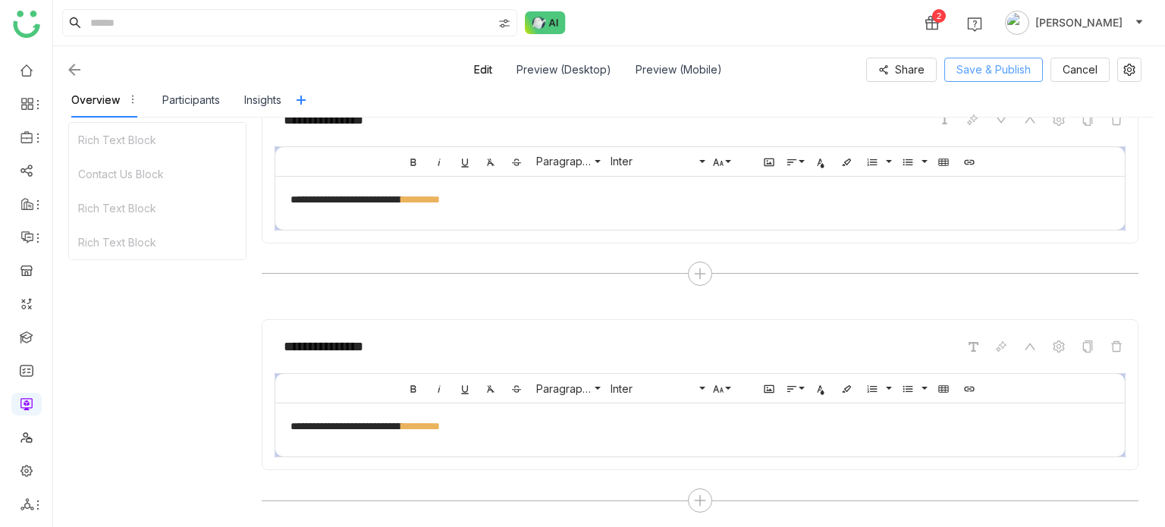
click at [1032, 66] on button "Save & Publish" at bounding box center [993, 70] width 99 height 24
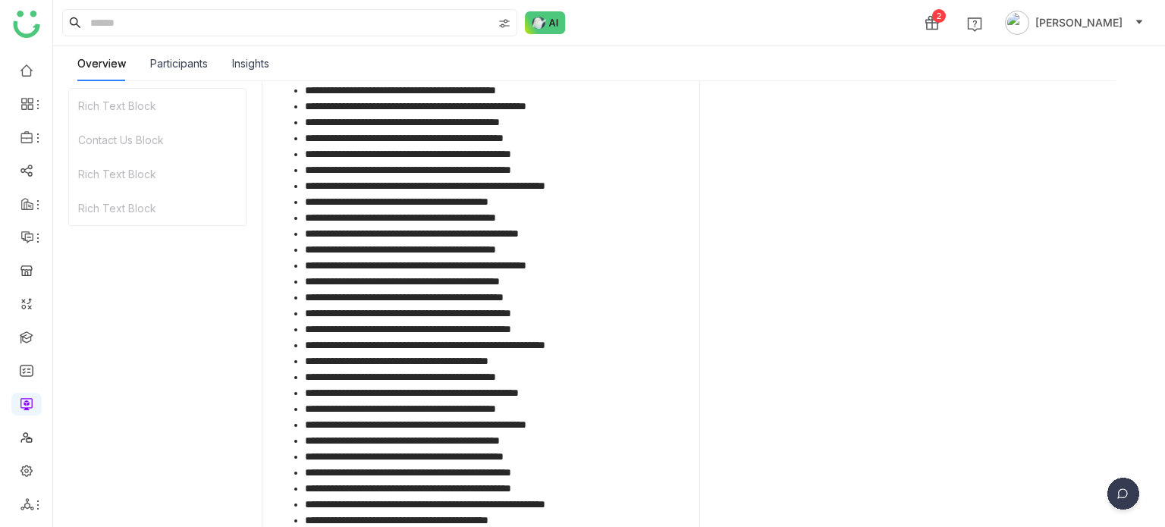
scroll to position [0, 0]
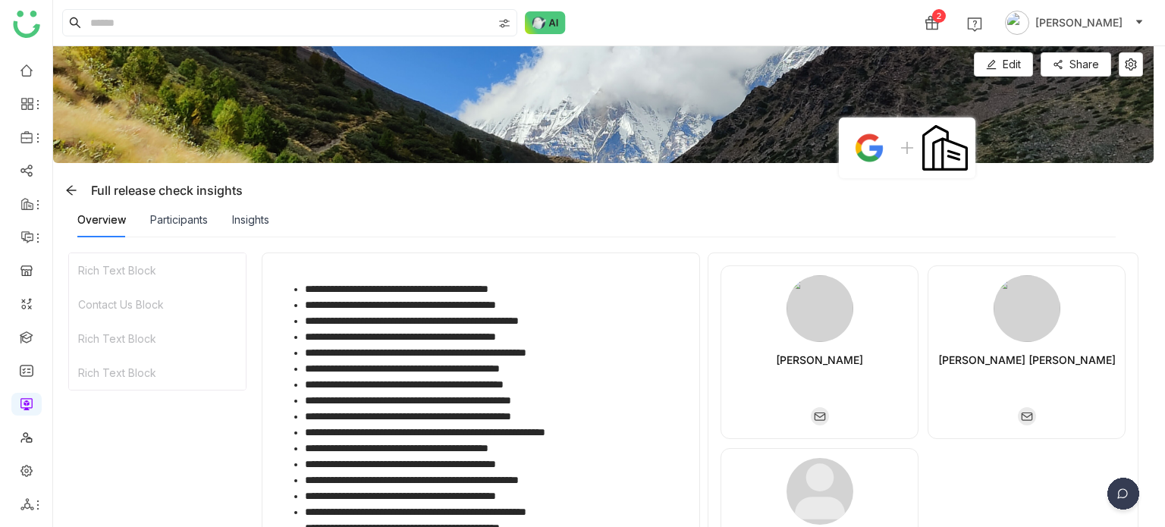
click at [808, 215] on div "Overview Participants Insights" at bounding box center [596, 220] width 1038 height 35
